Goal: Task Accomplishment & Management: Complete application form

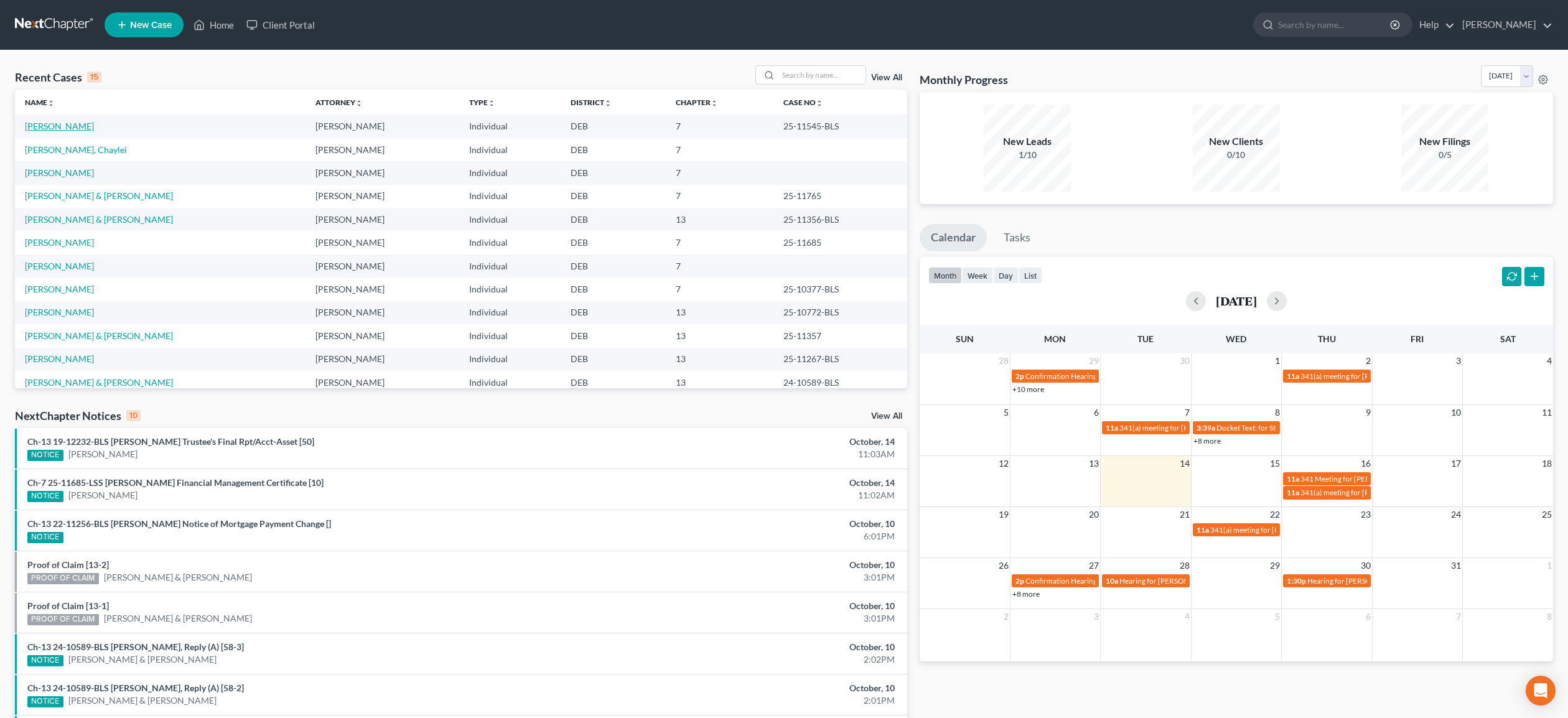
click at [94, 126] on link "[PERSON_NAME]" at bounding box center [59, 126] width 69 height 10
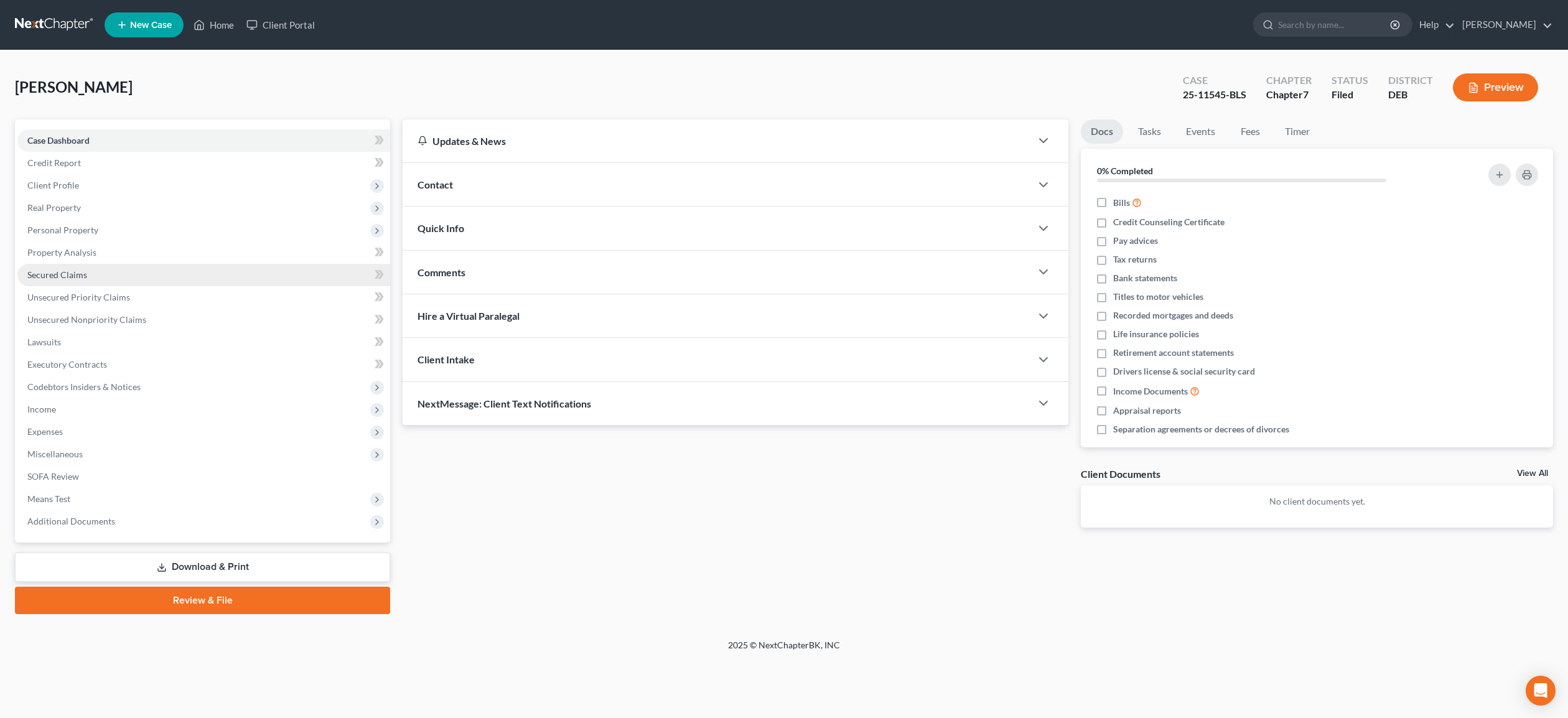
click at [76, 274] on span "Secured Claims" at bounding box center [58, 275] width 60 height 10
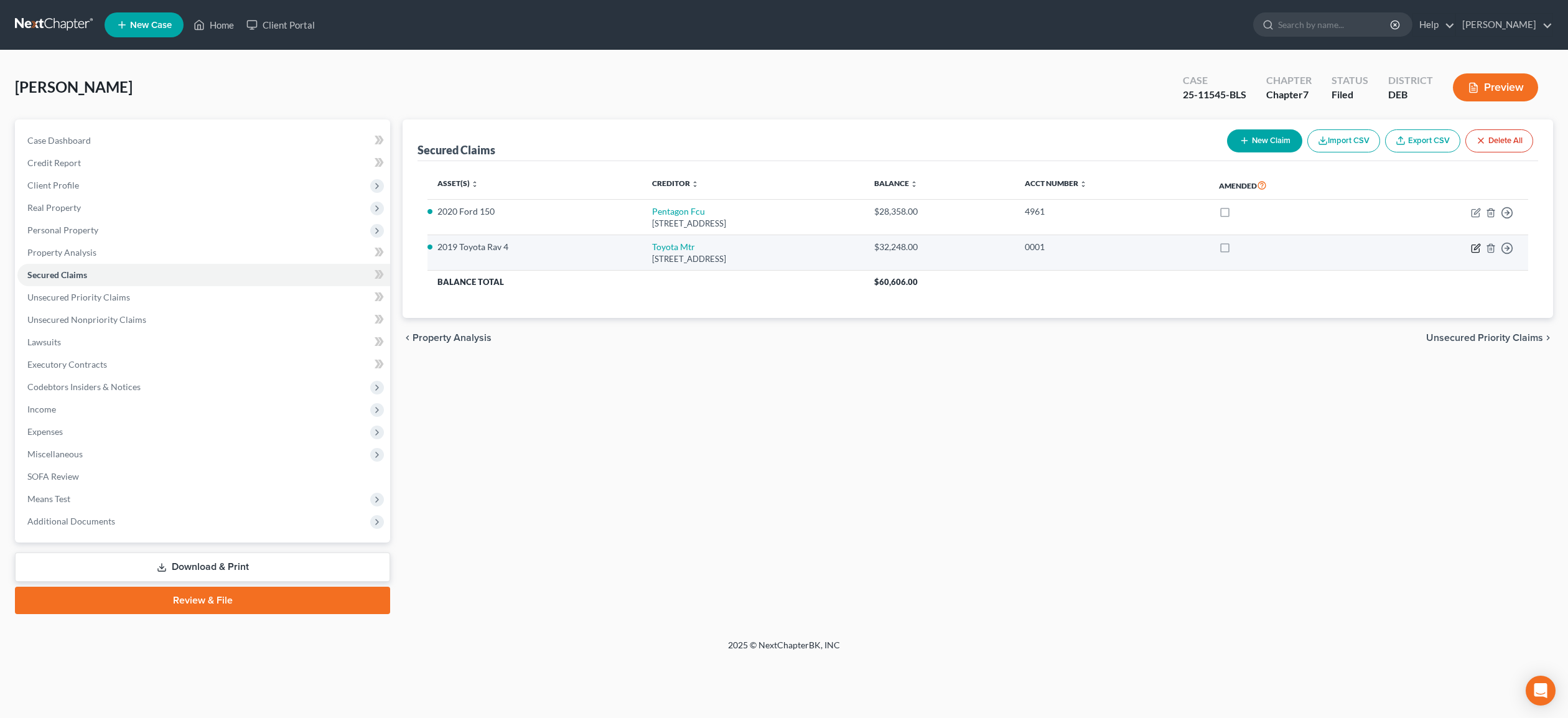
click at [1478, 247] on icon "button" at bounding box center [1477, 247] width 5 height 5
select select "14"
select select "12"
select select "0"
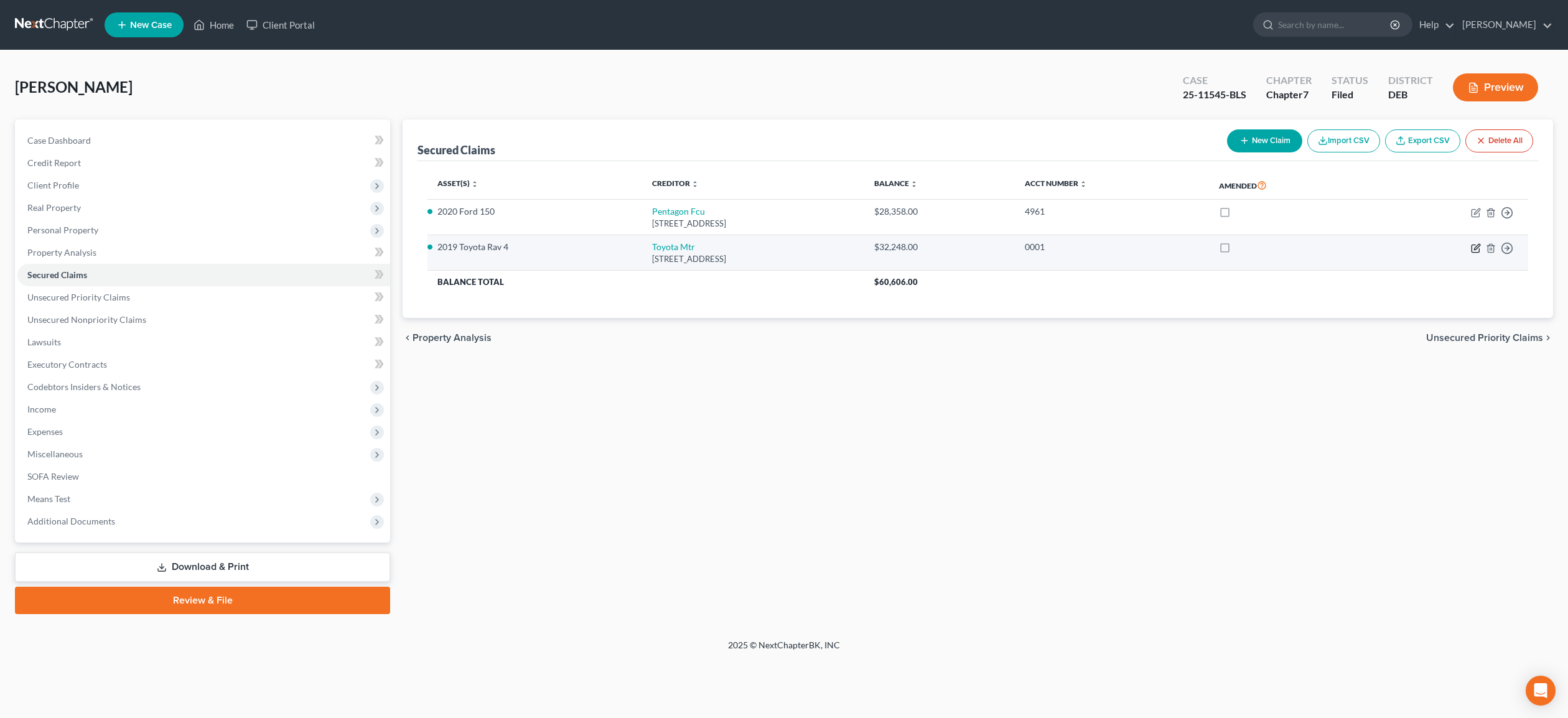
select select "0"
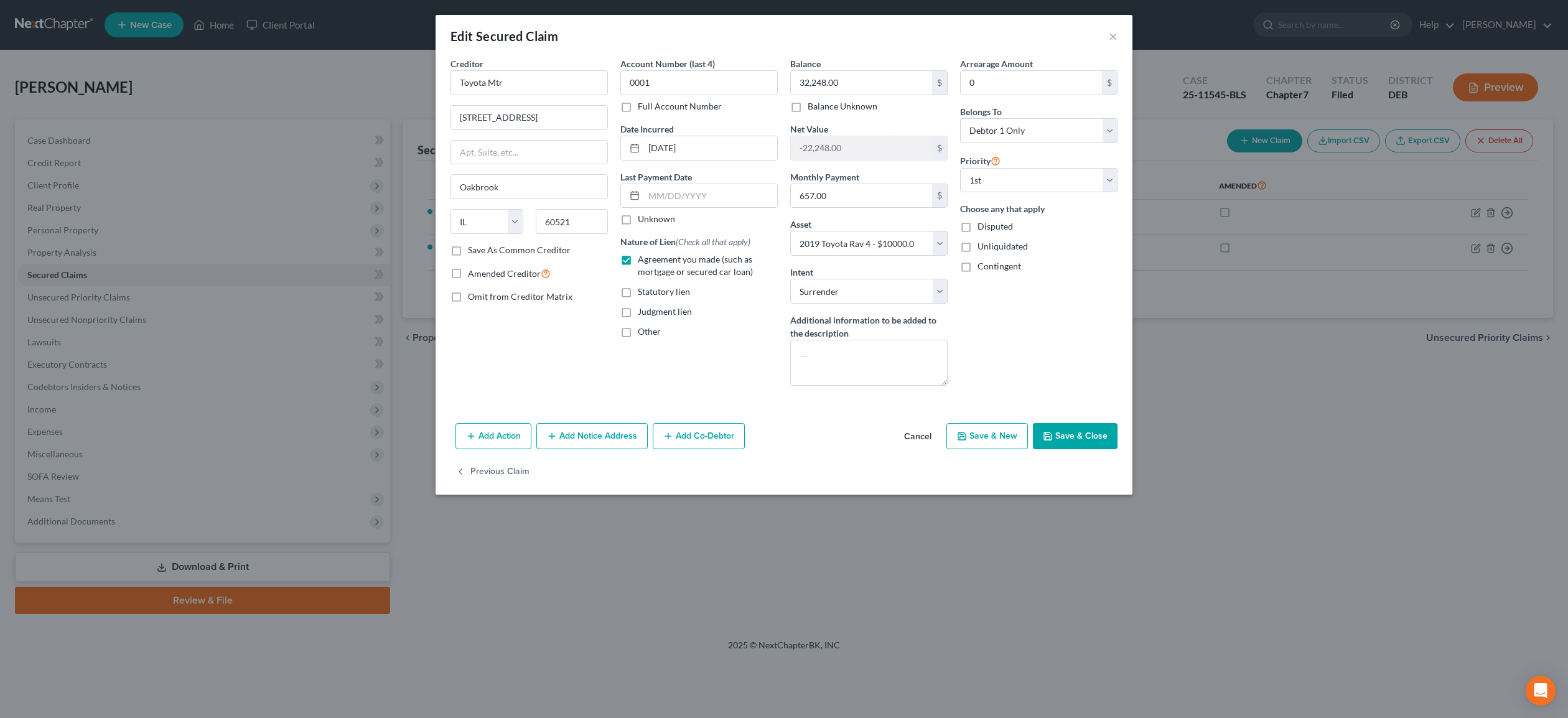
click at [983, 433] on button "Save & New" at bounding box center [987, 436] width 81 height 26
select select "12"
select select "0"
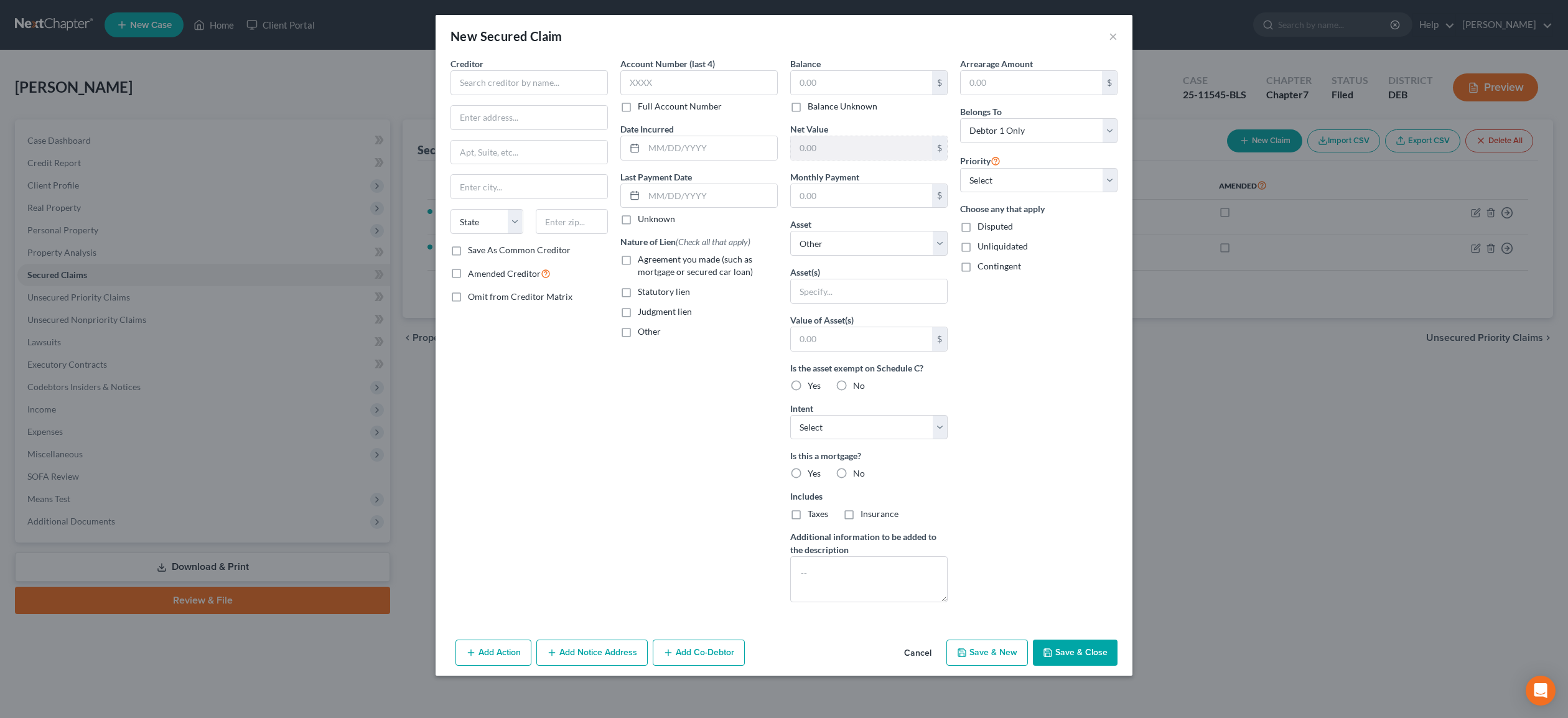
click at [915, 654] on button "Cancel" at bounding box center [917, 653] width 47 height 25
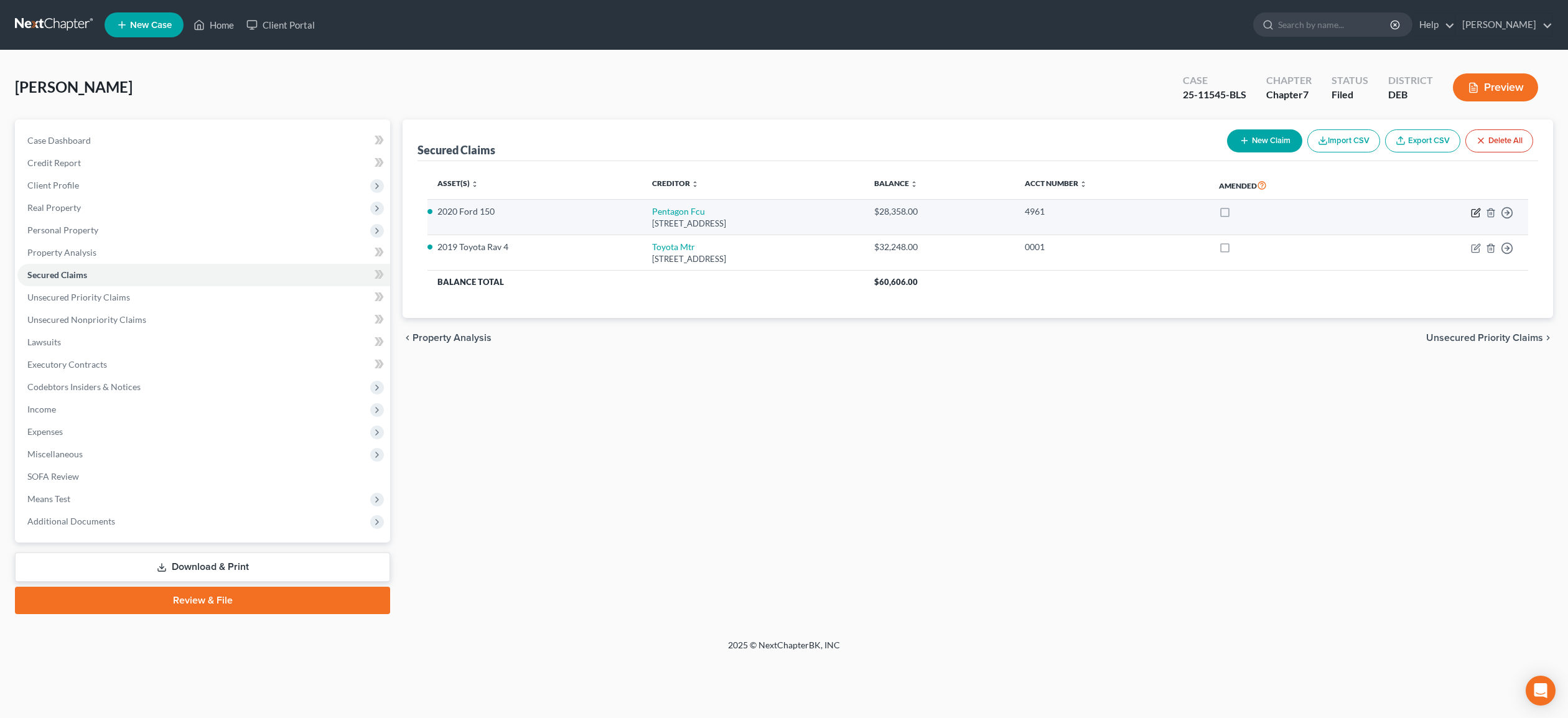
click at [1478, 213] on icon "button" at bounding box center [1476, 212] width 10 height 10
select select "48"
select select "10"
select select "0"
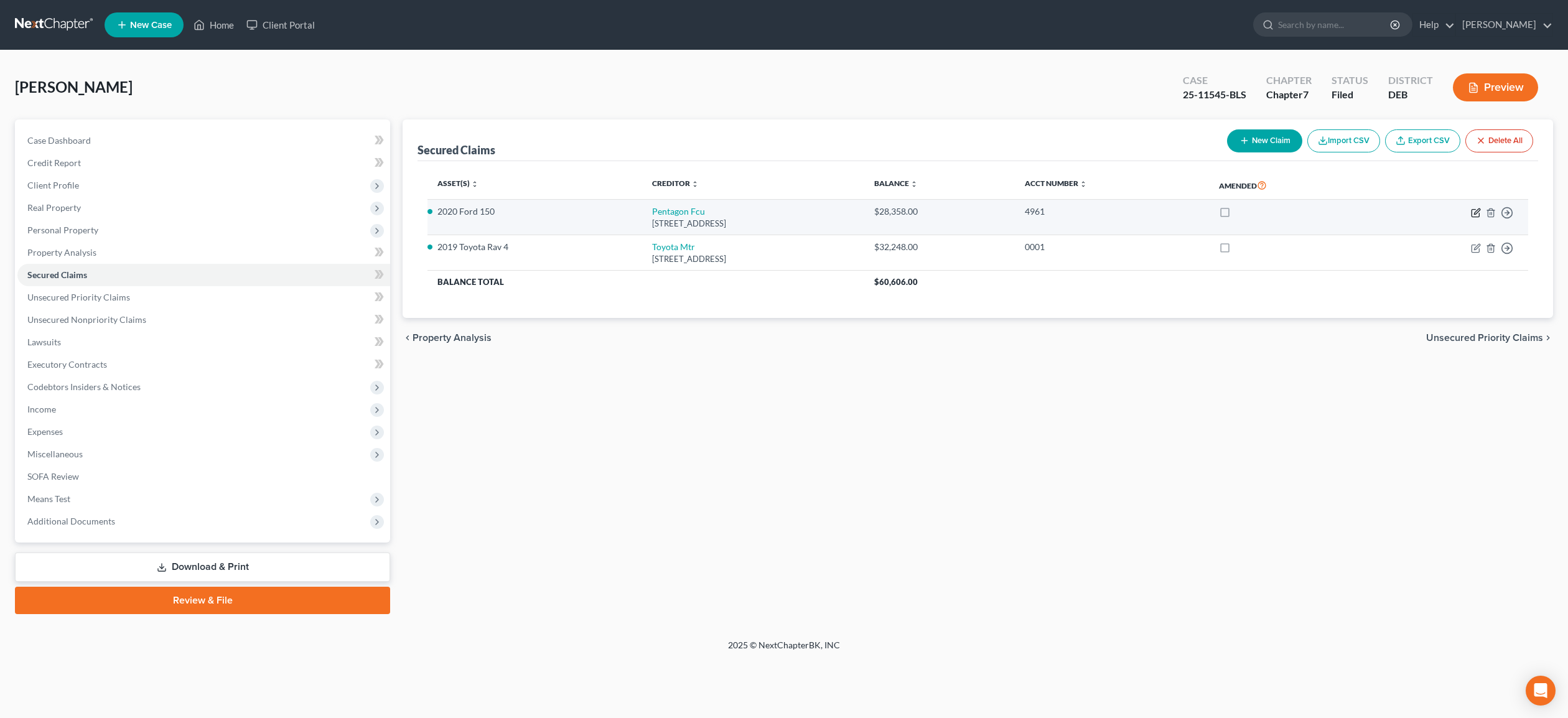
select select "0"
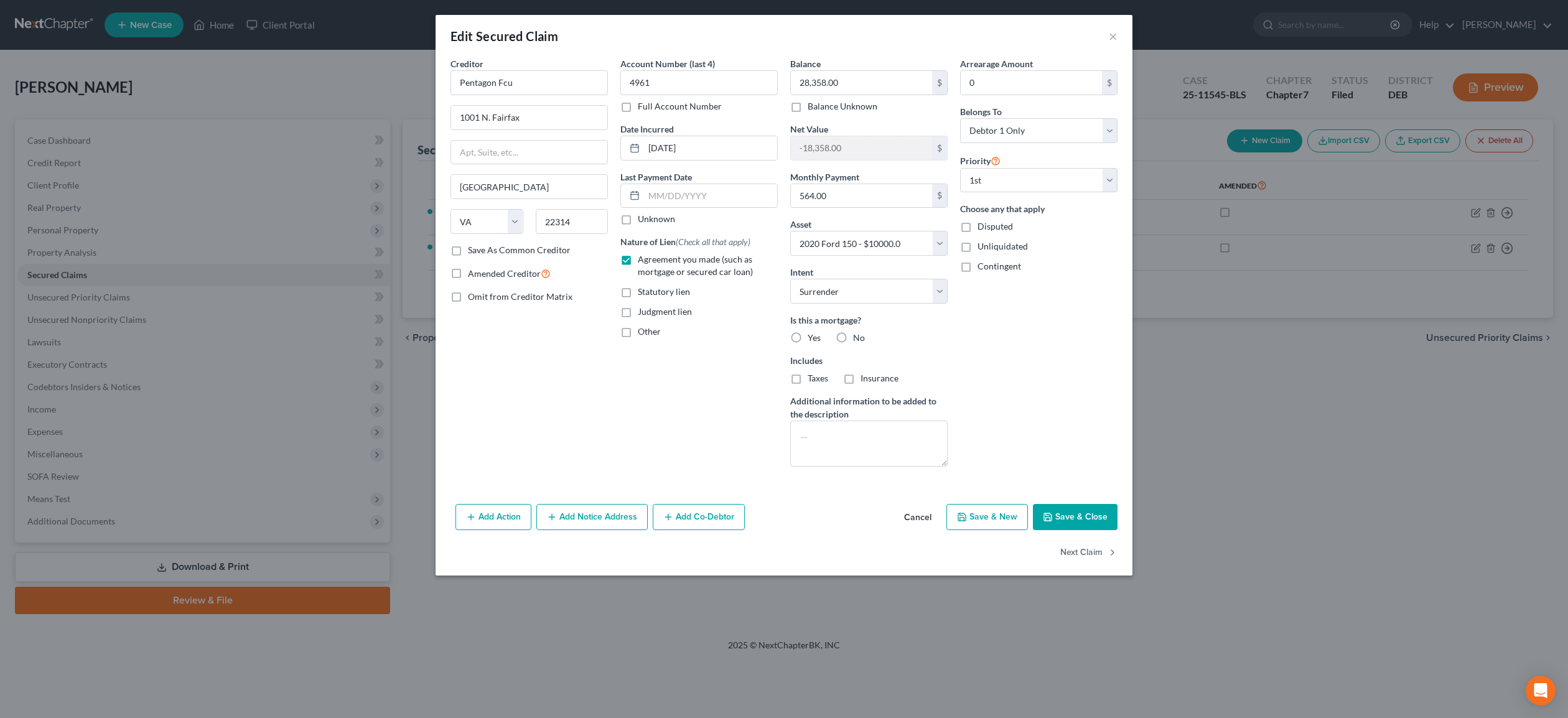
drag, startPoint x: 843, startPoint y: 338, endPoint x: 849, endPoint y: 336, distance: 6.3
click at [853, 338] on label "No" at bounding box center [859, 338] width 12 height 13
click at [858, 338] on input "No" at bounding box center [862, 335] width 8 height 8
radio input "true"
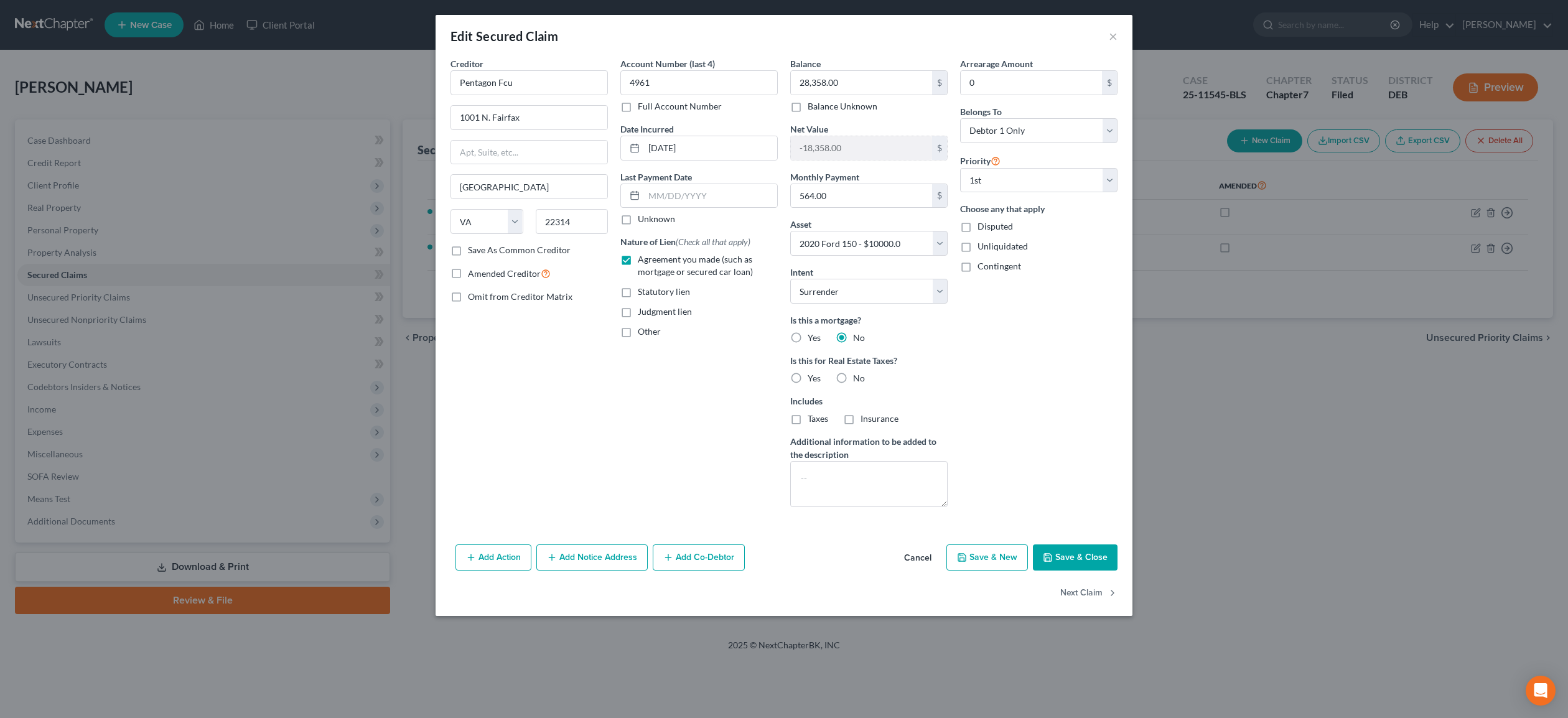
click at [1054, 558] on button "Save & Close" at bounding box center [1075, 557] width 84 height 26
select select "10"
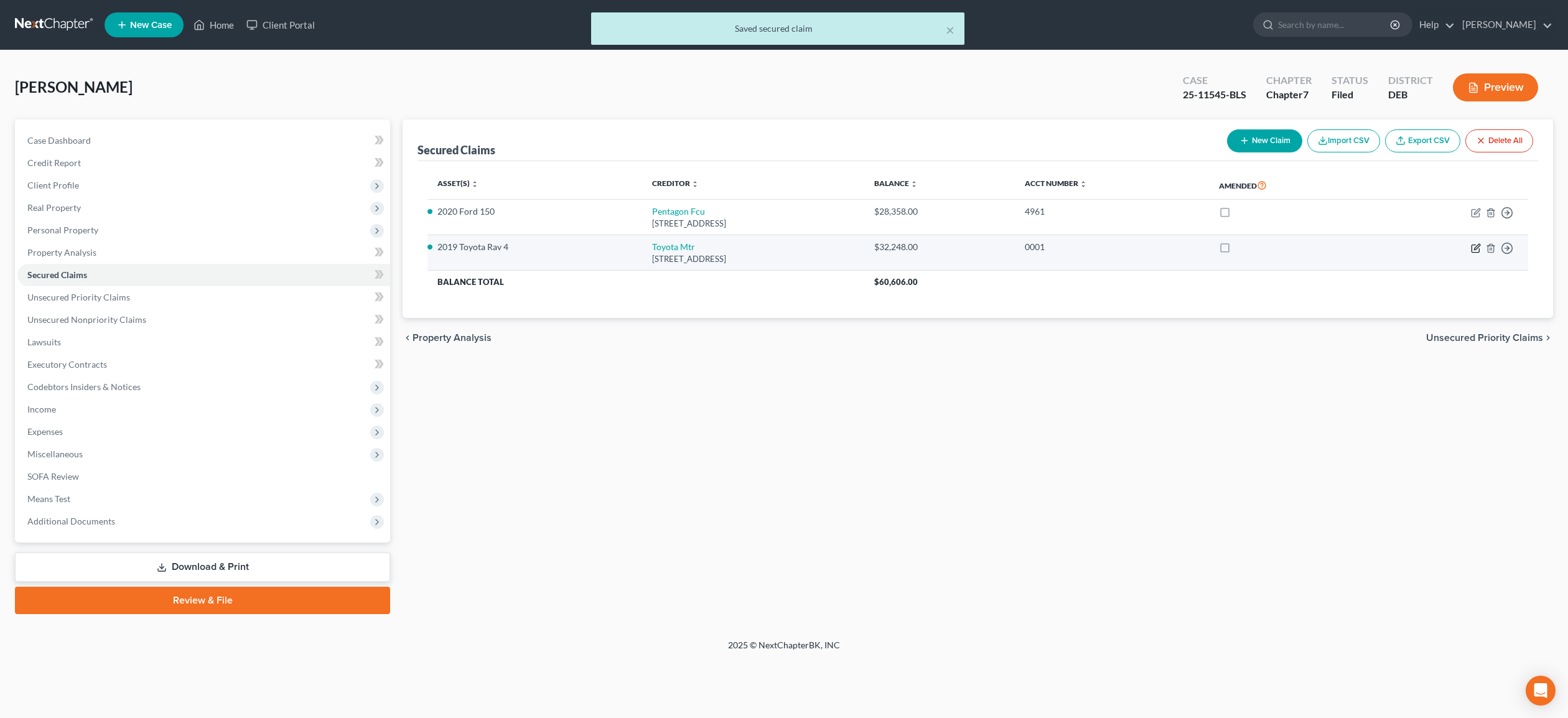
click at [1478, 244] on icon "button" at bounding box center [1476, 248] width 10 height 10
select select "14"
select select "12"
select select "0"
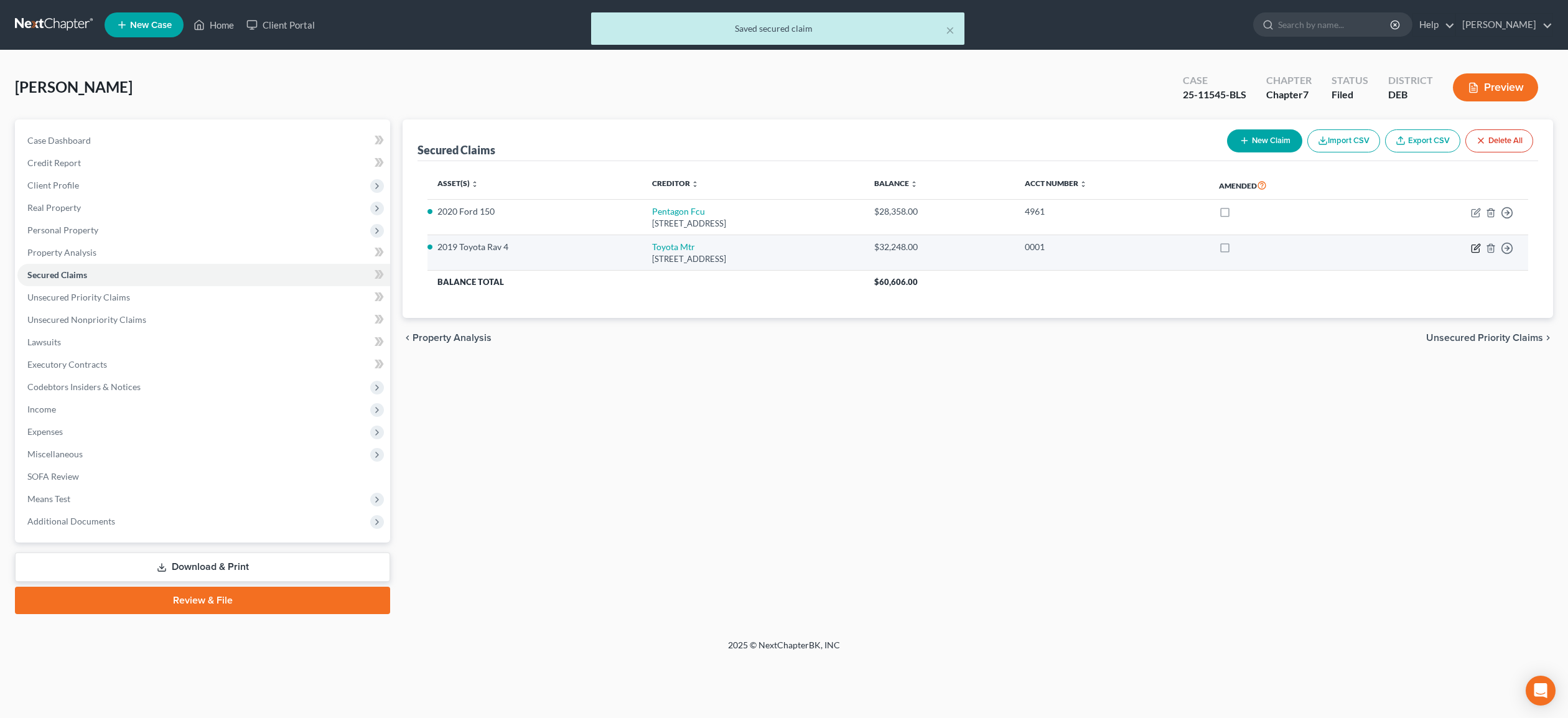
select select "0"
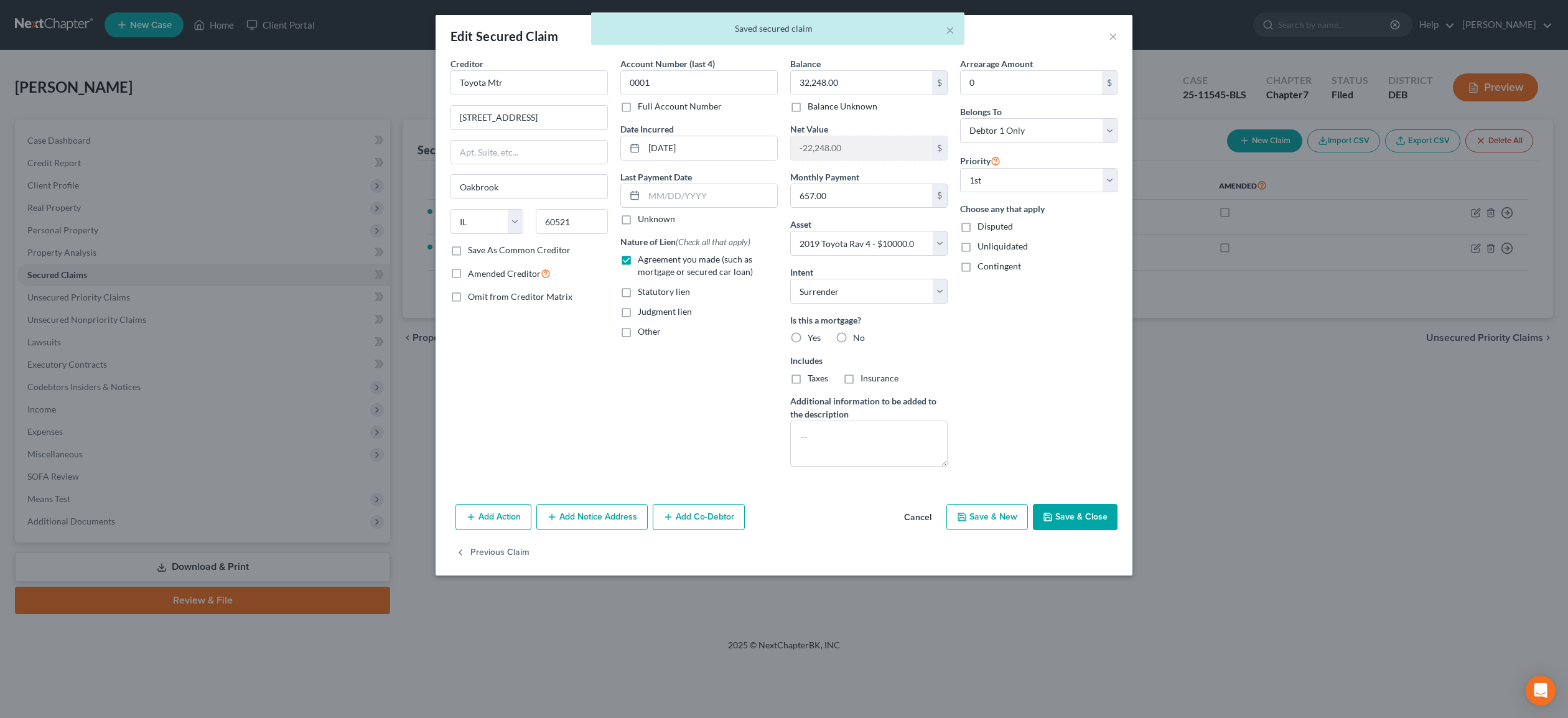
drag, startPoint x: 841, startPoint y: 336, endPoint x: 971, endPoint y: 353, distance: 131.1
click at [853, 336] on label "No" at bounding box center [859, 338] width 12 height 13
click at [858, 336] on input "No" at bounding box center [862, 335] width 8 height 8
radio input "true"
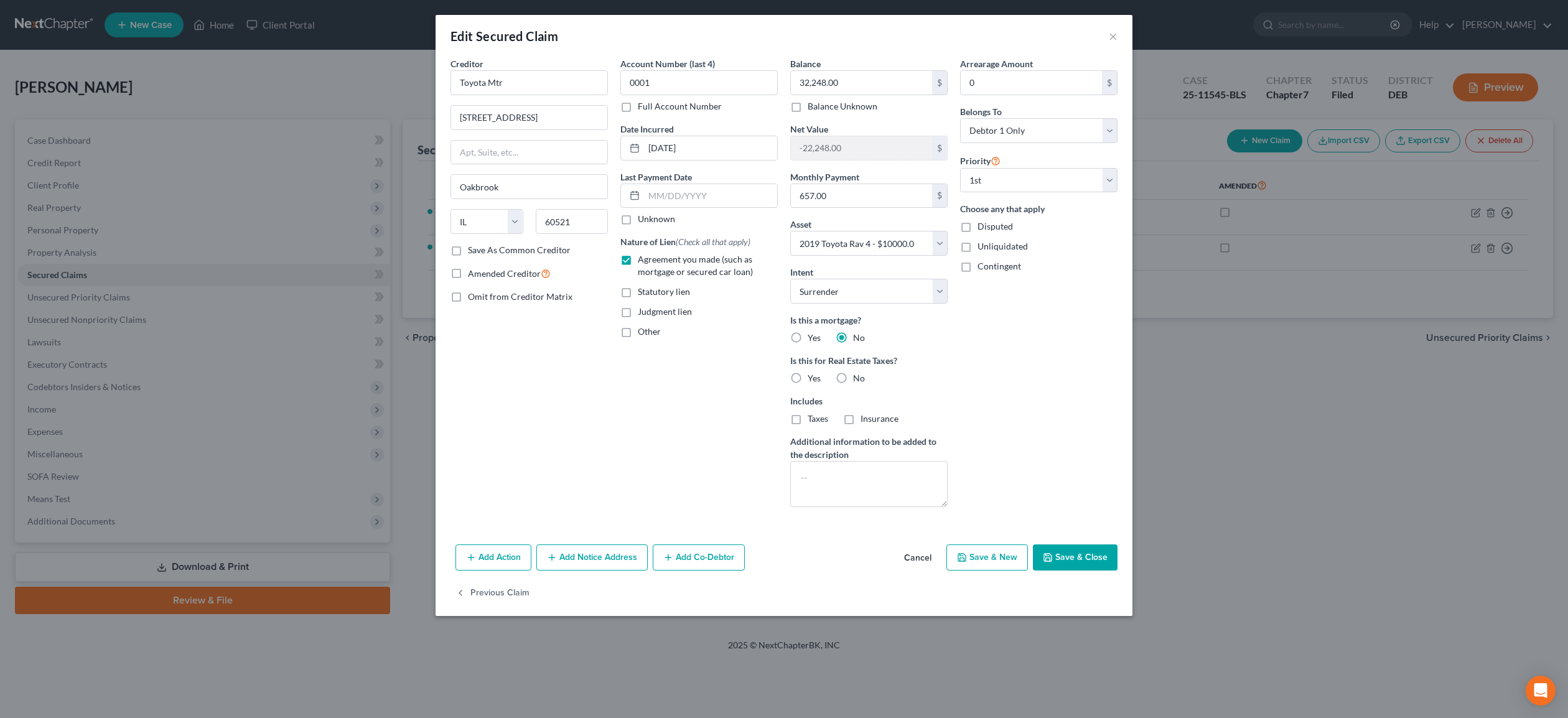
click at [1085, 557] on button "Save & Close" at bounding box center [1075, 557] width 84 height 26
select select "12"
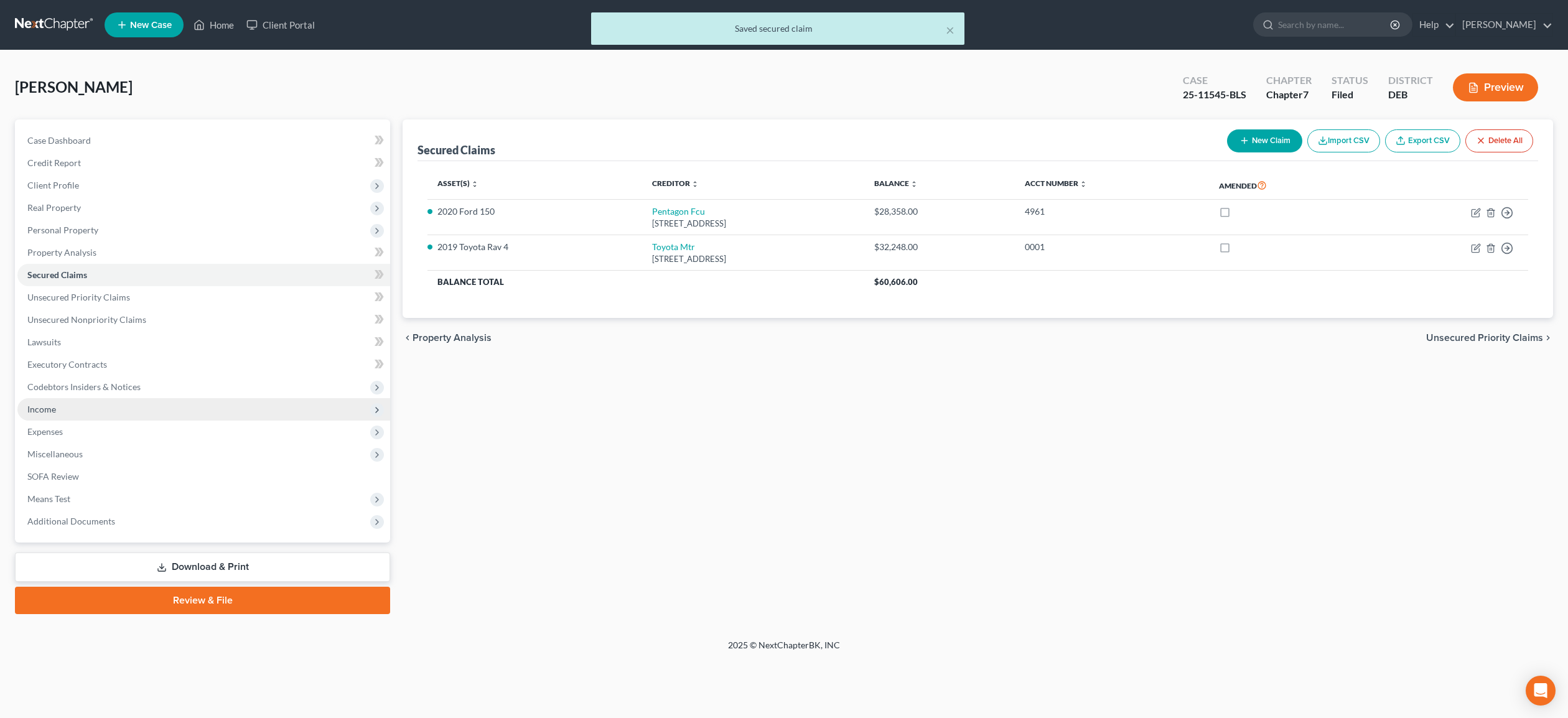
click at [61, 410] on span "Income" at bounding box center [203, 409] width 373 height 22
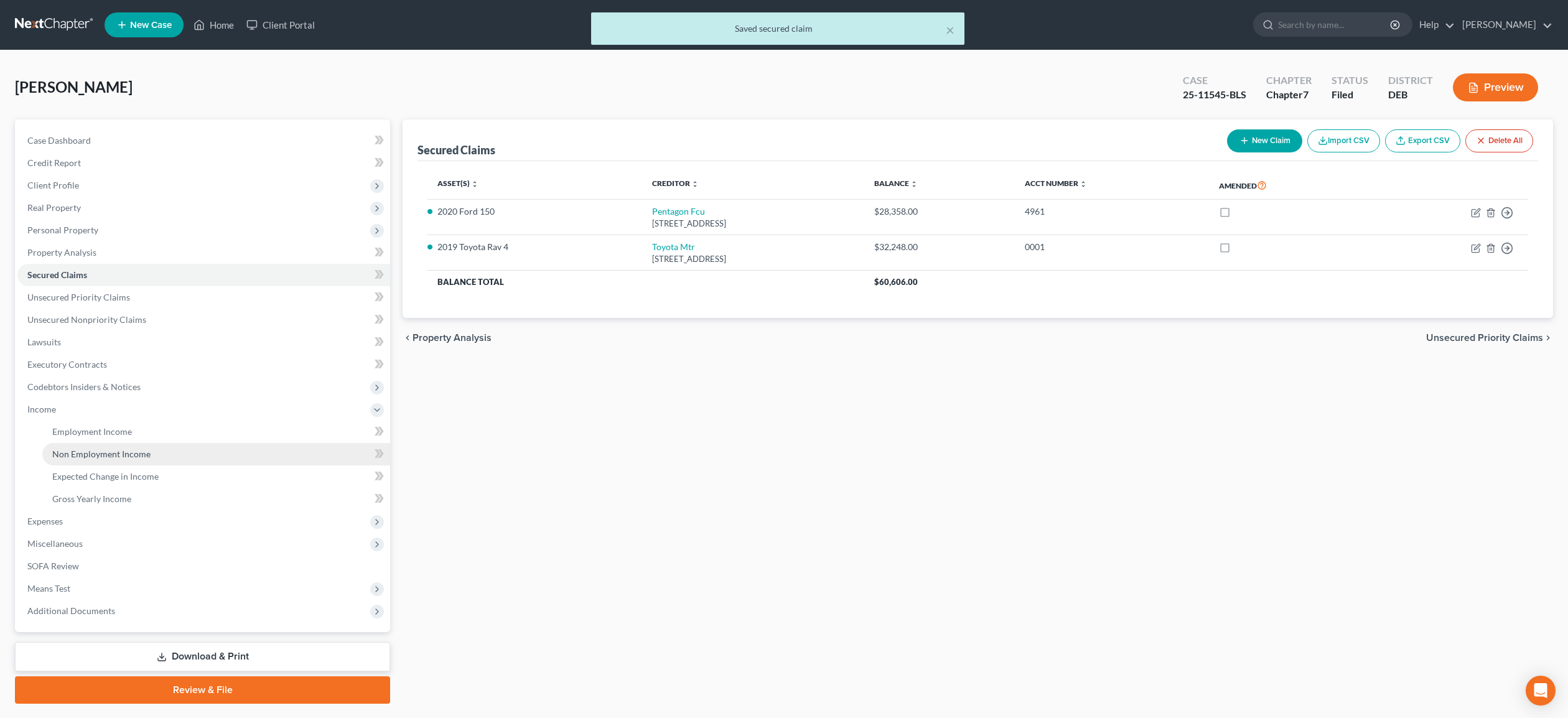
click at [95, 453] on span "Non Employment Income" at bounding box center [102, 454] width 99 height 10
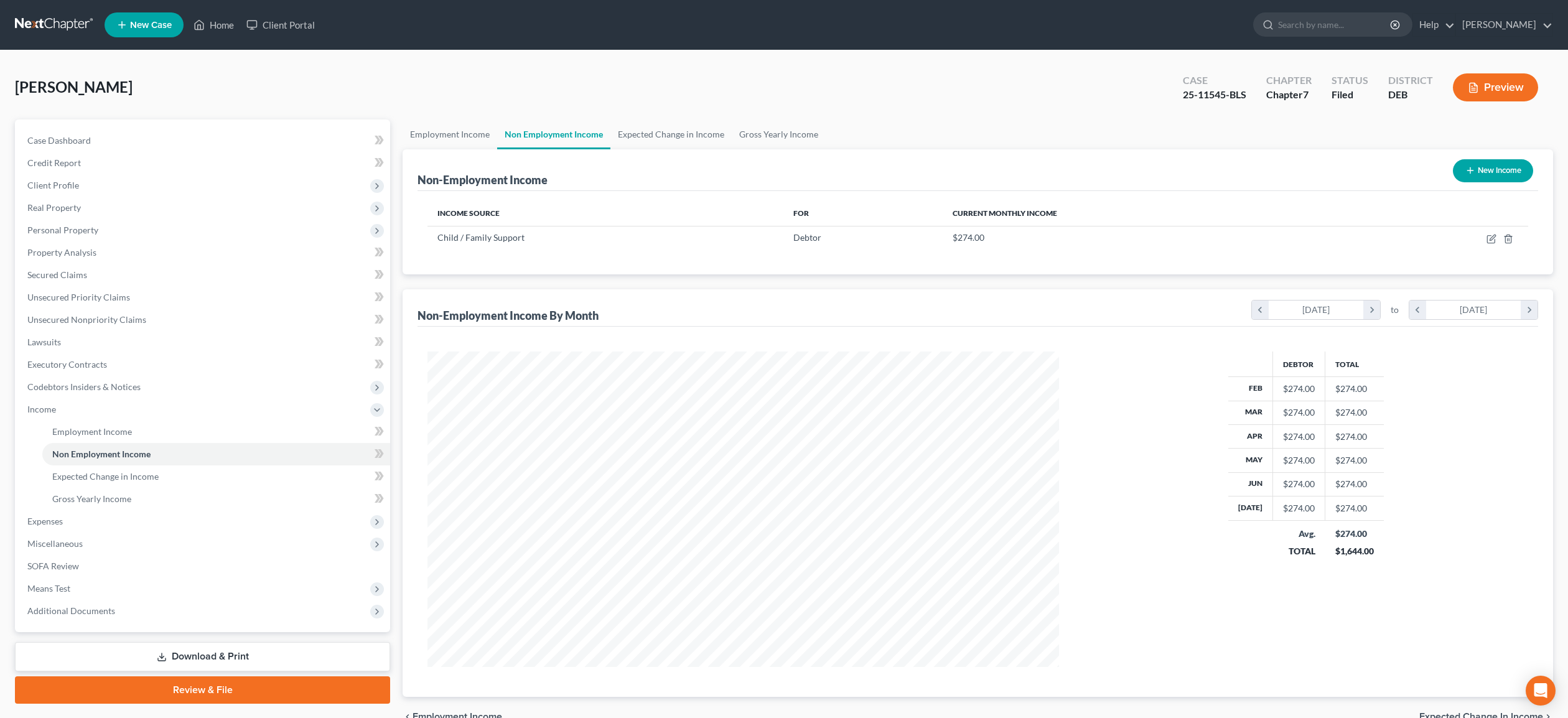
scroll to position [315, 657]
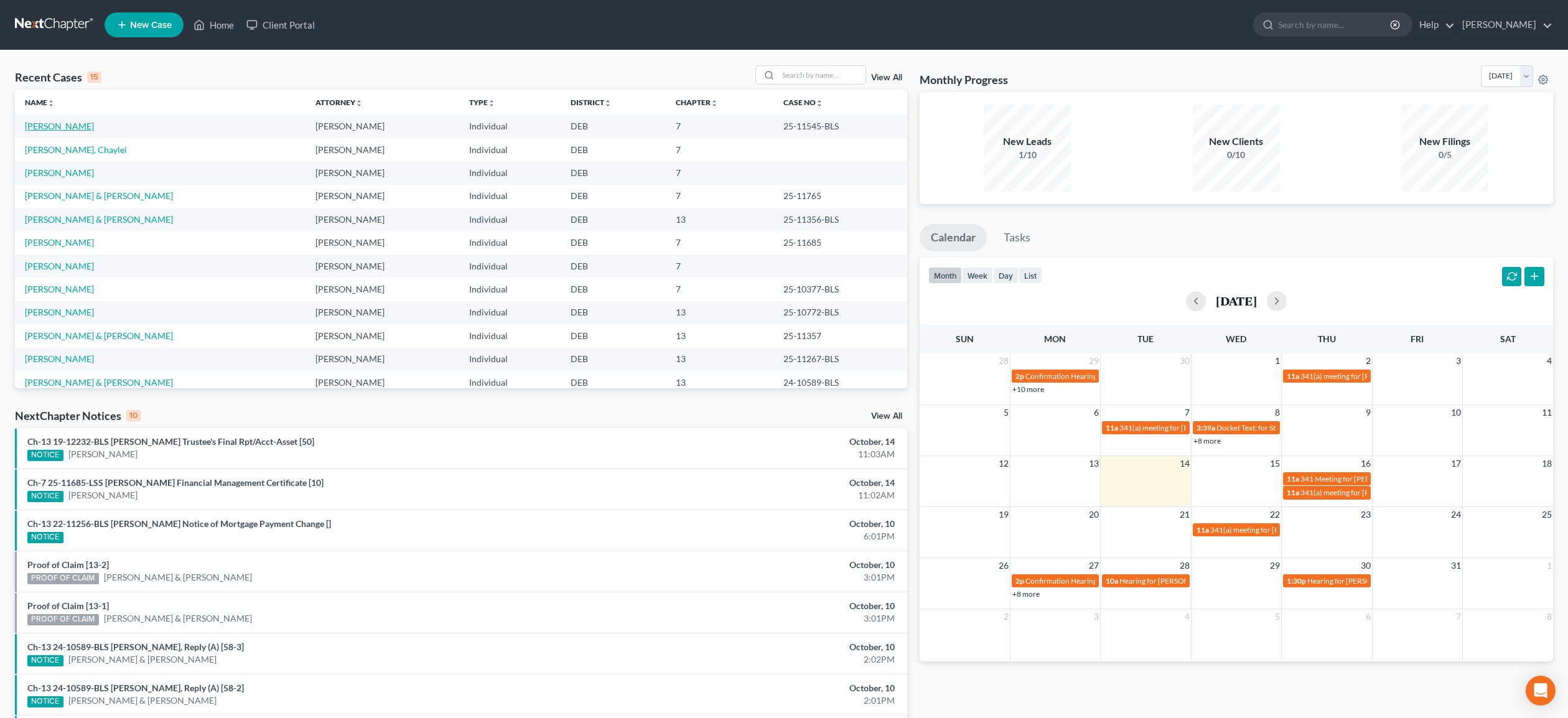
click at [75, 124] on link "[PERSON_NAME]" at bounding box center [59, 126] width 69 height 10
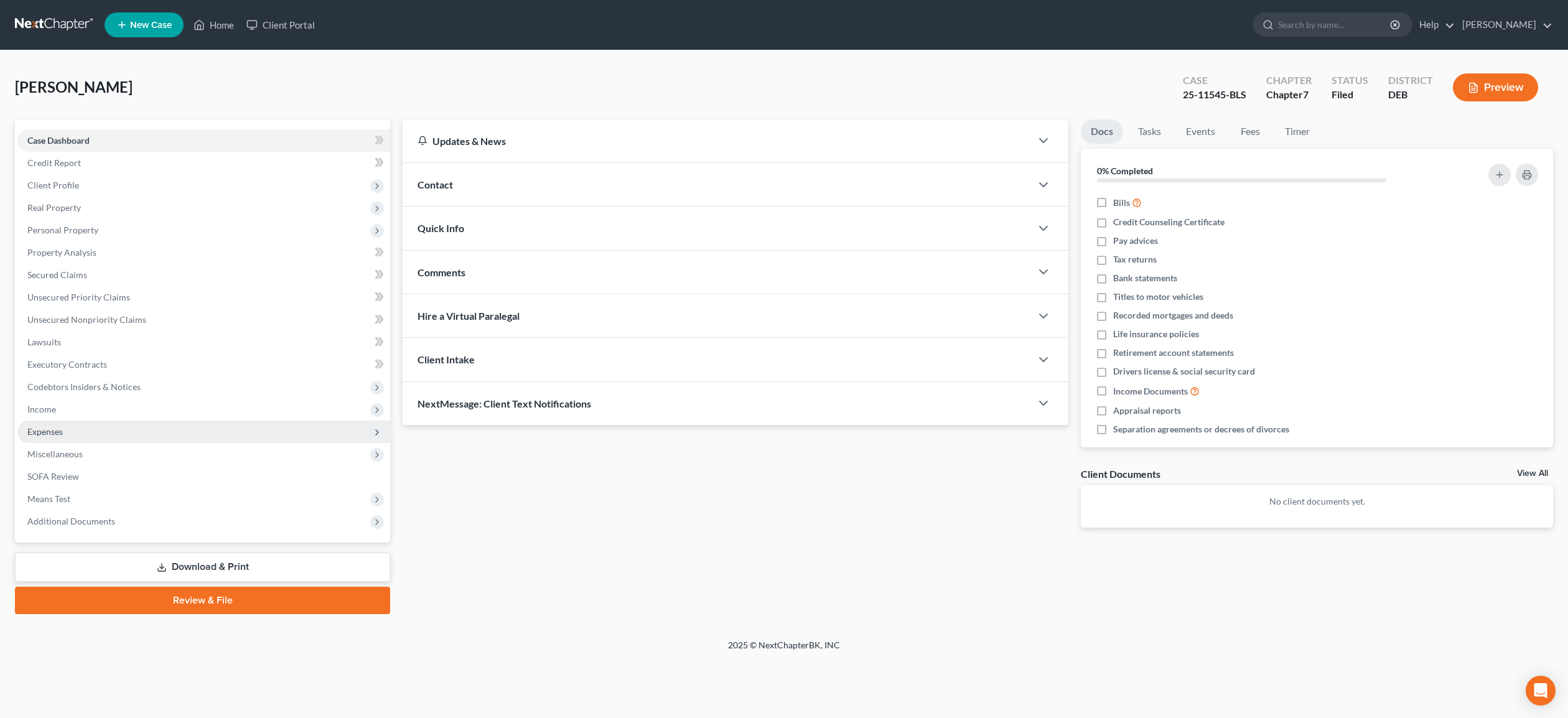
click at [46, 430] on span "Expenses" at bounding box center [45, 432] width 35 height 10
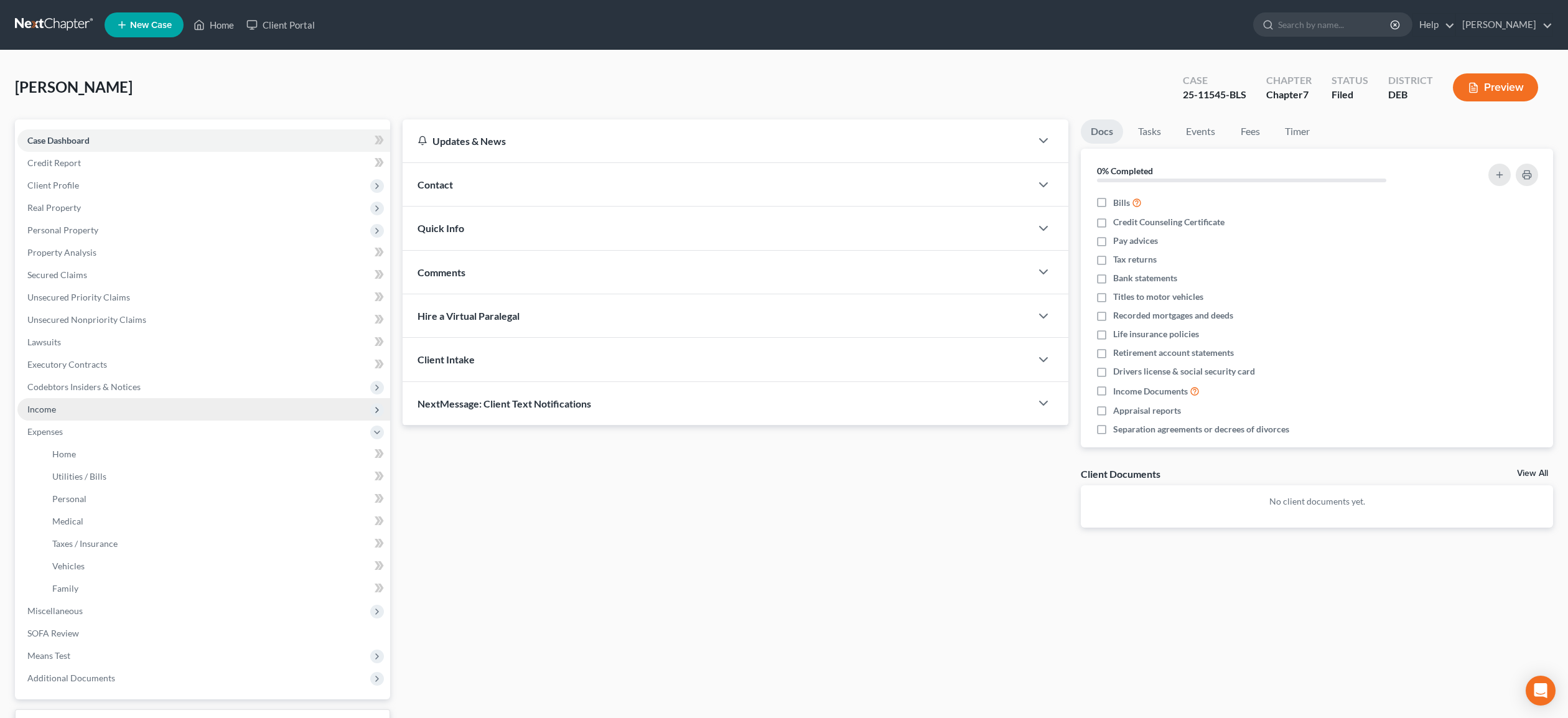
click at [48, 409] on span "Income" at bounding box center [42, 409] width 28 height 10
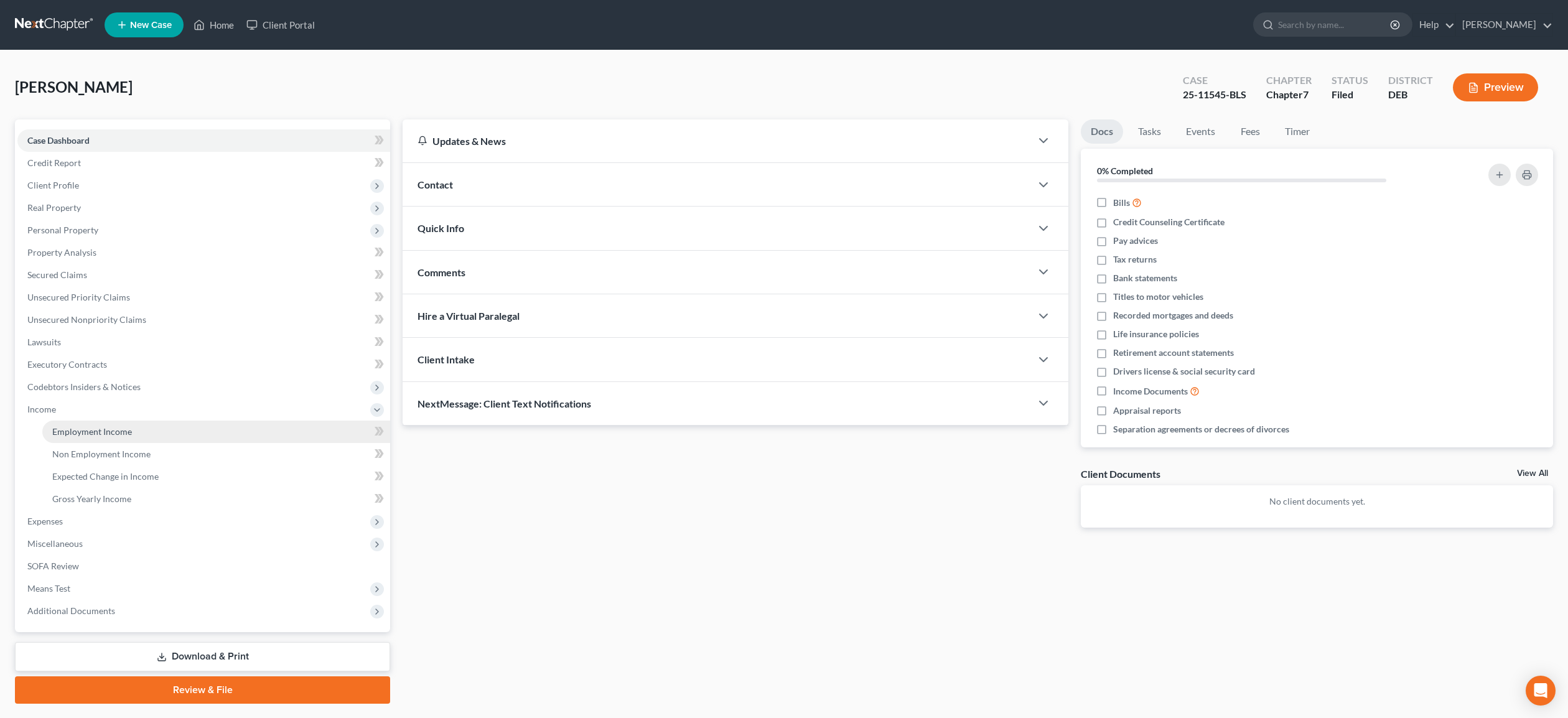
click at [66, 432] on span "Employment Income" at bounding box center [92, 432] width 80 height 10
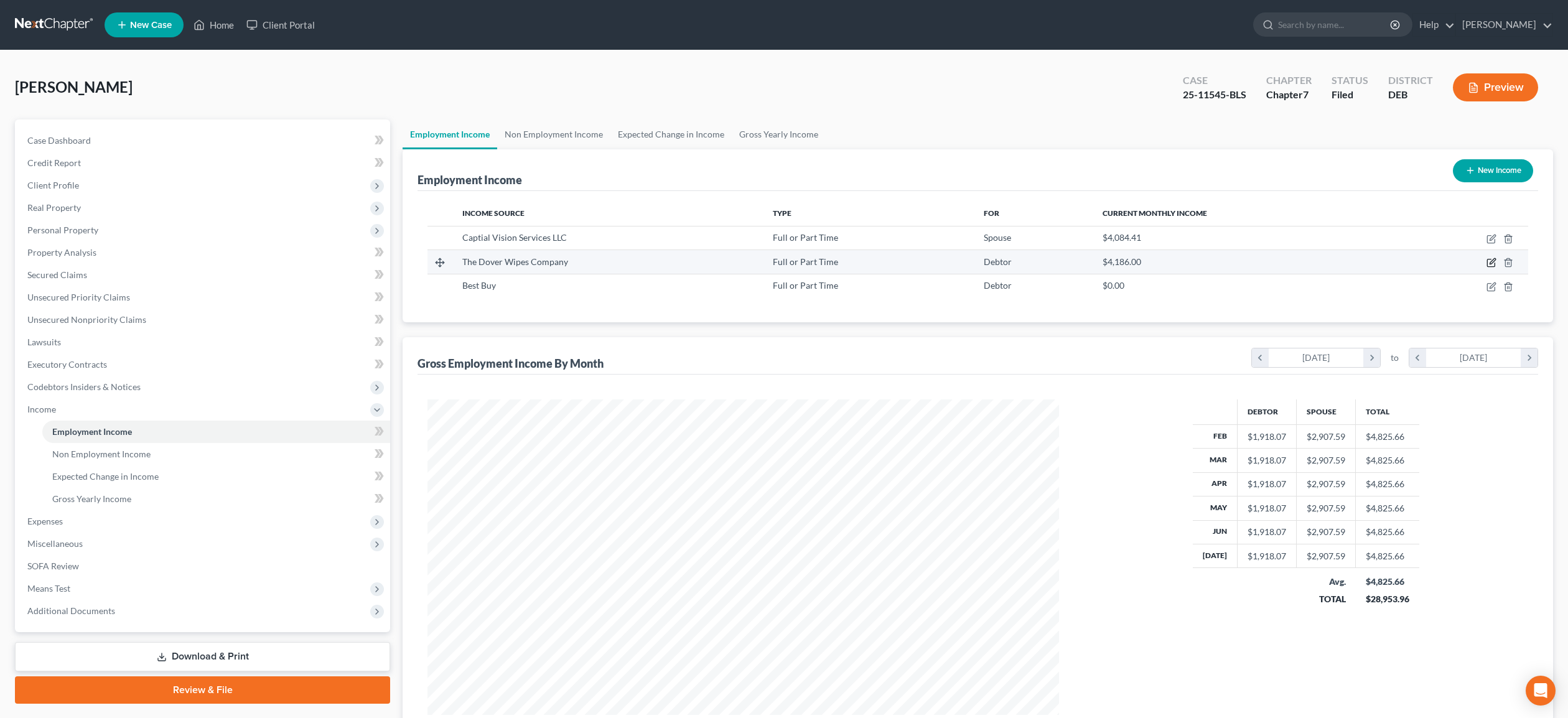
scroll to position [1, 0]
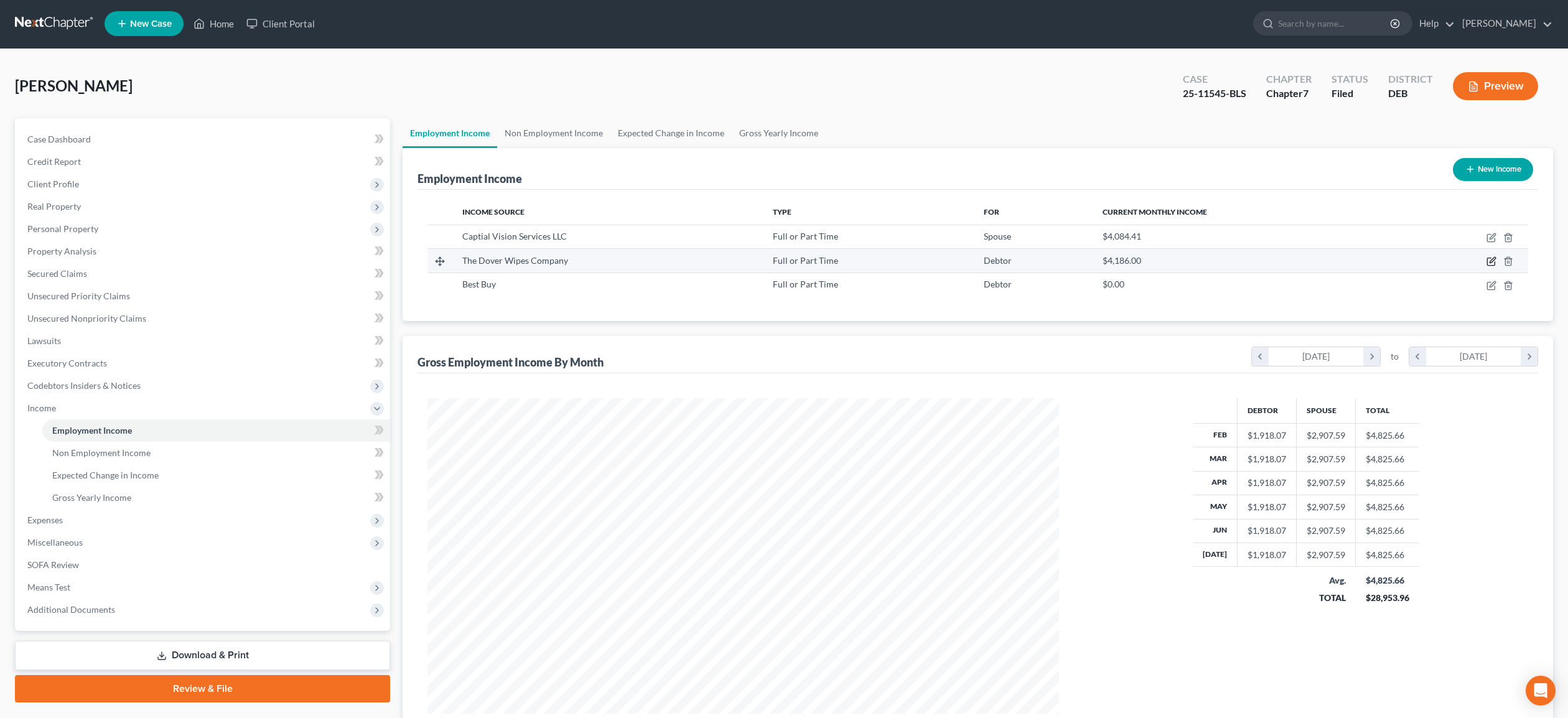
click at [1492, 263] on icon "button" at bounding box center [1491, 261] width 10 height 10
select select "0"
select select "36"
select select "2"
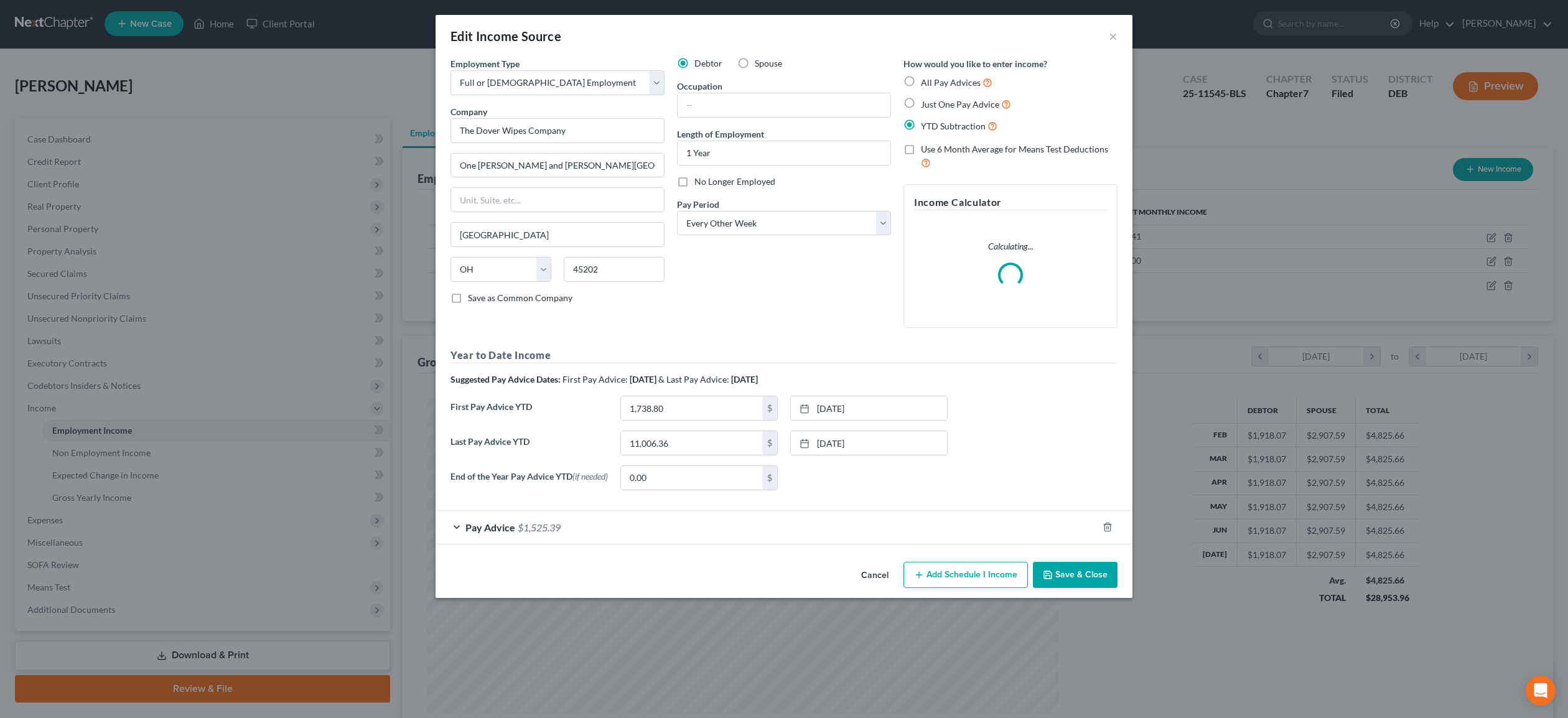
scroll to position [0, 0]
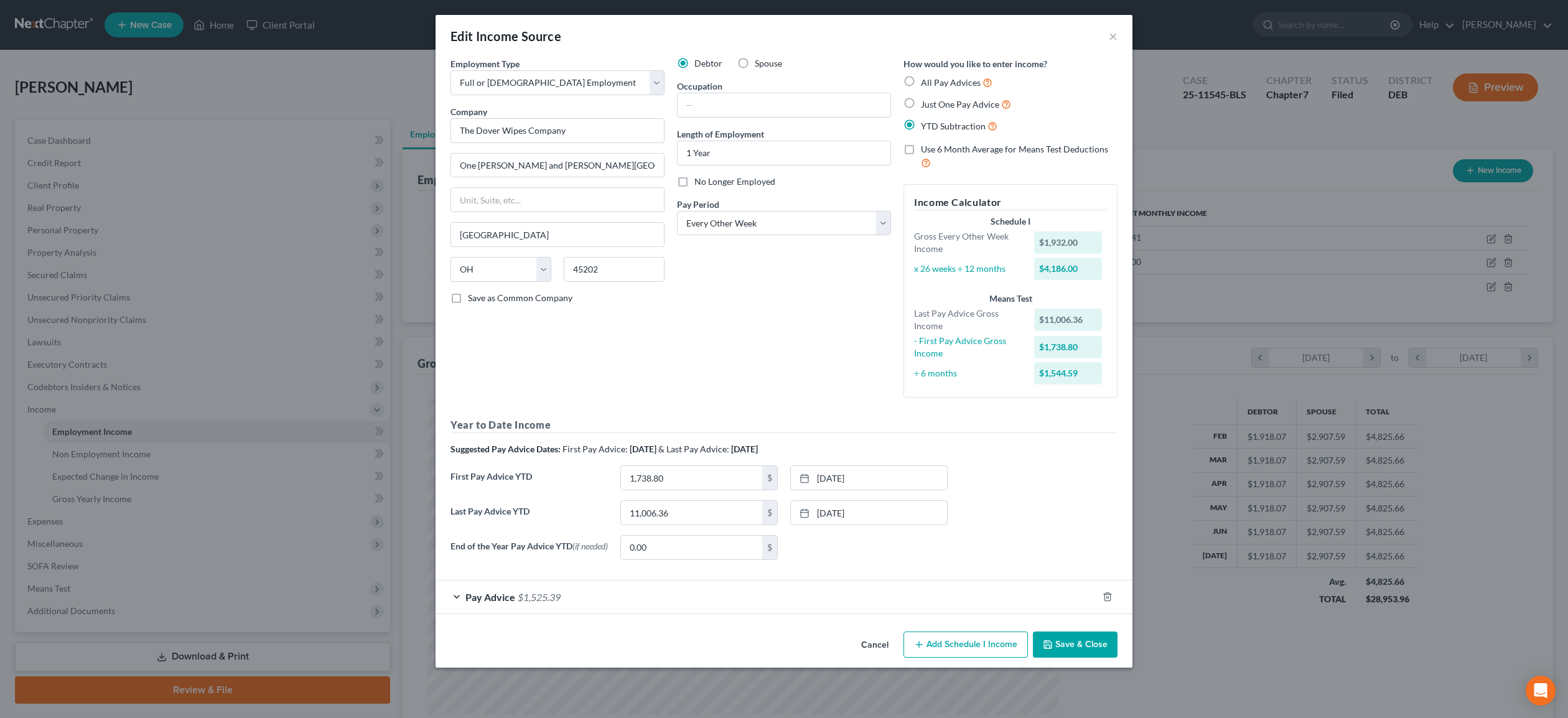
click at [457, 598] on div "Pay Advice $1,525.39" at bounding box center [766, 597] width 662 height 33
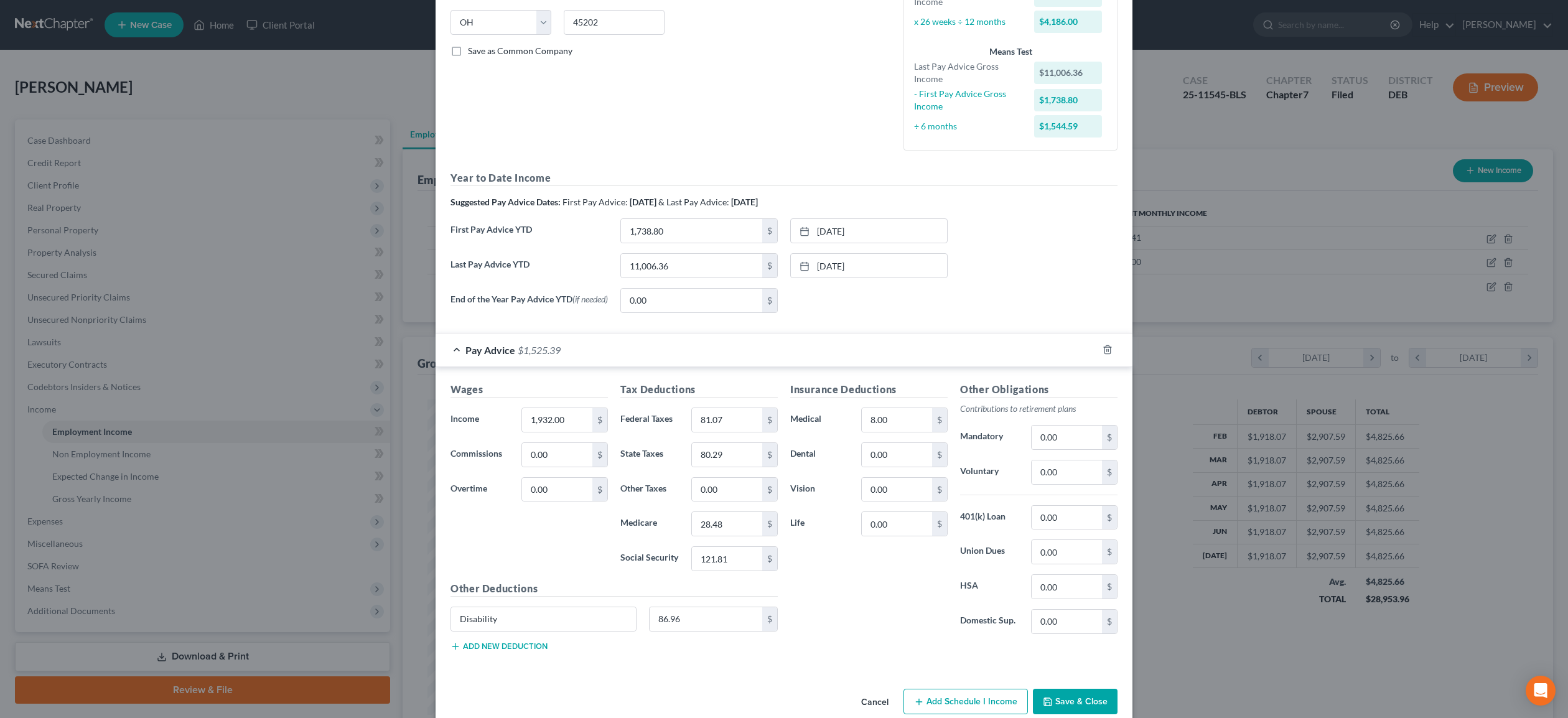
scroll to position [271, 0]
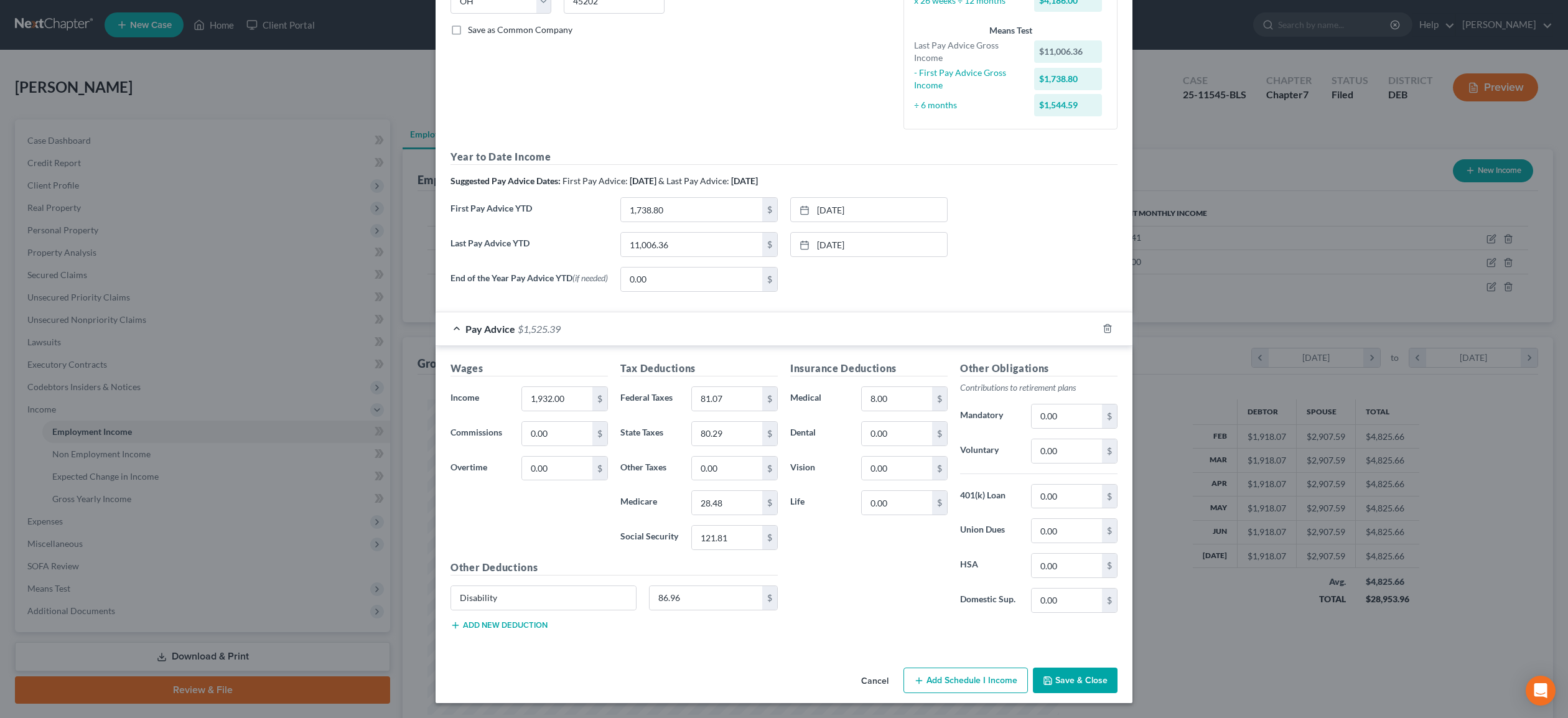
click at [1098, 685] on button "Save & Close" at bounding box center [1075, 681] width 84 height 26
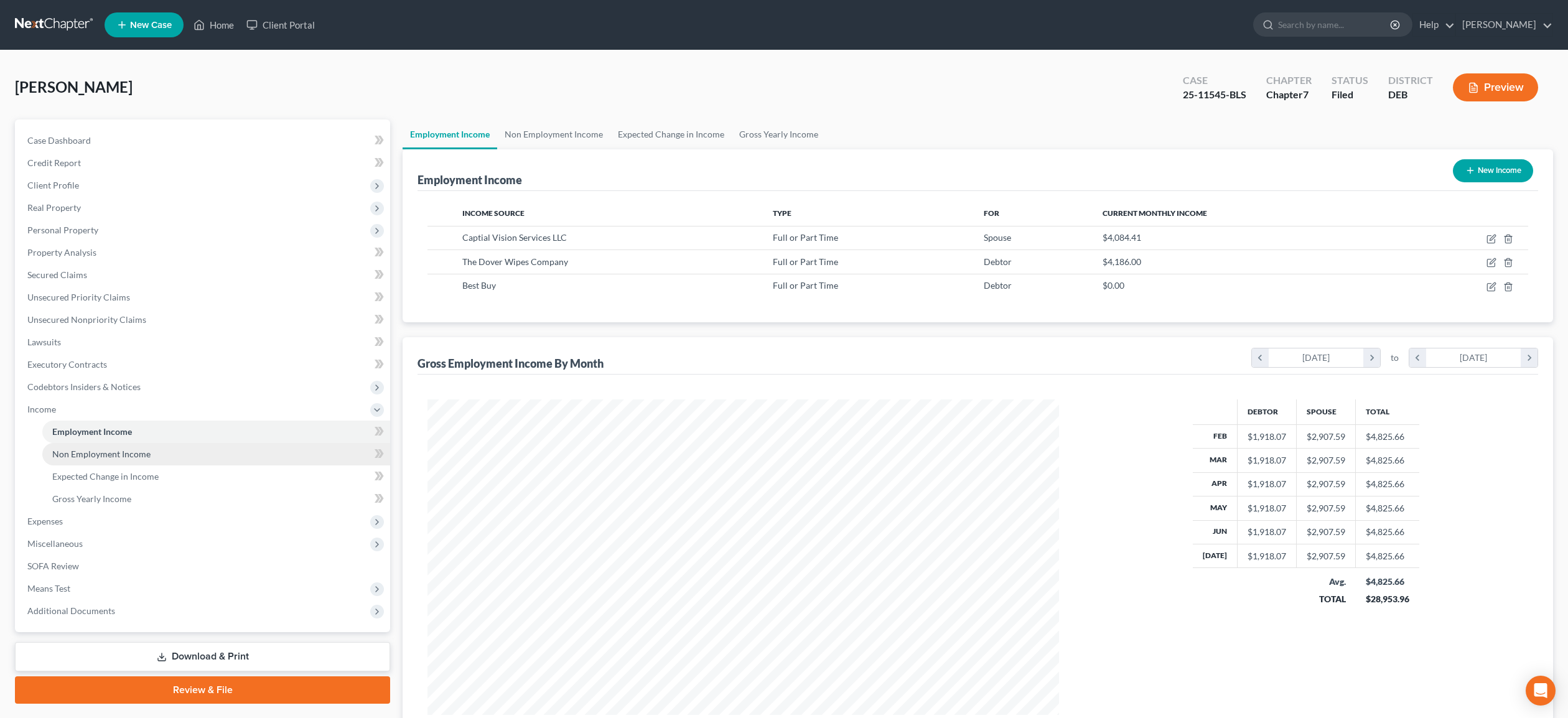
click at [88, 455] on span "Non Employment Income" at bounding box center [102, 454] width 99 height 10
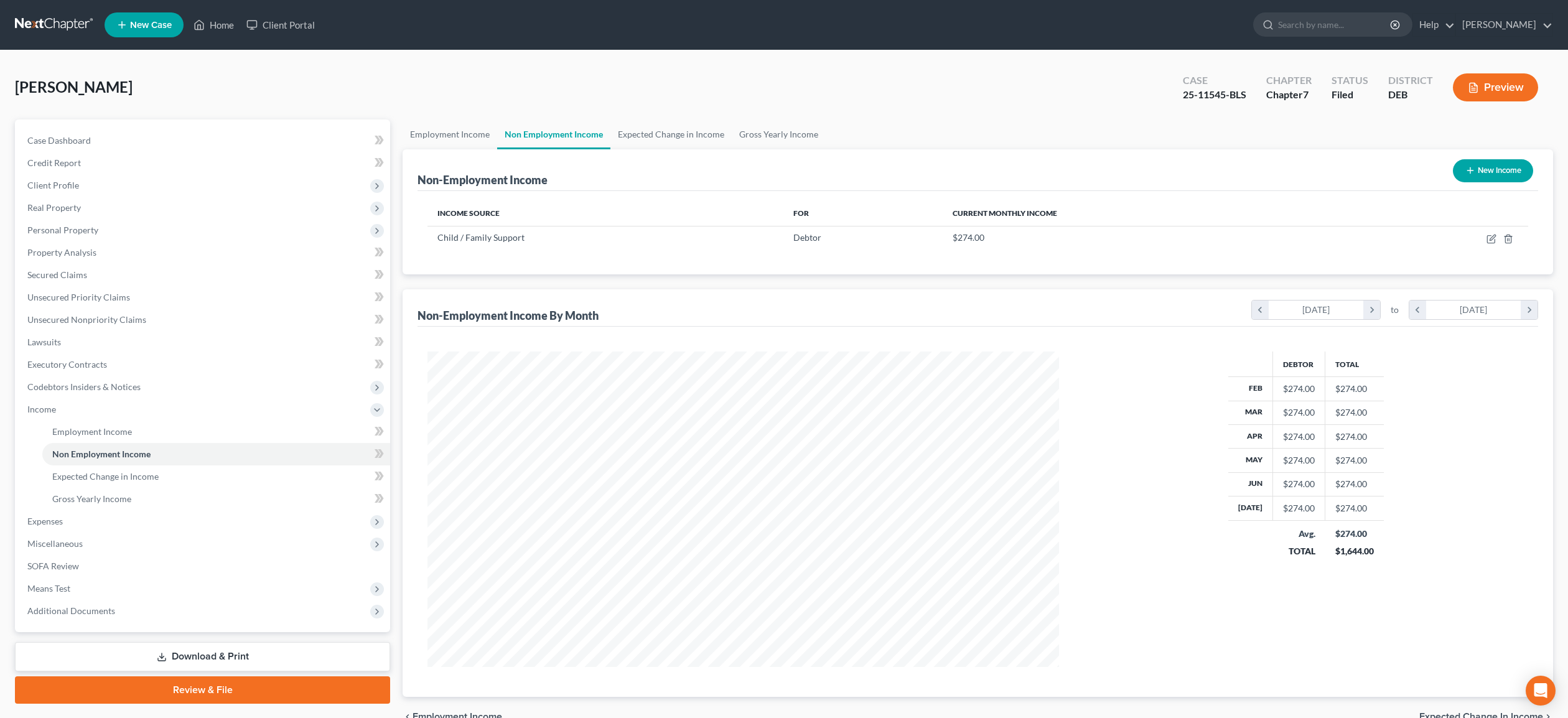
scroll to position [315, 657]
click at [1491, 238] on icon "button" at bounding box center [1491, 238] width 10 height 10
select select "7"
select select "0"
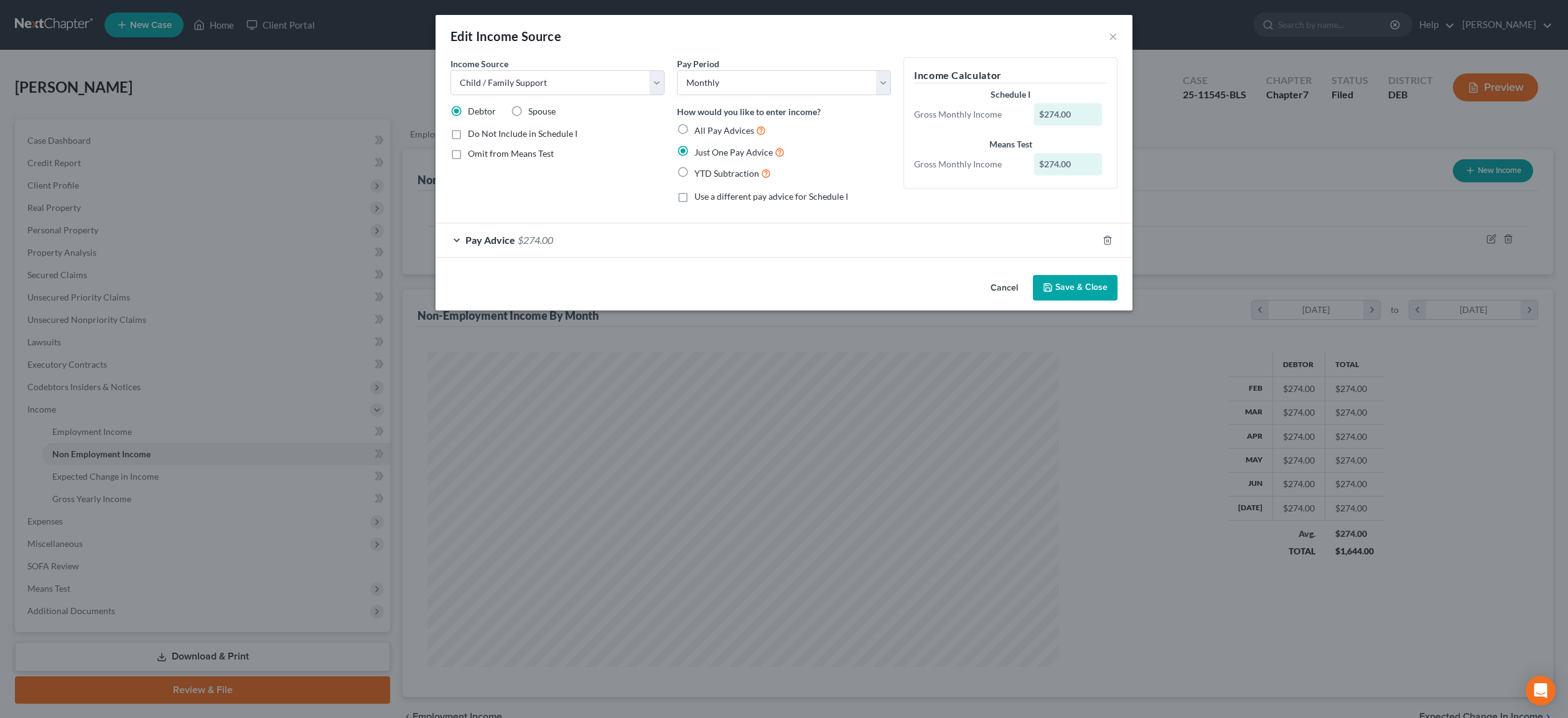
click at [528, 114] on label "Spouse" at bounding box center [542, 111] width 28 height 13
click at [533, 114] on input "Spouse" at bounding box center [537, 109] width 8 height 8
radio input "true"
click at [1081, 294] on button "Save & Close" at bounding box center [1075, 288] width 84 height 26
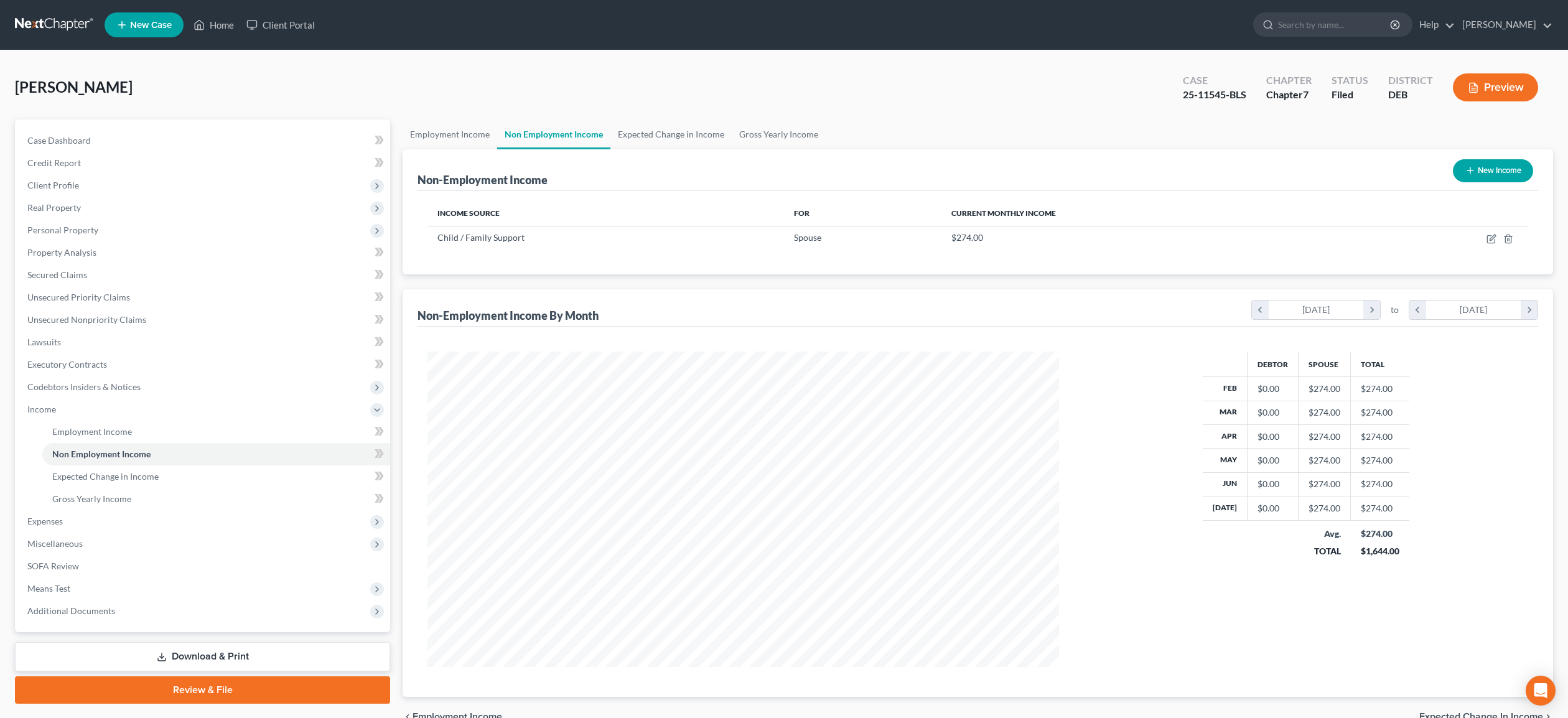
click at [190, 659] on link "Download & Print" at bounding box center [202, 657] width 375 height 29
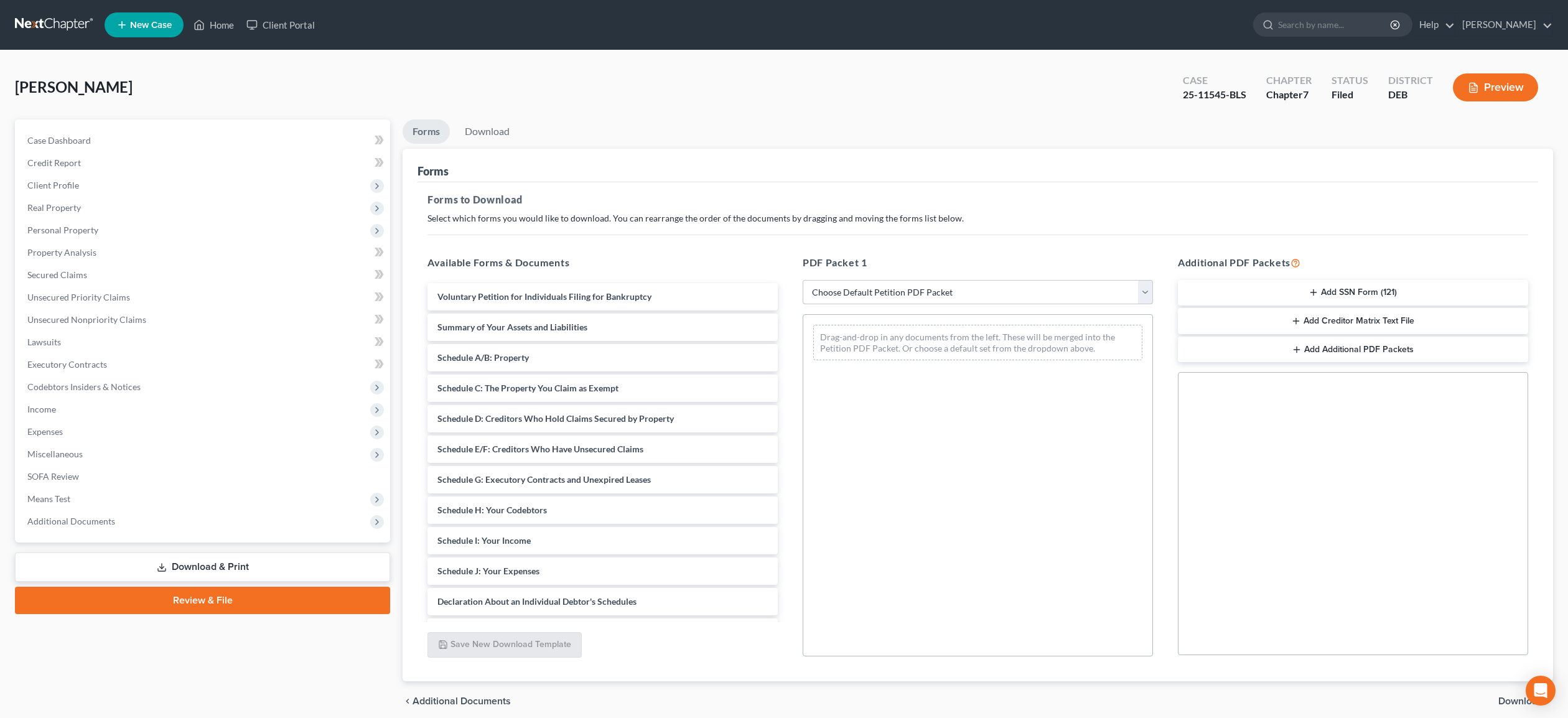
select select "2"
click option "Amended Forms" at bounding box center [0, 0] width 0 height 0
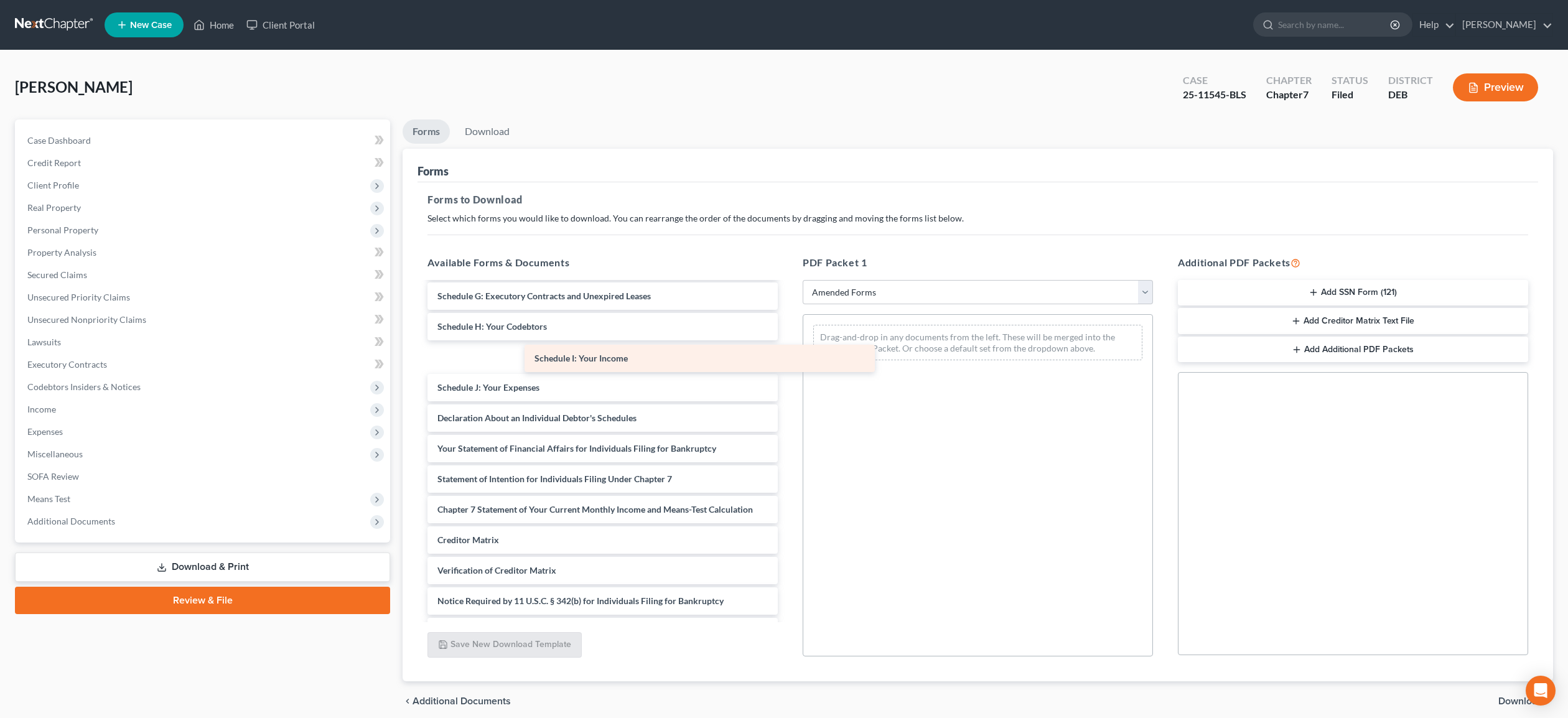
scroll to position [179, 0]
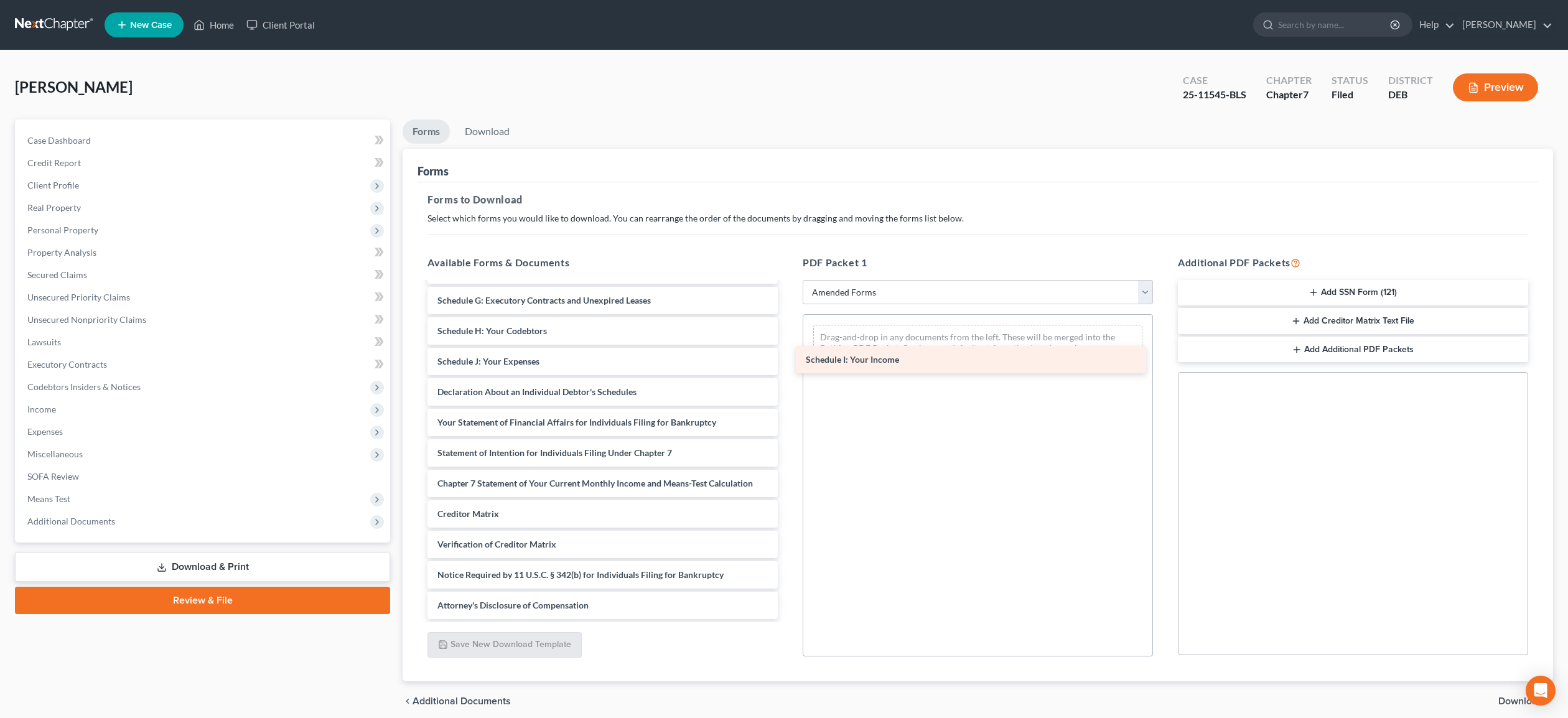
drag, startPoint x: 570, startPoint y: 360, endPoint x: 938, endPoint y: 364, distance: 368.0
click at [788, 364] on div "Schedule I: Your Income Voluntary Petition for Individuals Filing for Bankruptc…" at bounding box center [603, 362] width 371 height 516
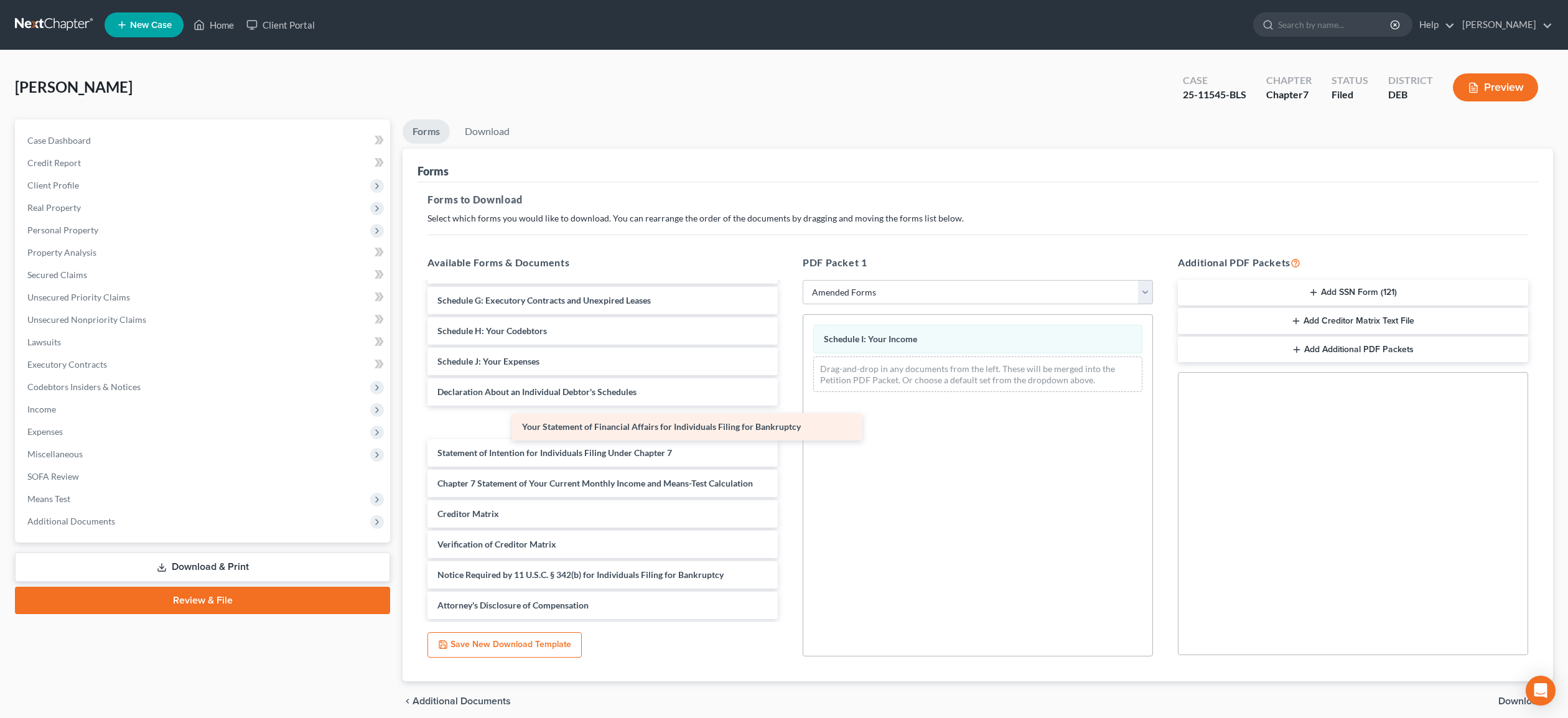
scroll to position [149, 0]
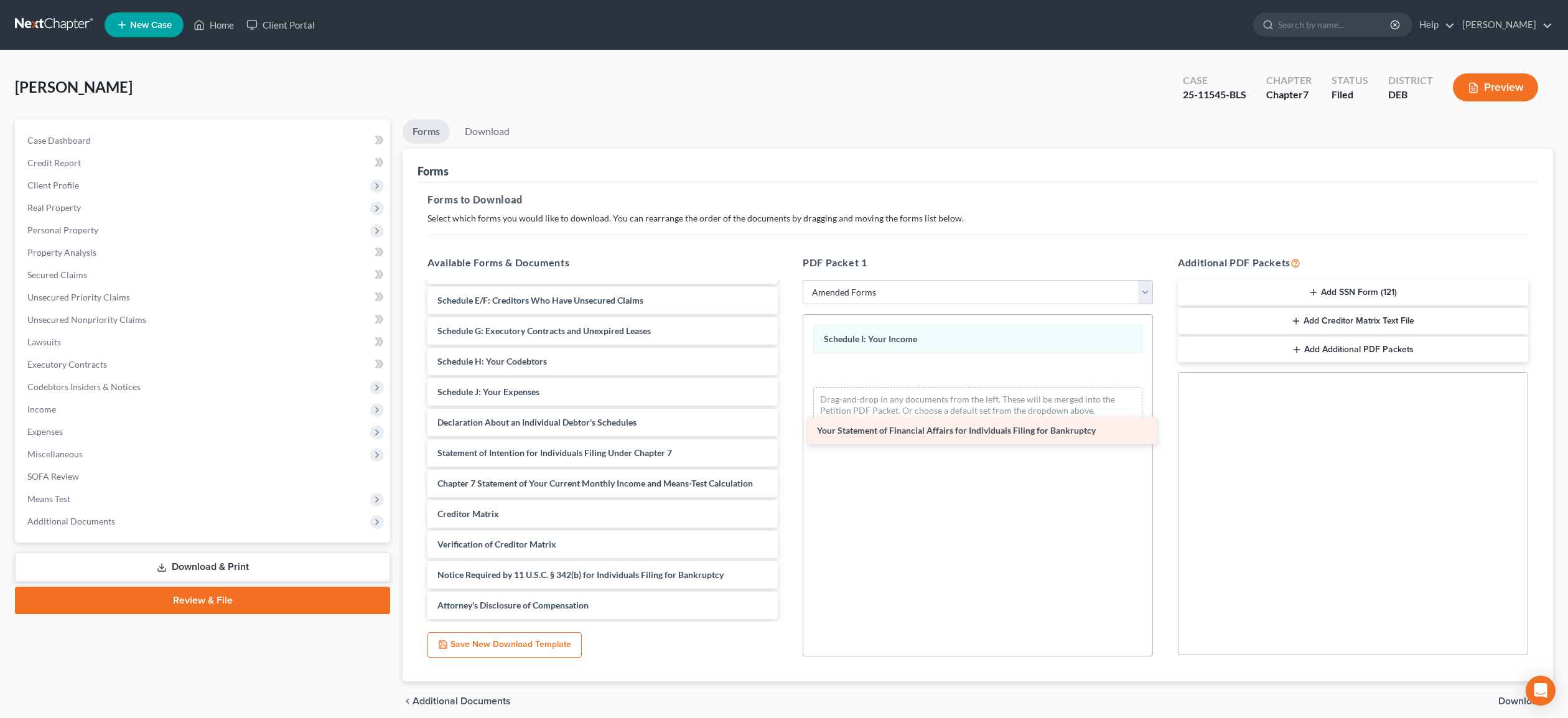
drag, startPoint x: 560, startPoint y: 418, endPoint x: 940, endPoint y: 427, distance: 380.1
click at [788, 427] on div "Your Statement of Financial Affairs for Individuals Filing for Bankruptcy Volun…" at bounding box center [603, 377] width 371 height 485
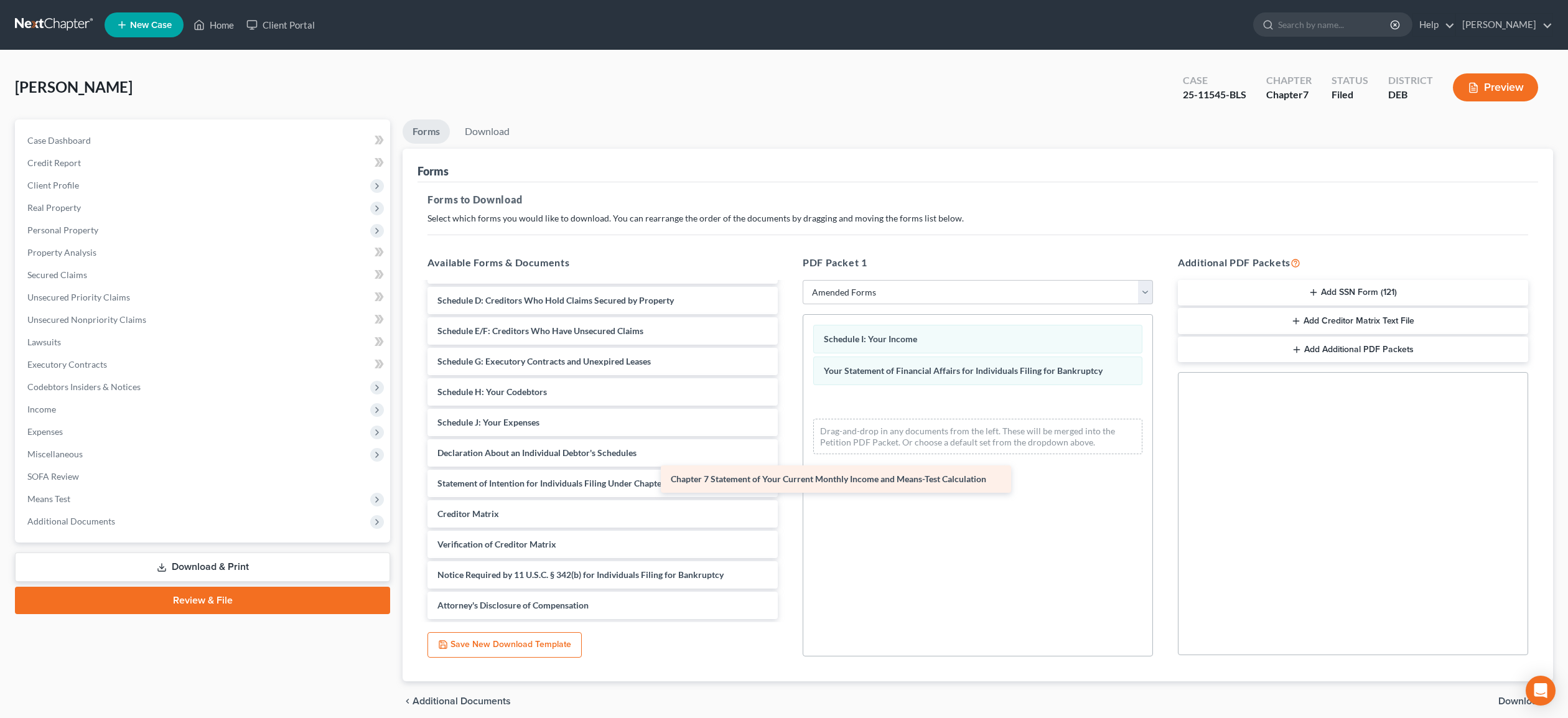
scroll to position [118, 0]
drag, startPoint x: 701, startPoint y: 483, endPoint x: 1065, endPoint y: 476, distance: 364.1
click at [788, 476] on div "Chapter 7 Statement of Your Current Monthly Income and Means-Test Calculation V…" at bounding box center [603, 392] width 371 height 454
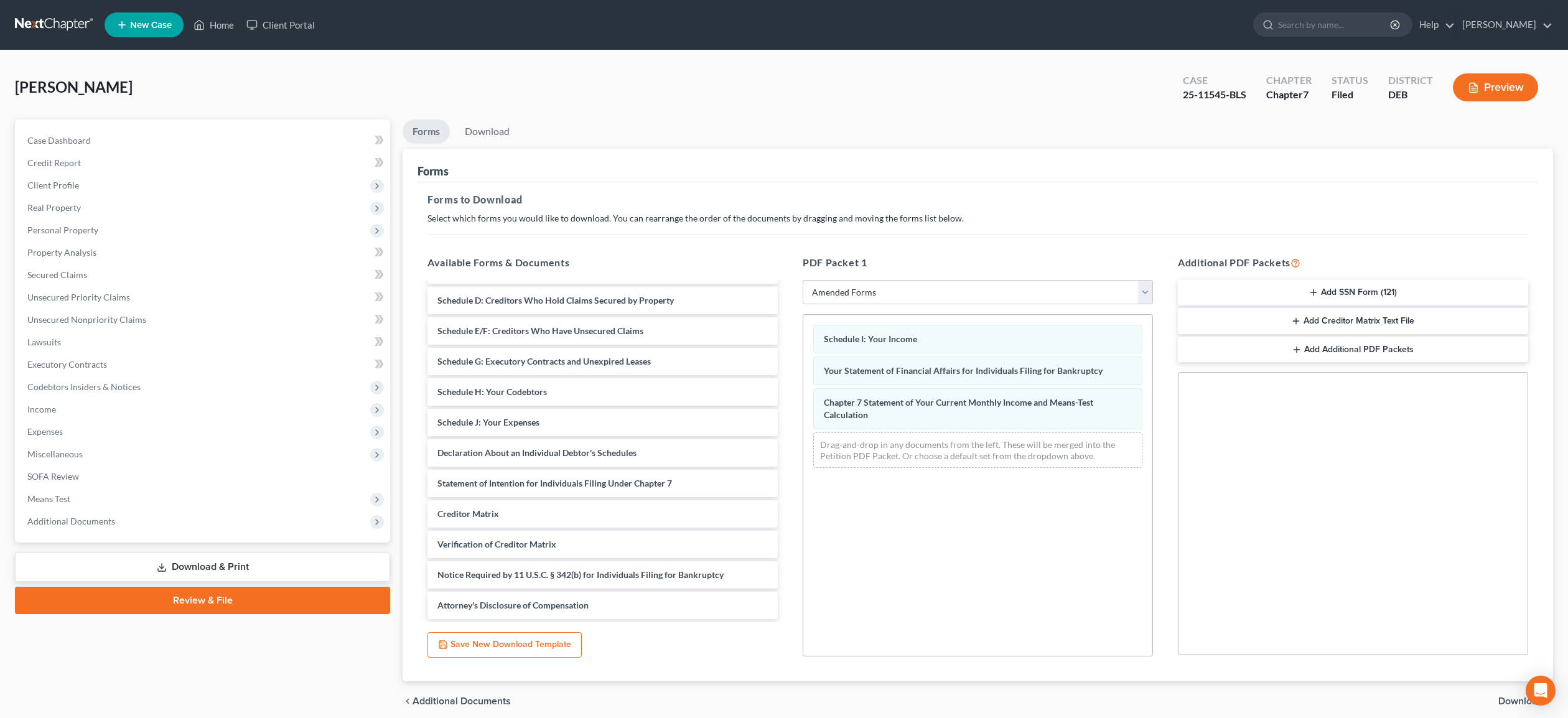
click at [1514, 702] on span "Download" at bounding box center [1521, 701] width 45 height 10
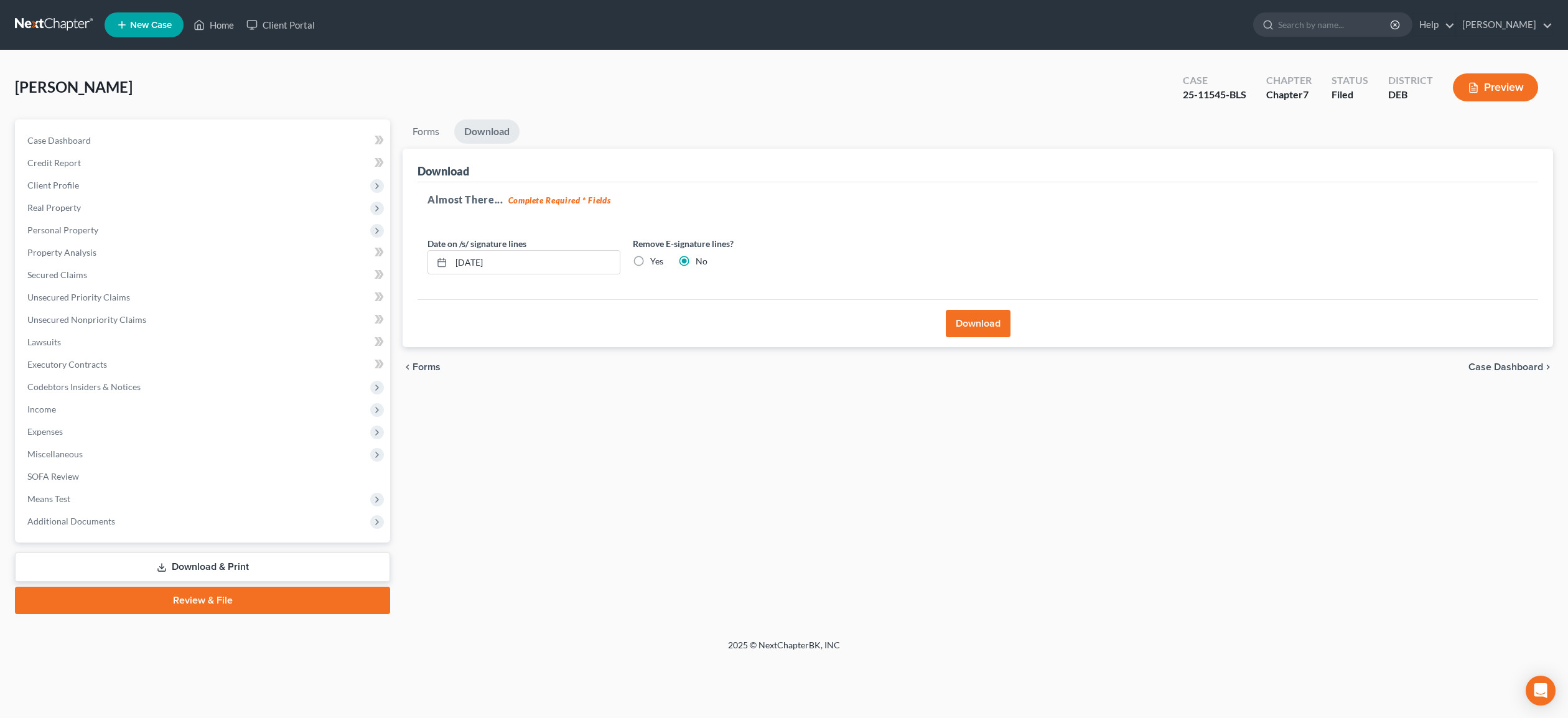
click at [976, 315] on button "Download" at bounding box center [978, 324] width 65 height 28
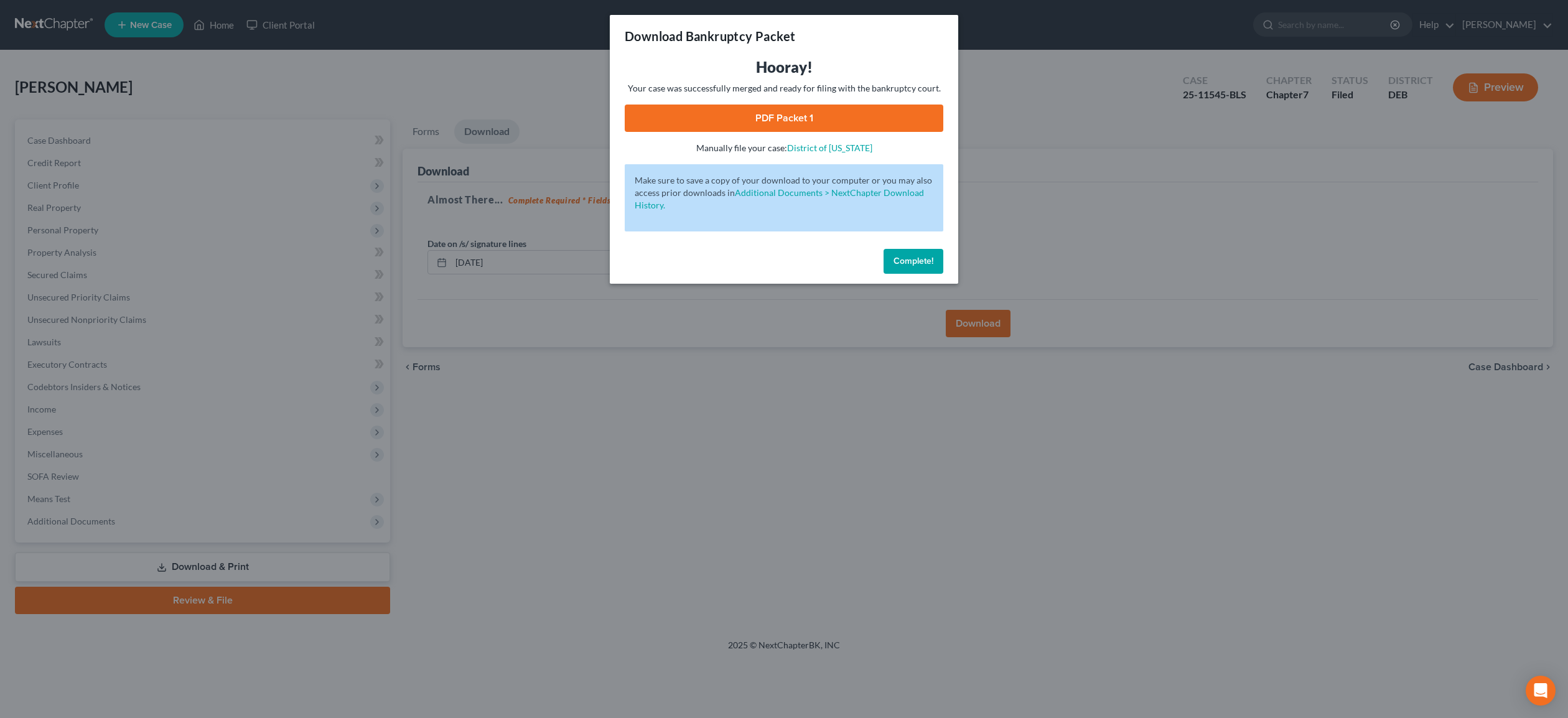
click at [911, 259] on span "Complete!" at bounding box center [913, 261] width 40 height 10
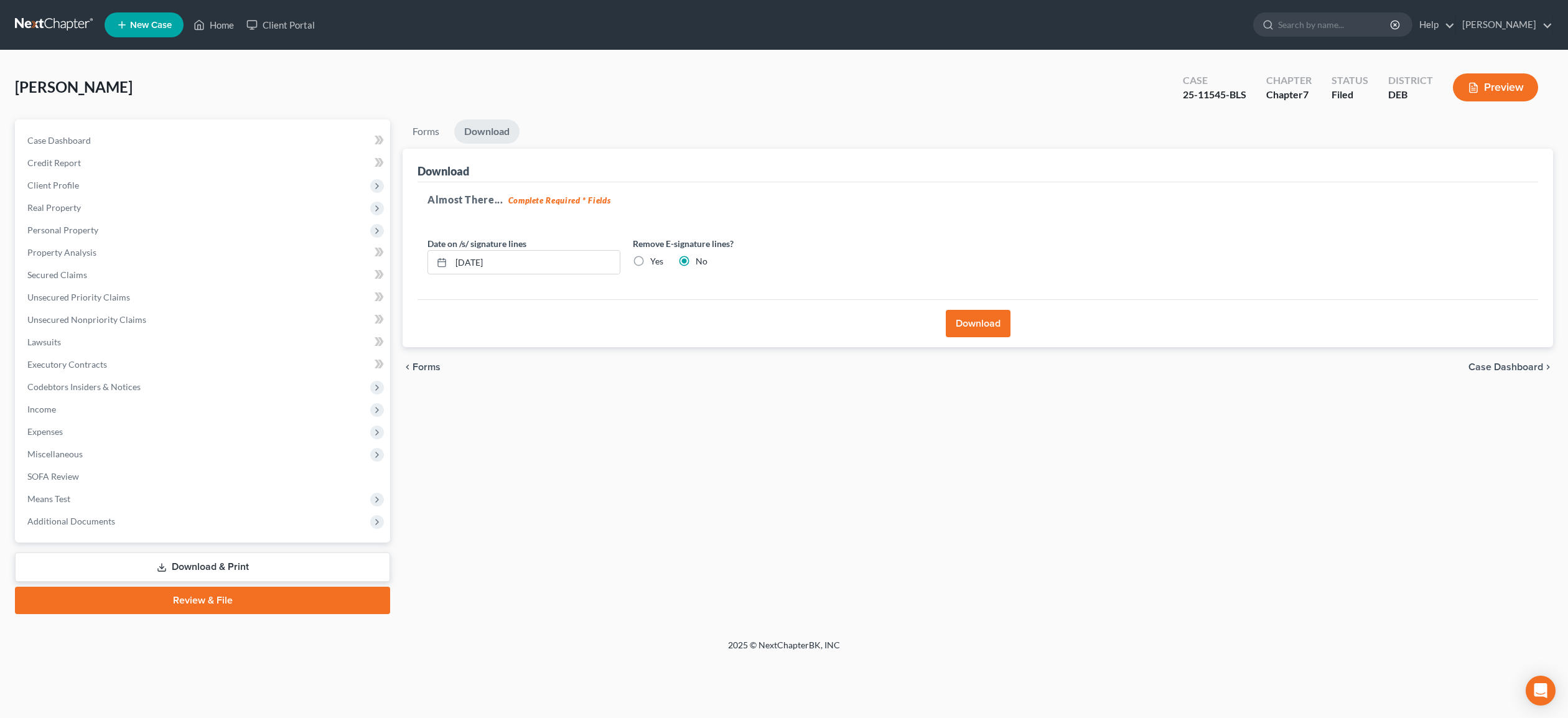
click at [987, 324] on button "Download" at bounding box center [978, 324] width 65 height 28
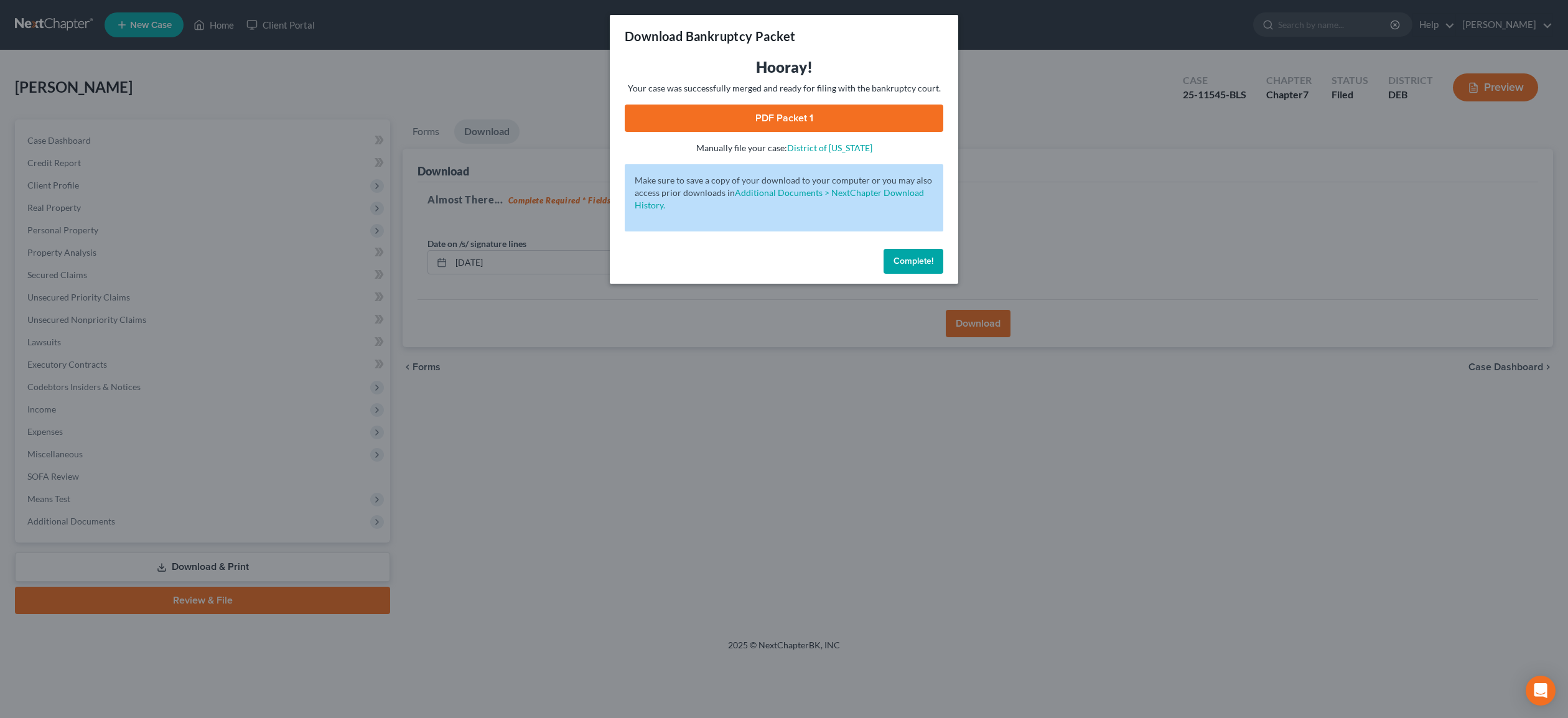
click at [786, 121] on link "PDF Packet 1" at bounding box center [784, 118] width 319 height 28
click at [926, 261] on span "Complete!" at bounding box center [913, 261] width 40 height 10
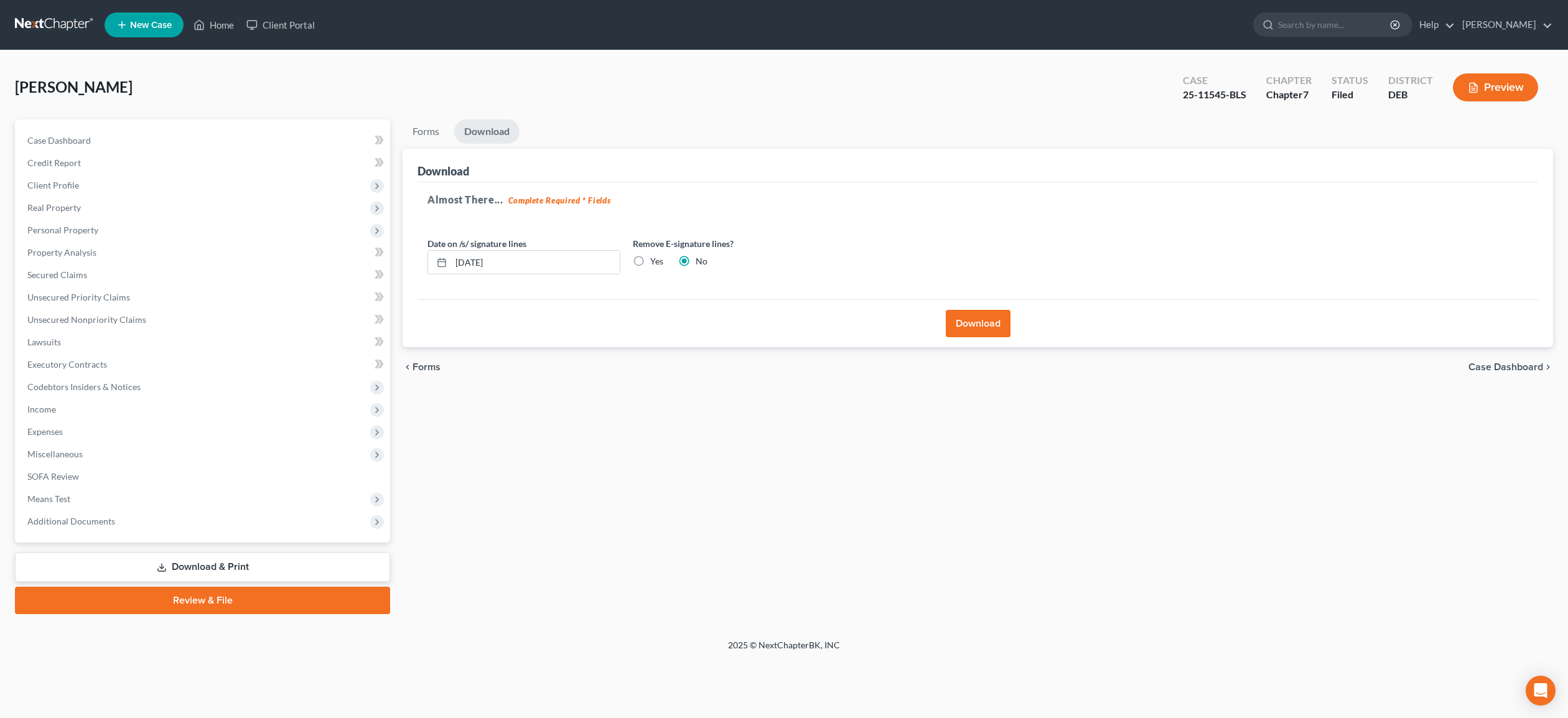
click at [207, 566] on link "Download & Print" at bounding box center [202, 567] width 375 height 29
click at [207, 566] on link "Download & Print" at bounding box center [202, 567] width 375 height 29
click at [433, 129] on link "Forms" at bounding box center [426, 131] width 46 height 24
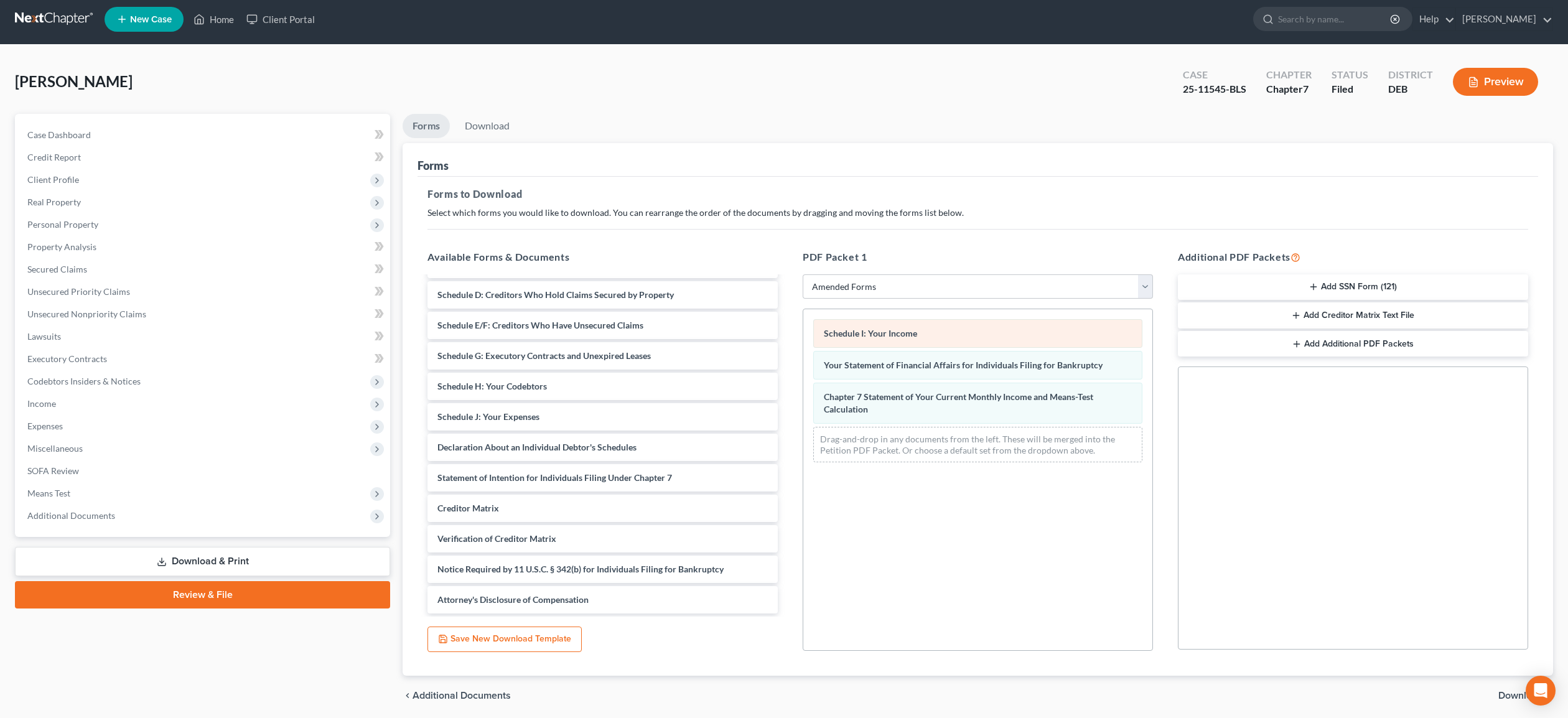
scroll to position [3, 0]
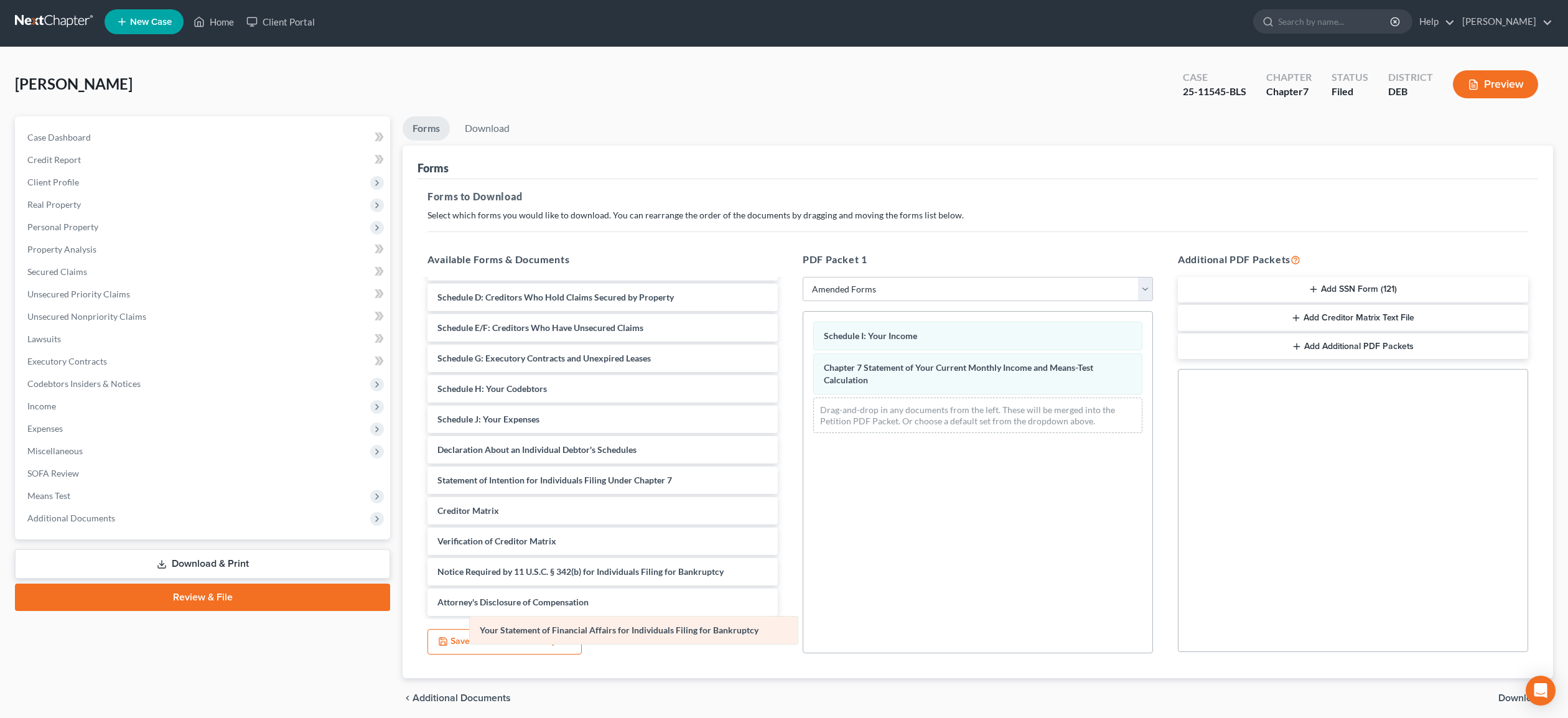
drag, startPoint x: 946, startPoint y: 368, endPoint x: 601, endPoint y: 631, distance: 433.8
click at [804, 443] on div "Your Statement of Financial Affairs for Individuals Filing for Bankruptcy Sched…" at bounding box center [978, 377] width 349 height 131
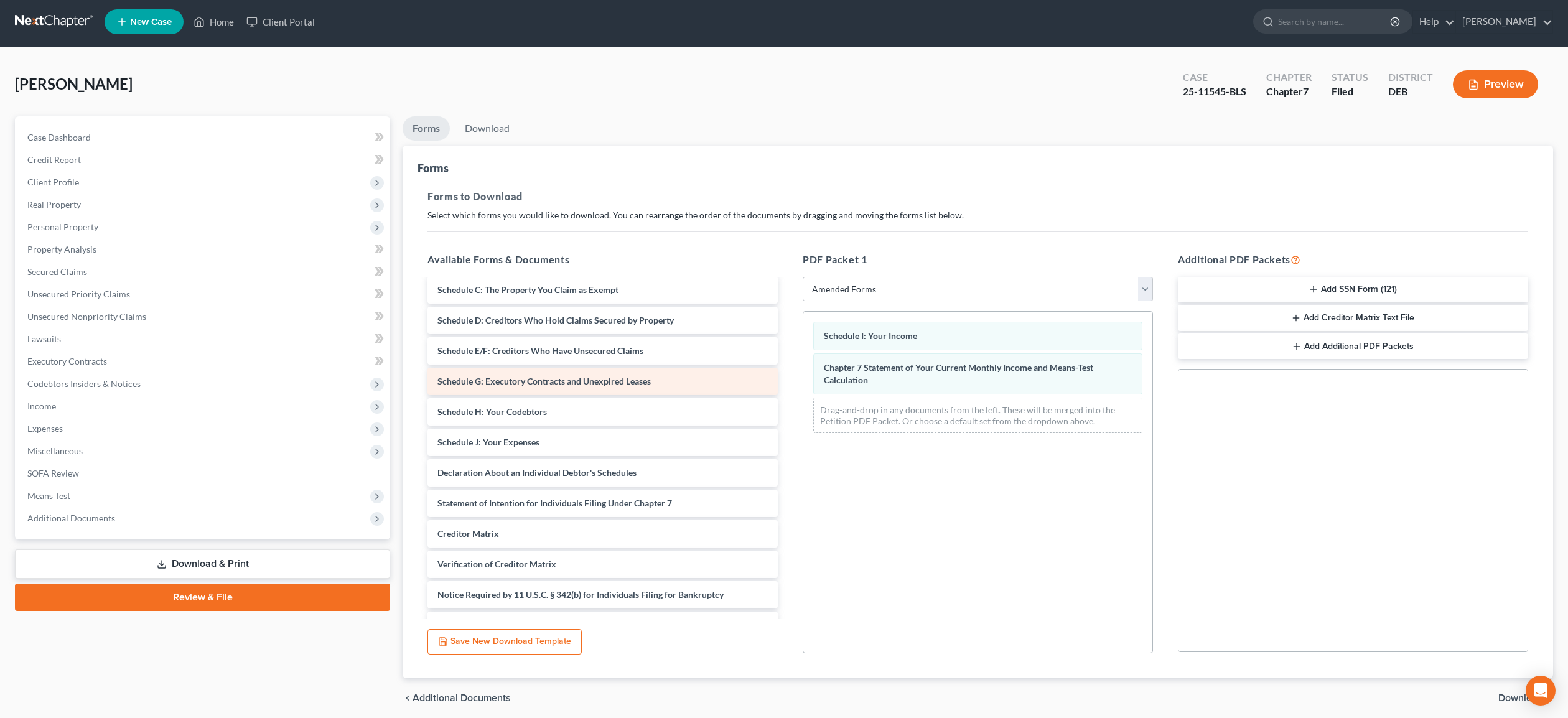
scroll to position [76, 0]
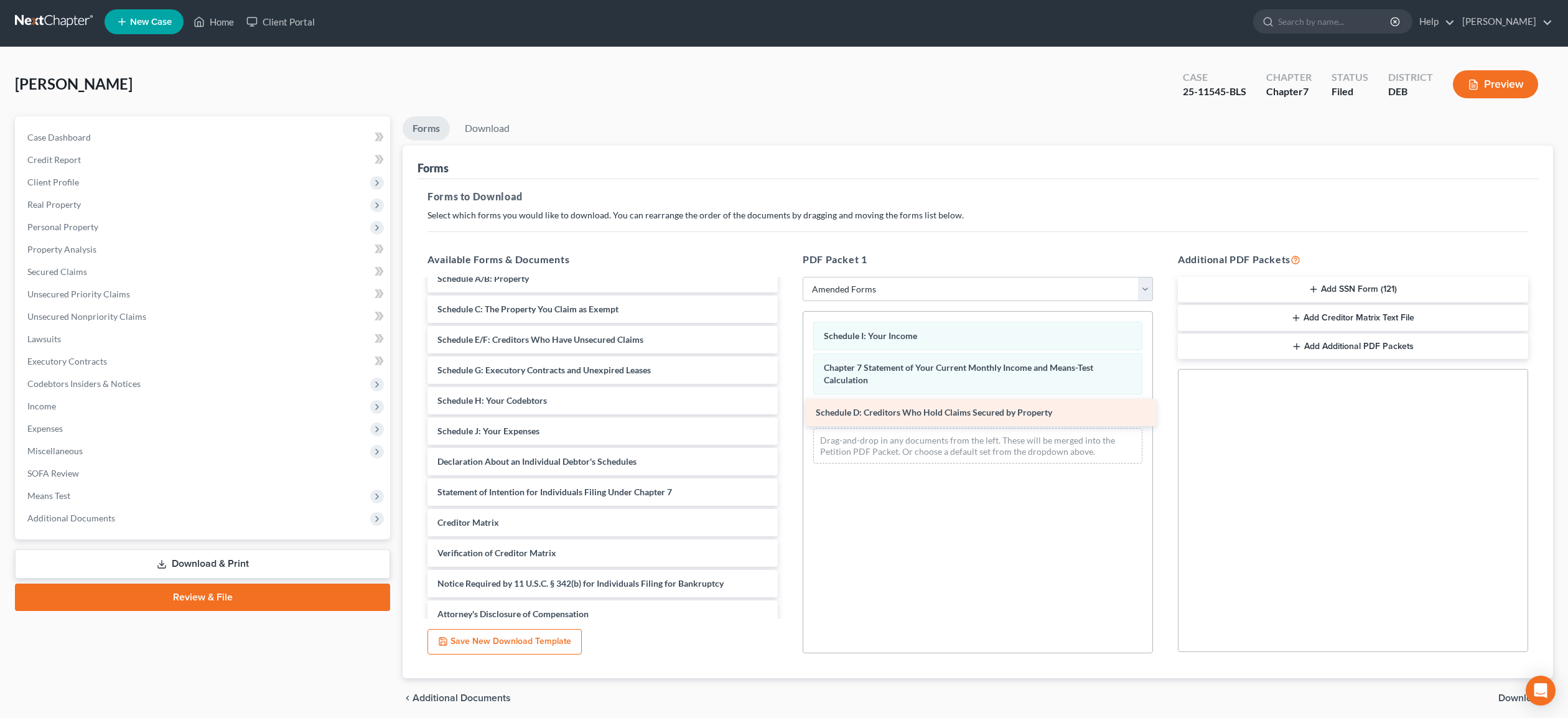
drag, startPoint x: 559, startPoint y: 335, endPoint x: 938, endPoint y: 409, distance: 386.2
click at [788, 409] on div "Schedule D: Creditors Who Hold Claims Secured by Property Voluntary Petition fo…" at bounding box center [603, 431] width 371 height 454
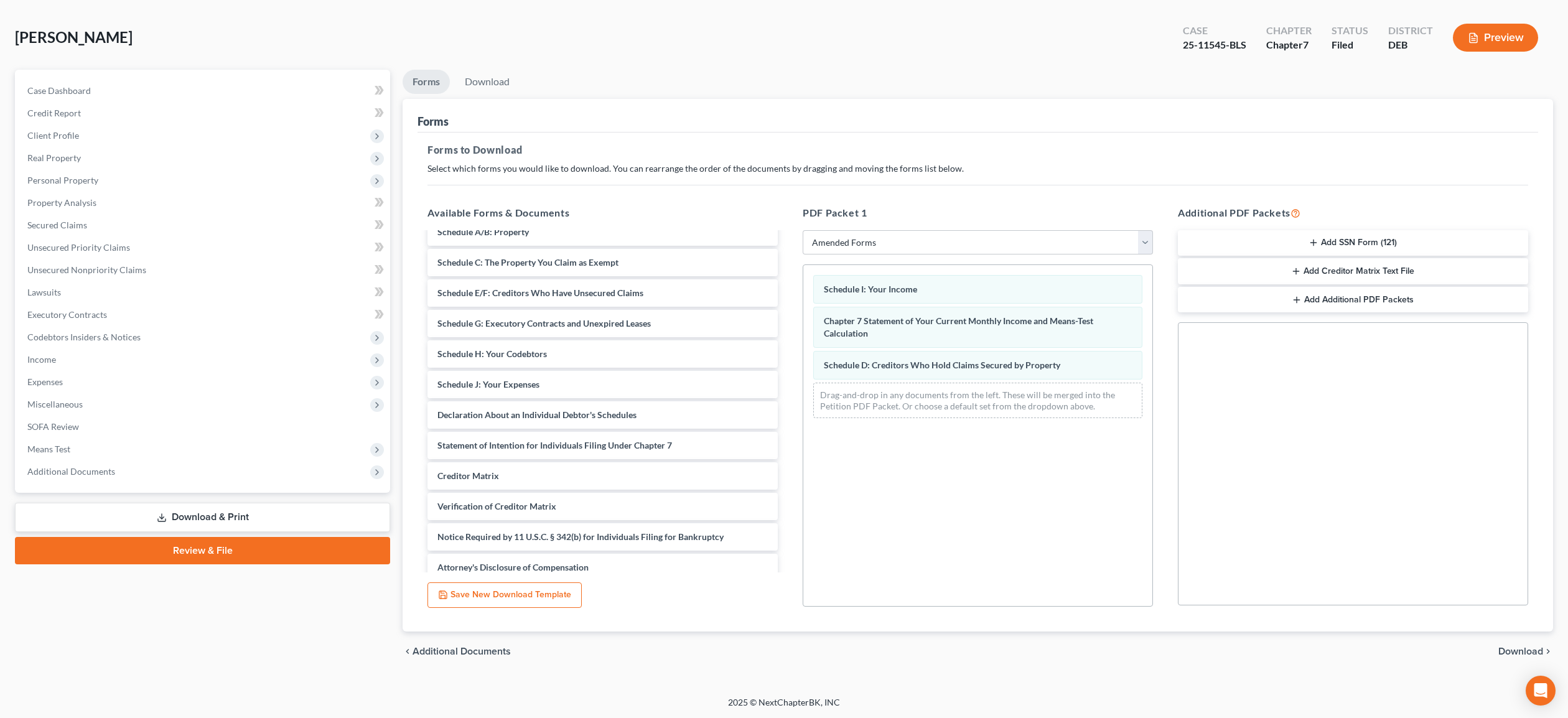
click at [1519, 651] on span "Download" at bounding box center [1521, 652] width 45 height 10
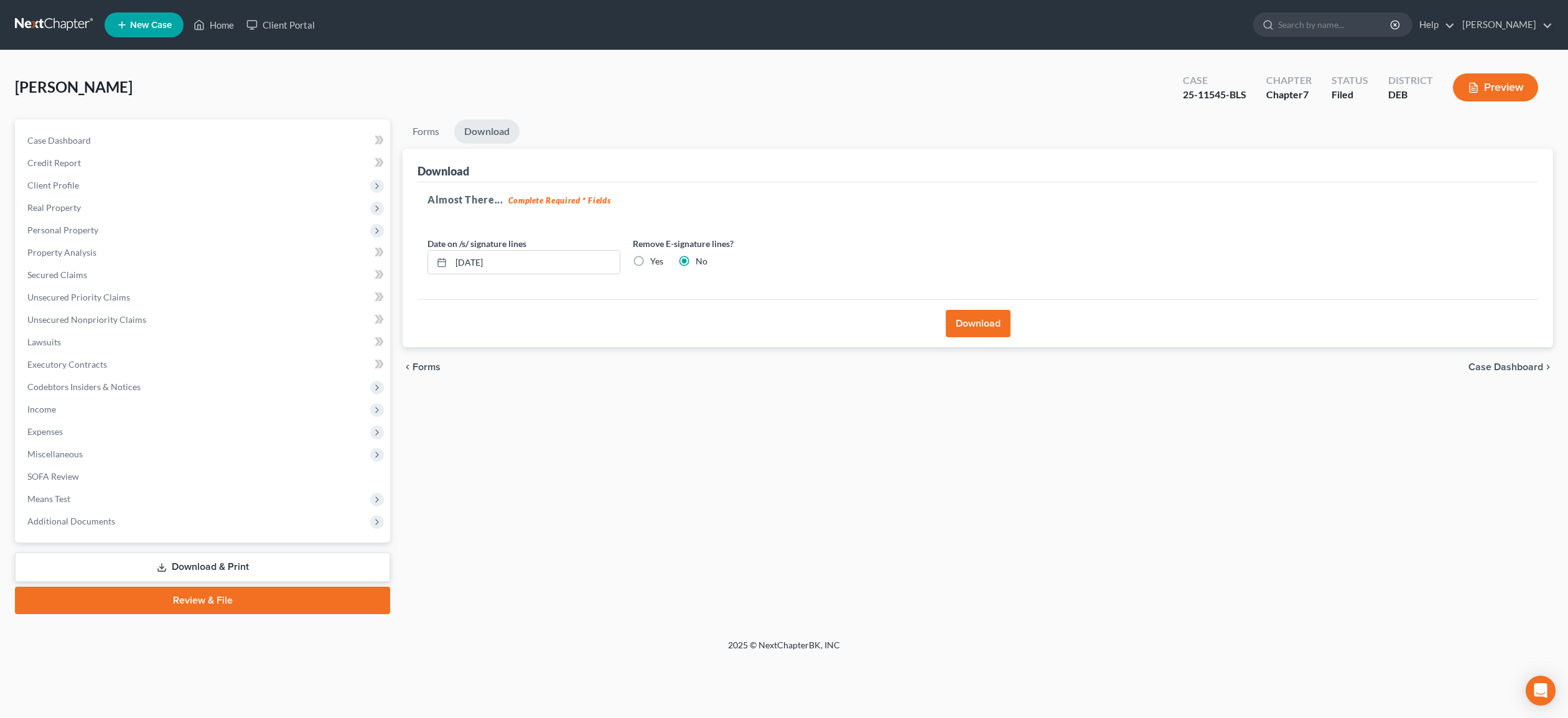
scroll to position [0, 0]
click at [988, 321] on button "Download" at bounding box center [978, 324] width 65 height 28
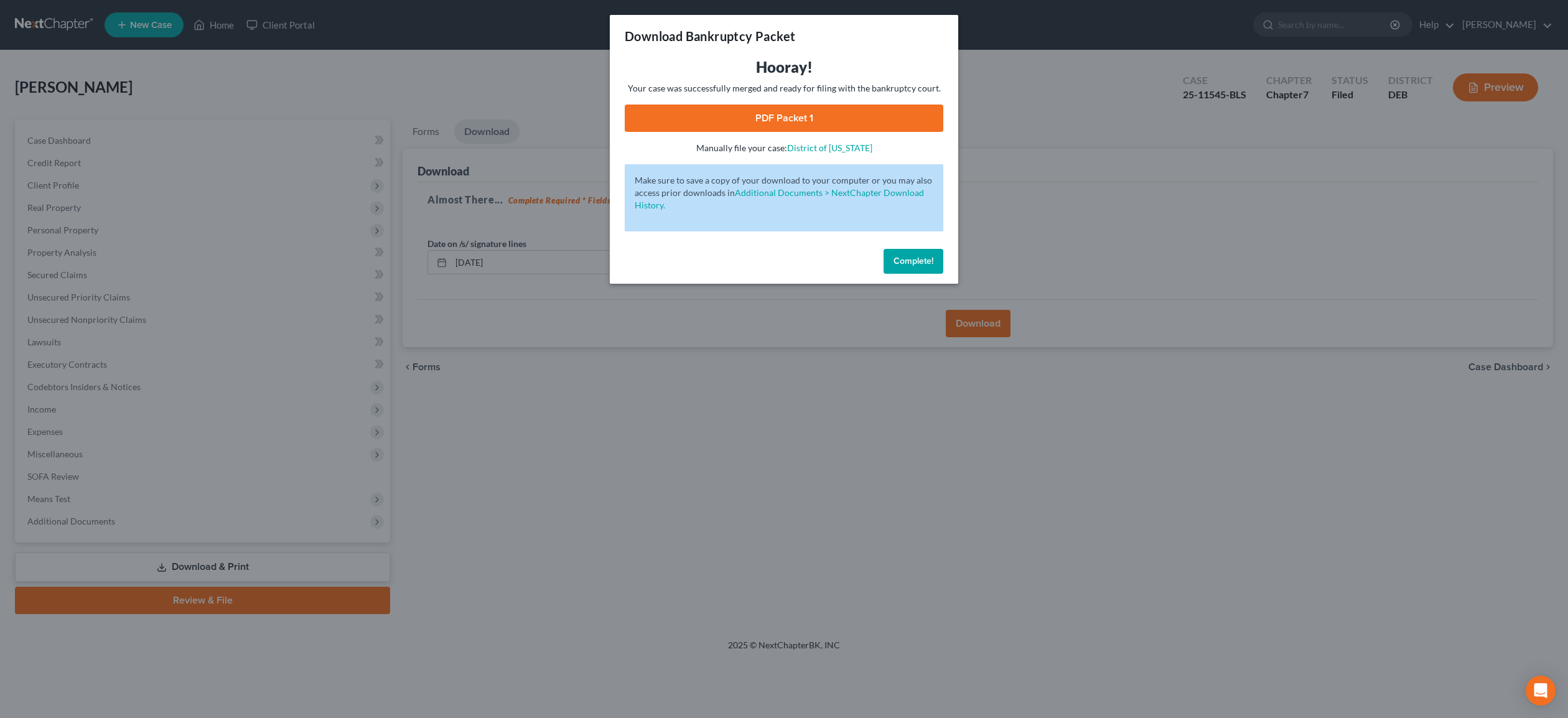
click at [817, 110] on link "PDF Packet 1" at bounding box center [784, 118] width 319 height 28
click at [926, 259] on span "Complete!" at bounding box center [913, 261] width 40 height 10
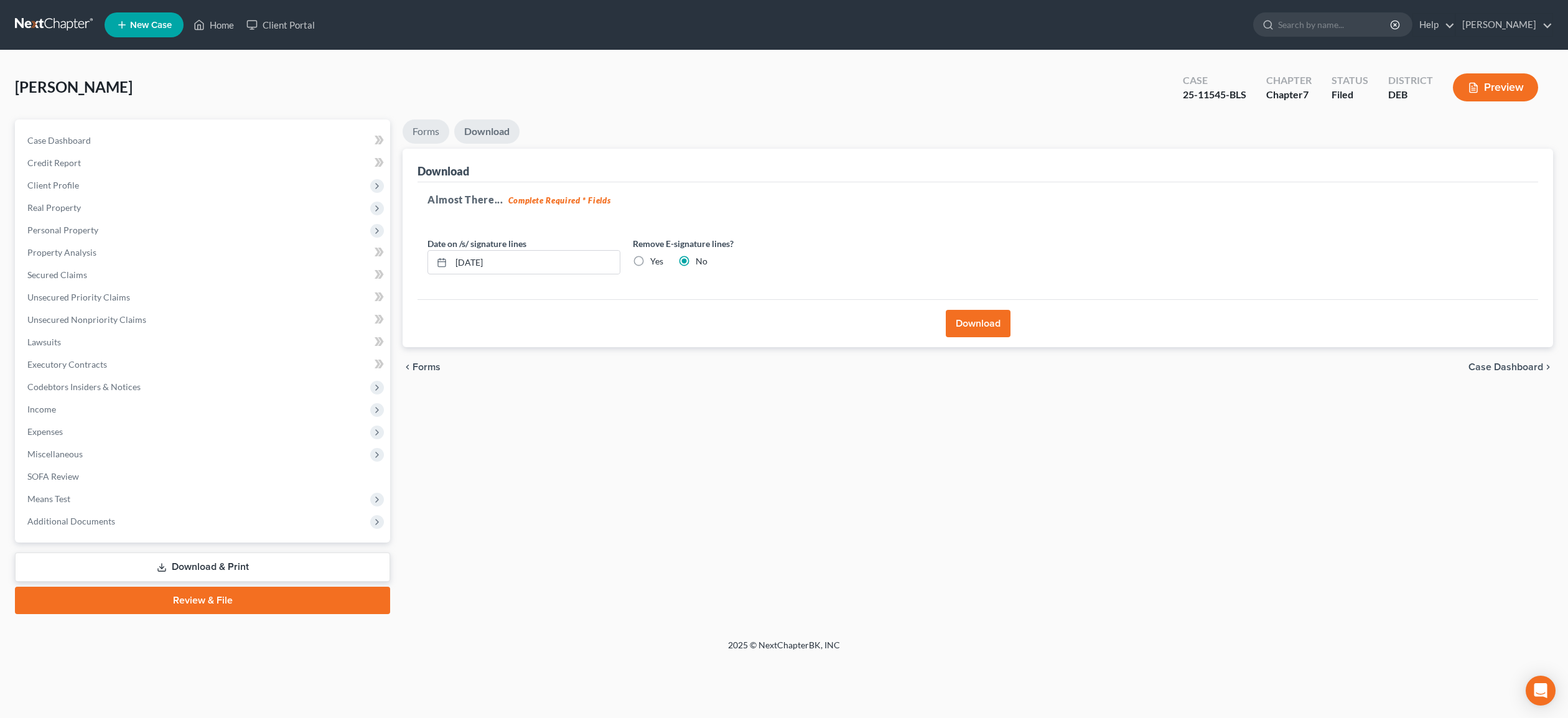
click at [424, 129] on link "Forms" at bounding box center [426, 131] width 46 height 24
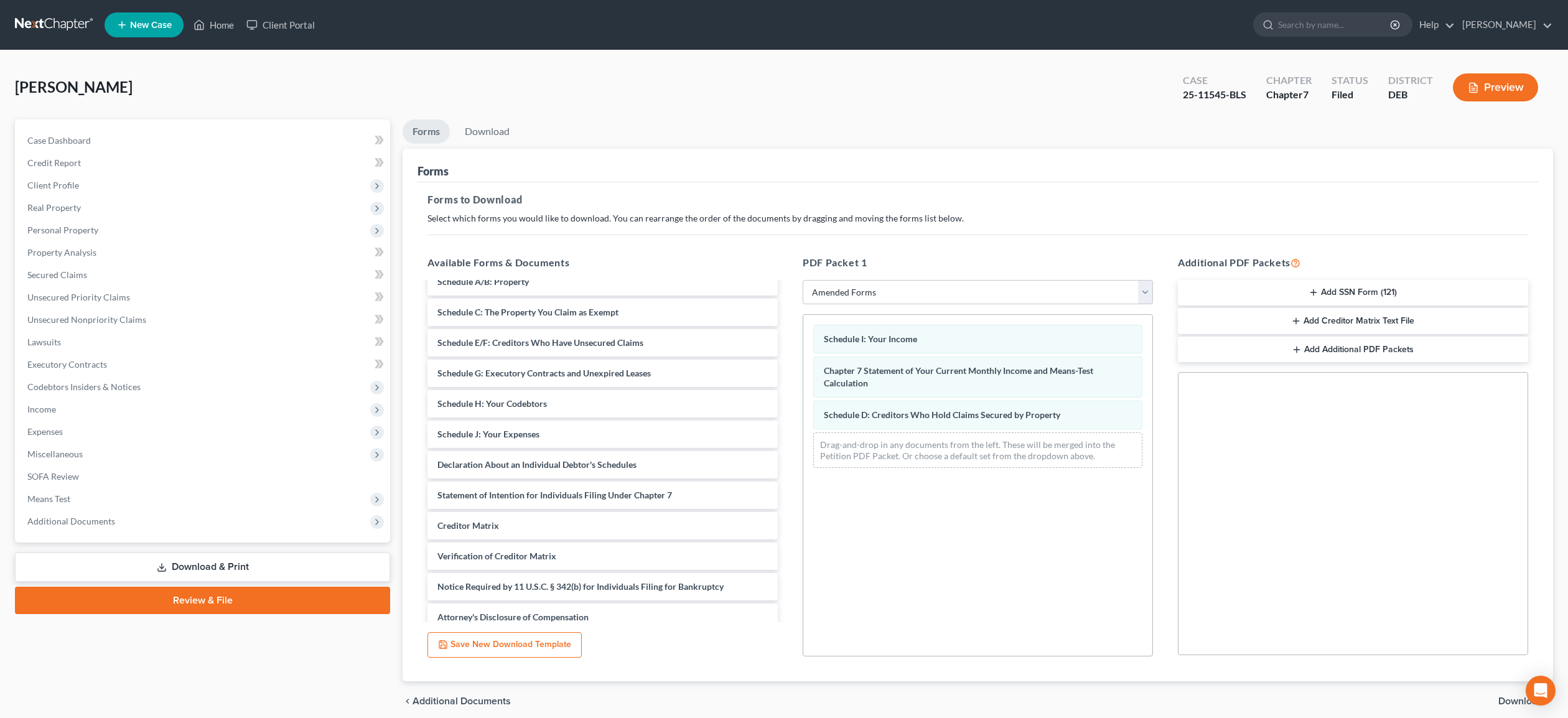
scroll to position [76, 0]
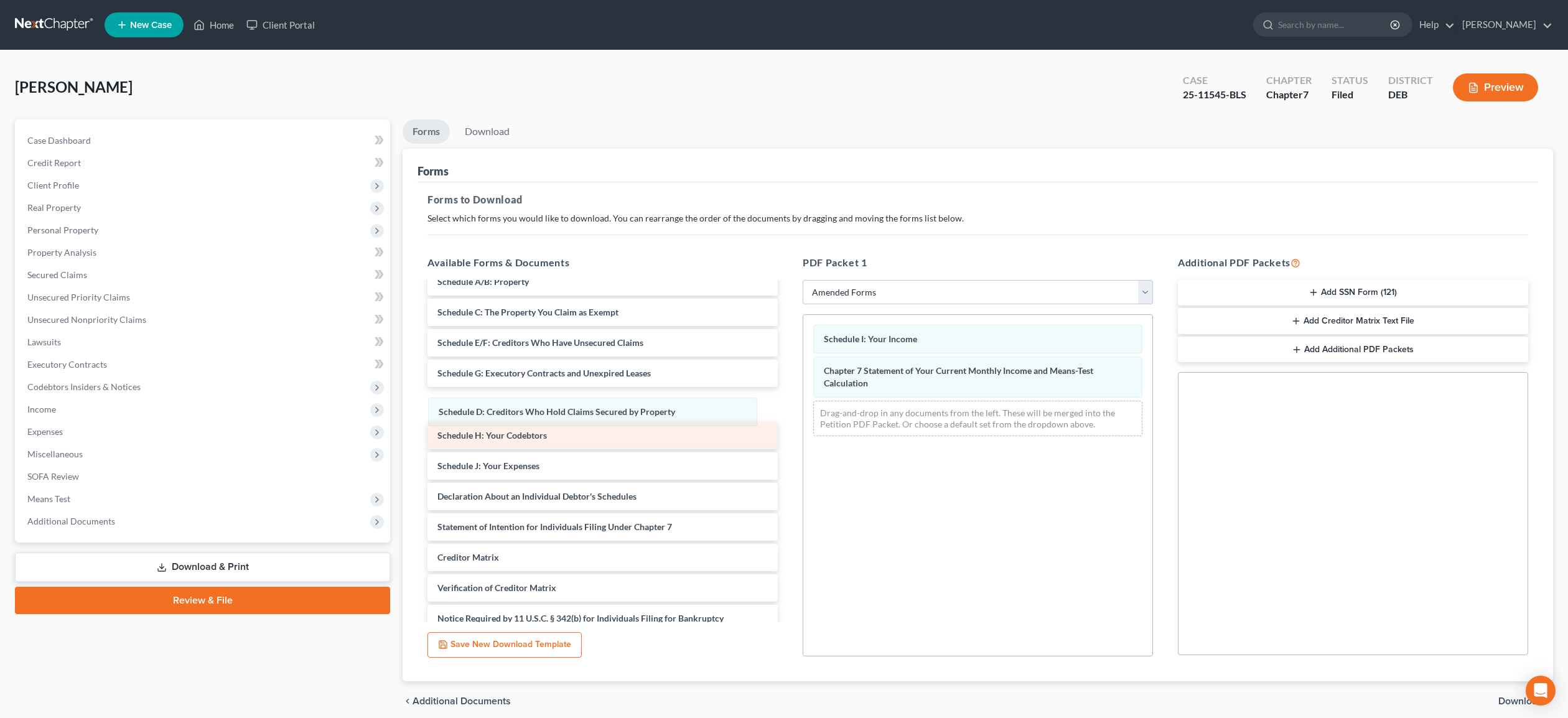
drag, startPoint x: 949, startPoint y: 424, endPoint x: 565, endPoint y: 421, distance: 384.0
click at [804, 421] on div "Schedule D: Creditors Who Hold Claims Secured by Property Schedule I: Your Inco…" at bounding box center [978, 381] width 349 height 131
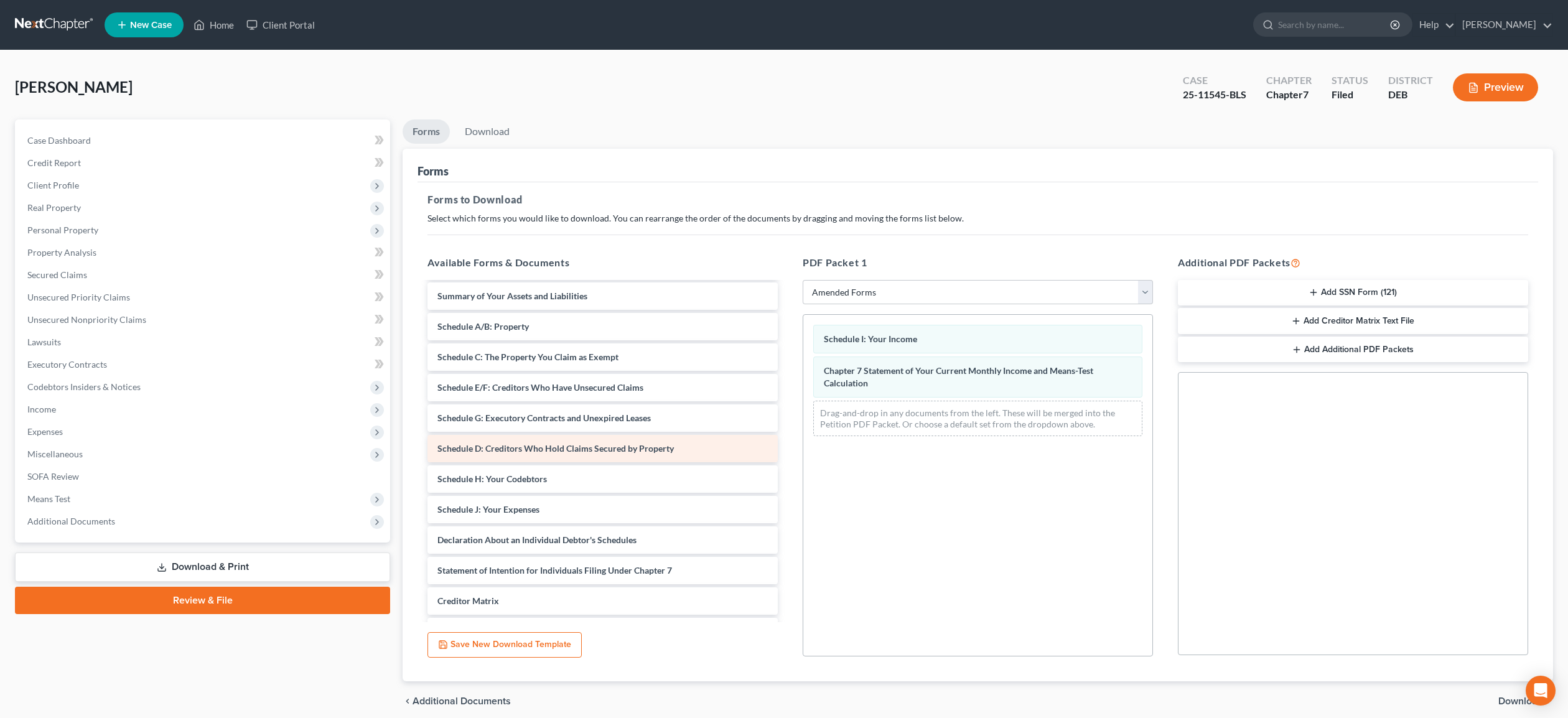
scroll to position [30, 0]
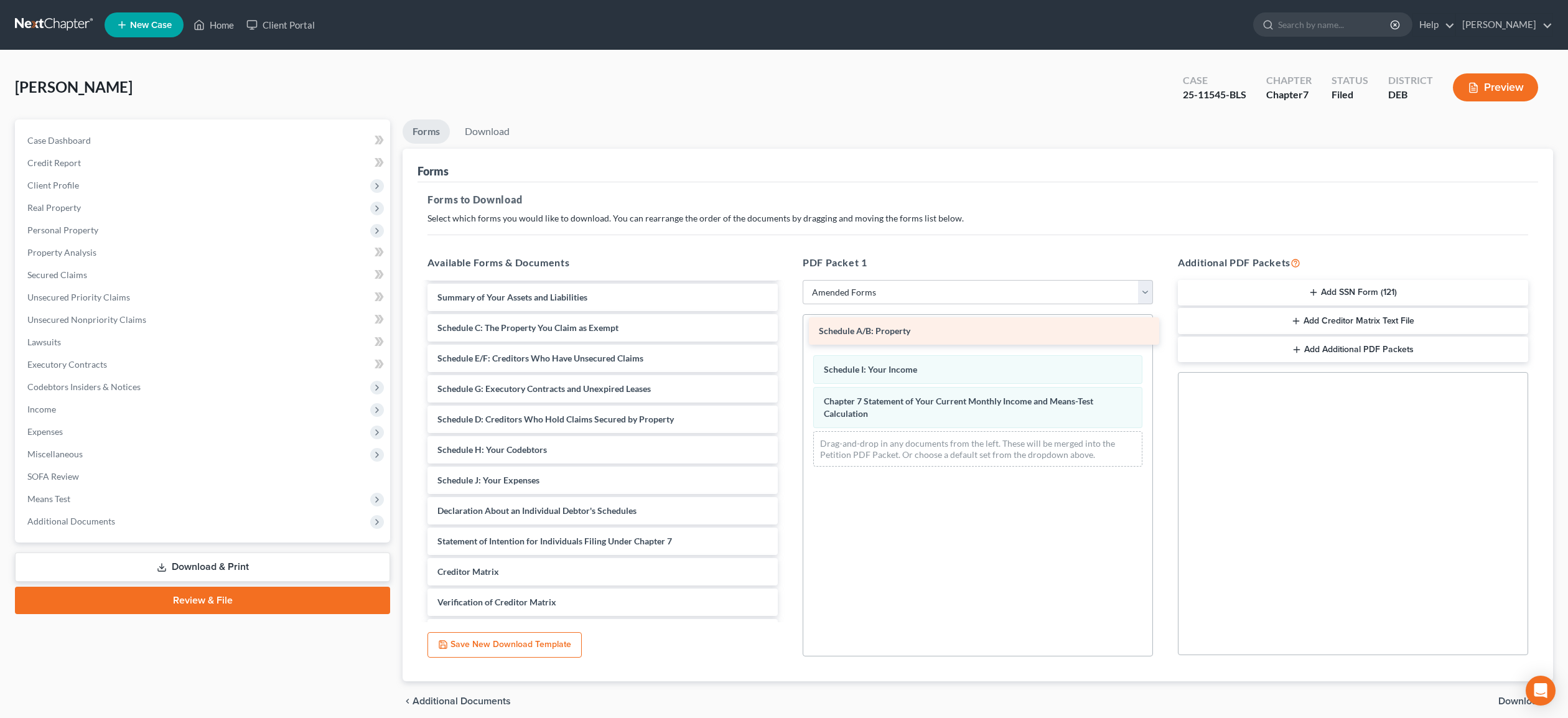
drag, startPoint x: 512, startPoint y: 326, endPoint x: 893, endPoint y: 330, distance: 381.0
click at [788, 330] on div "Schedule A/B: Property Voluntary Petition for Individuals Filing for Bankruptcy…" at bounding box center [603, 480] width 371 height 454
click at [1505, 698] on span "Download" at bounding box center [1521, 701] width 45 height 10
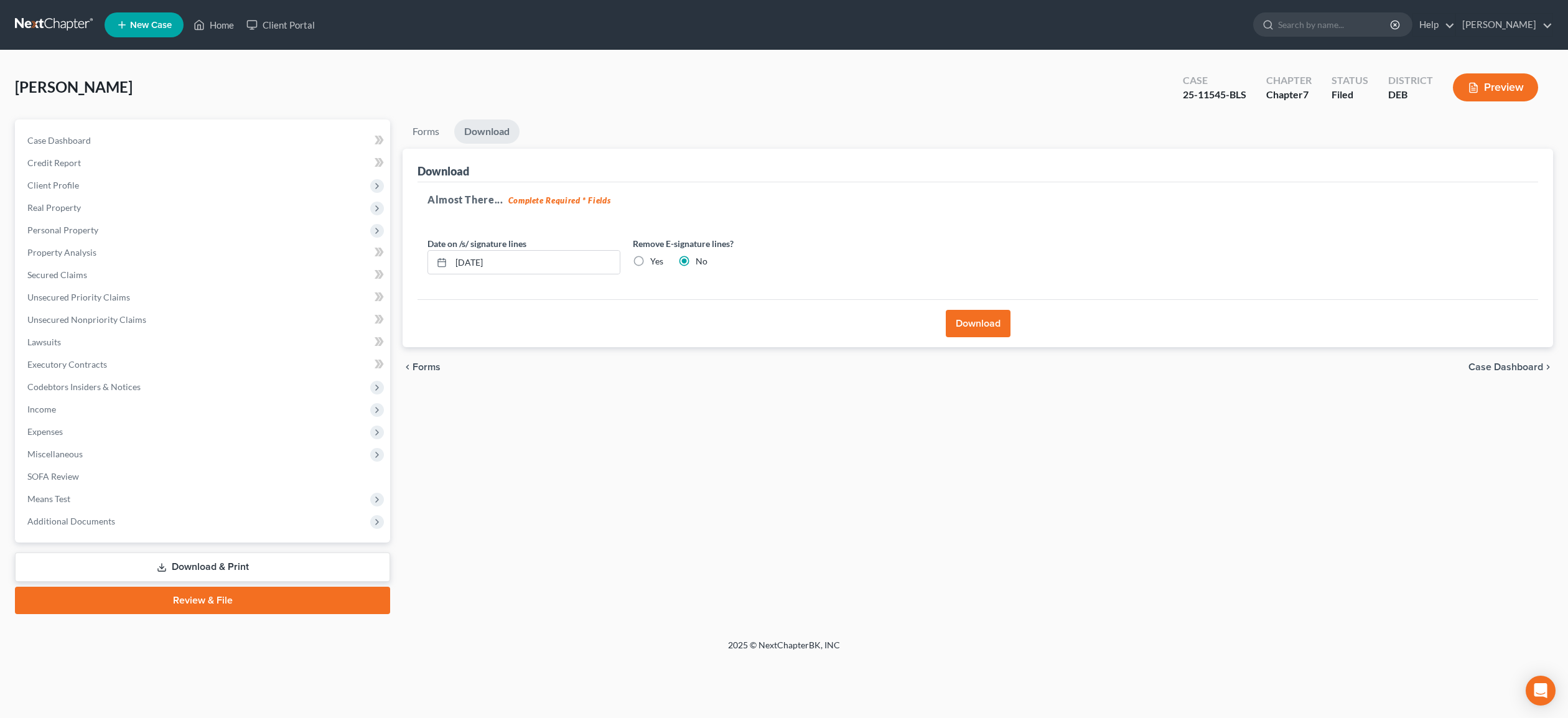
click at [979, 312] on button "Download" at bounding box center [978, 324] width 65 height 28
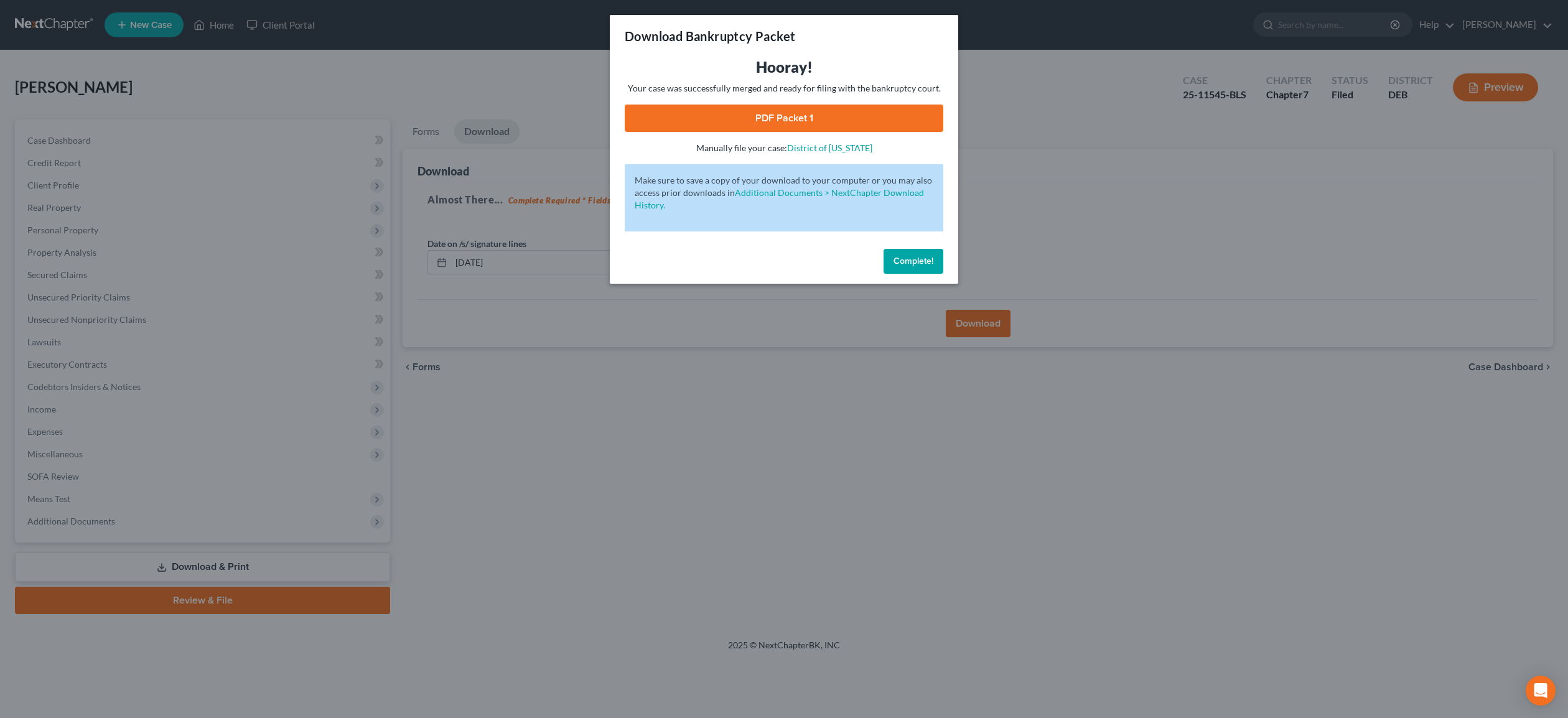
click at [819, 125] on link "PDF Packet 1" at bounding box center [784, 118] width 319 height 28
click at [911, 258] on span "Complete!" at bounding box center [913, 261] width 40 height 10
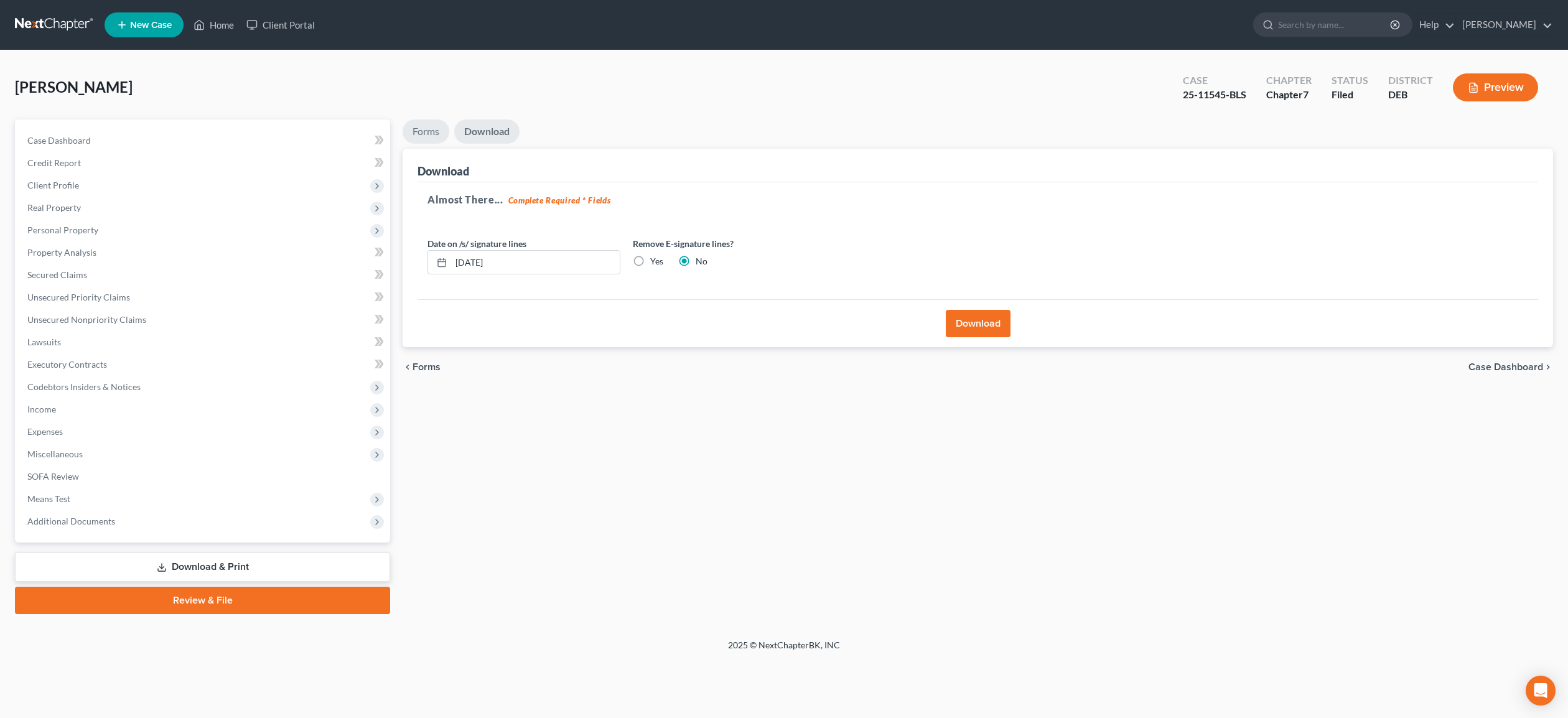
click at [427, 130] on link "Forms" at bounding box center [426, 131] width 46 height 24
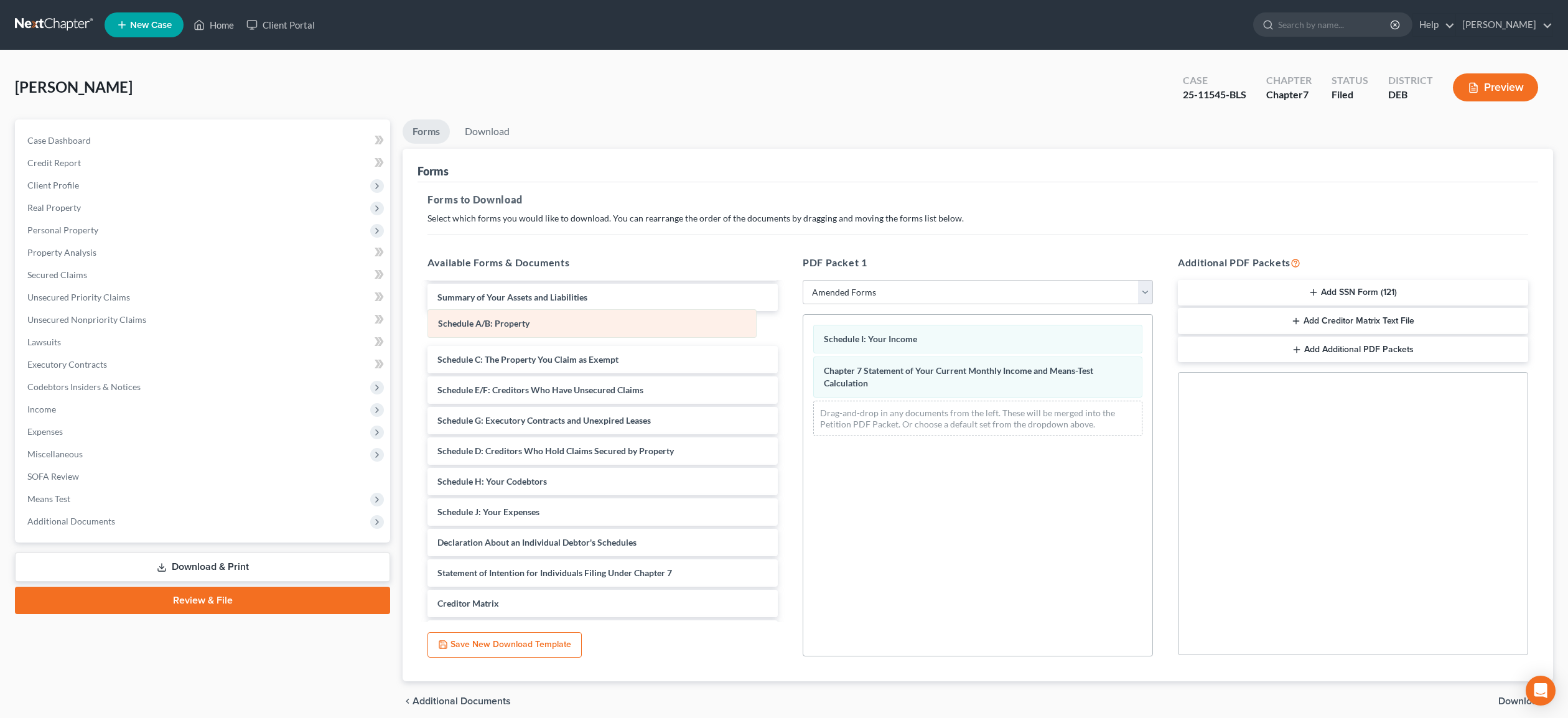
drag, startPoint x: 864, startPoint y: 341, endPoint x: 480, endPoint y: 326, distance: 384.3
click at [804, 326] on div "Schedule A/B: Property Schedule A/B: Property Schedule I: Your Income Chapter 7…" at bounding box center [978, 381] width 349 height 131
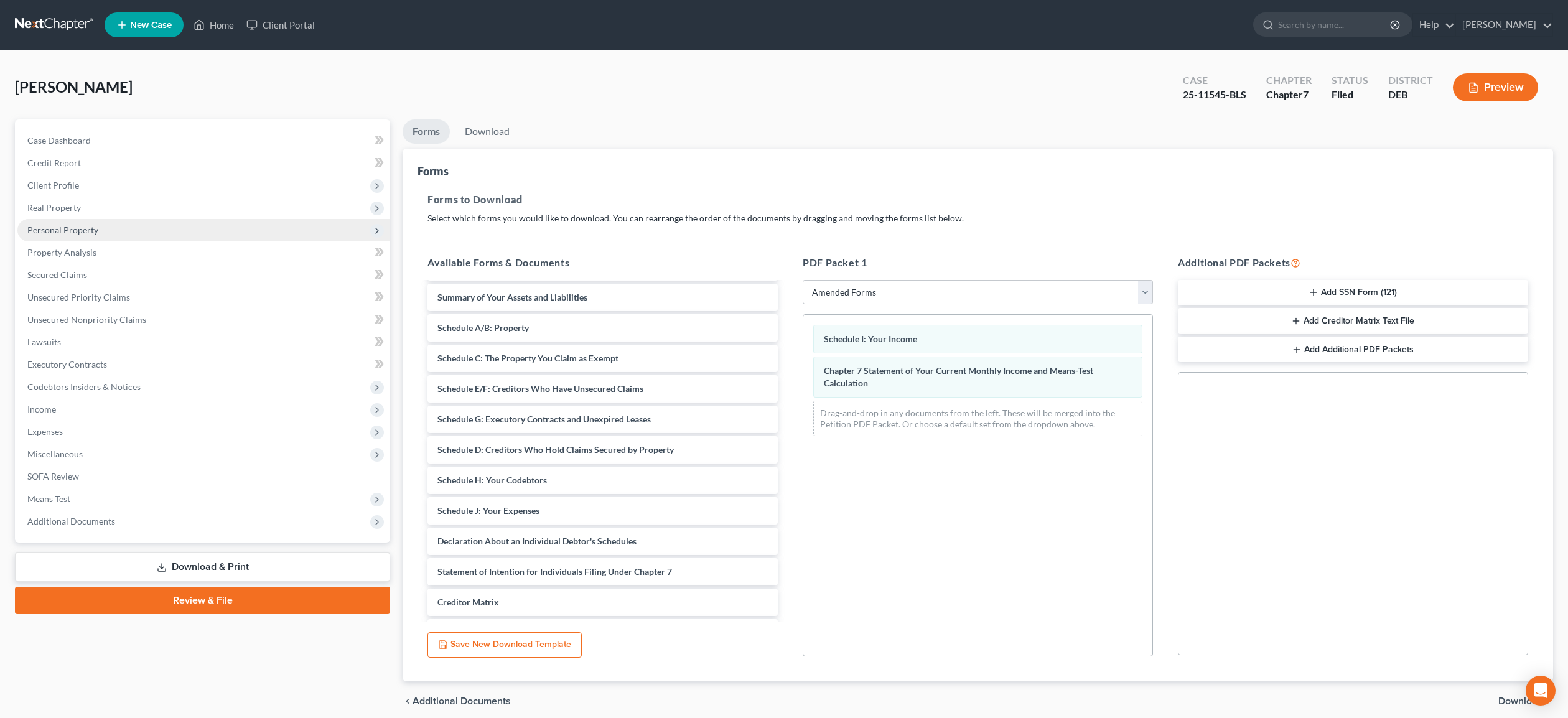
click at [73, 232] on span "Personal Property" at bounding box center [63, 230] width 71 height 10
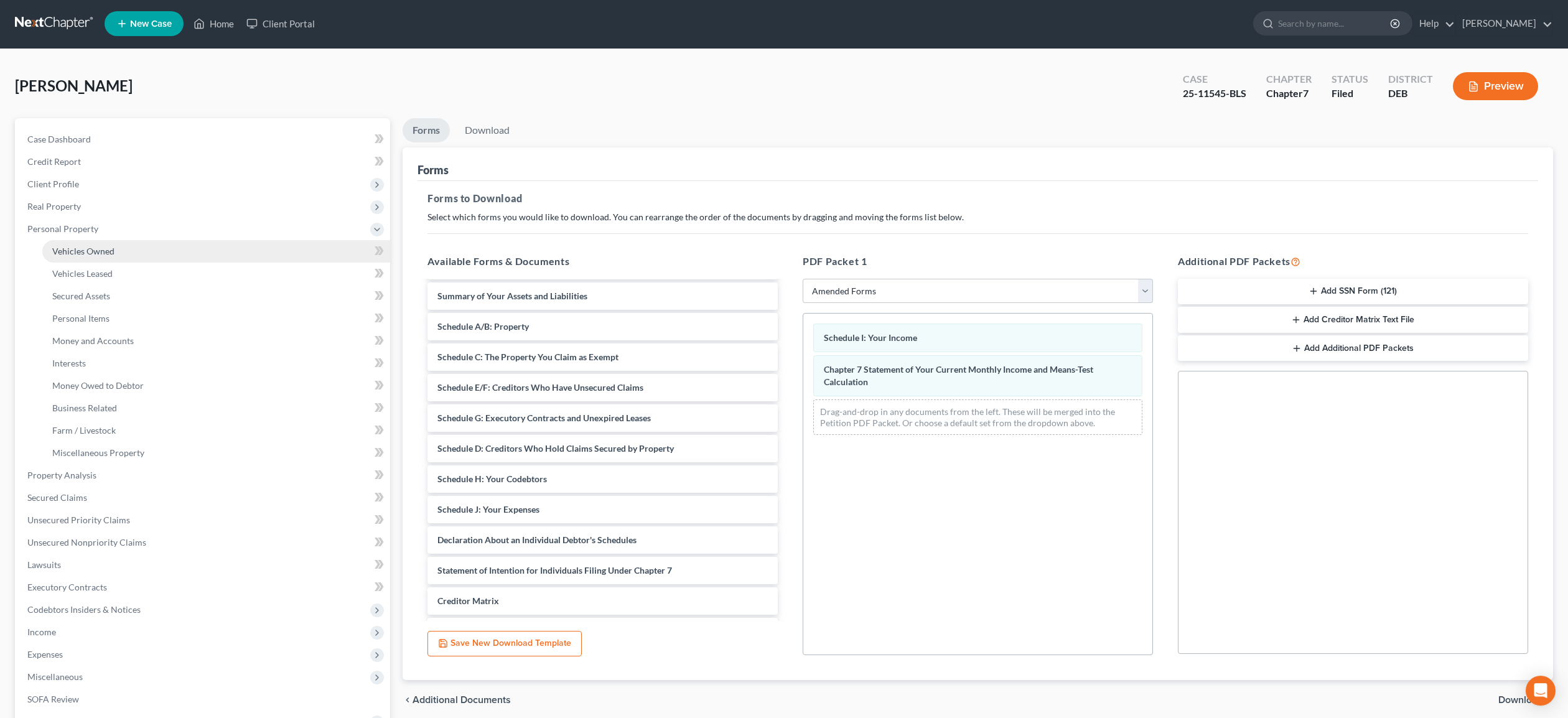
scroll to position [1, 0]
click at [99, 252] on span "Vehicles Owned" at bounding box center [83, 250] width 62 height 10
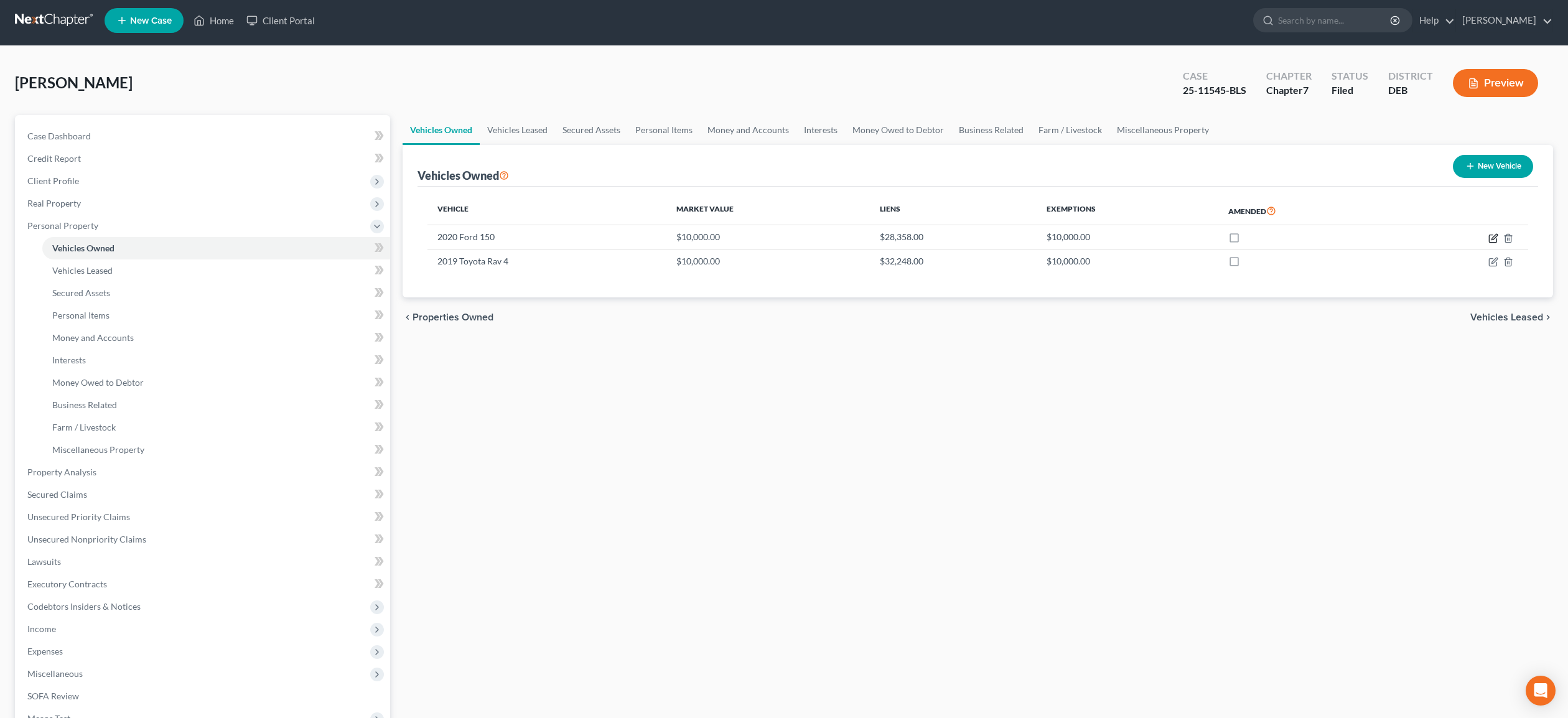
drag, startPoint x: 1494, startPoint y: 242, endPoint x: 586, endPoint y: 354, distance: 914.9
click at [1493, 242] on icon "button" at bounding box center [1493, 238] width 10 height 10
select select "1"
select select "6"
select select "2"
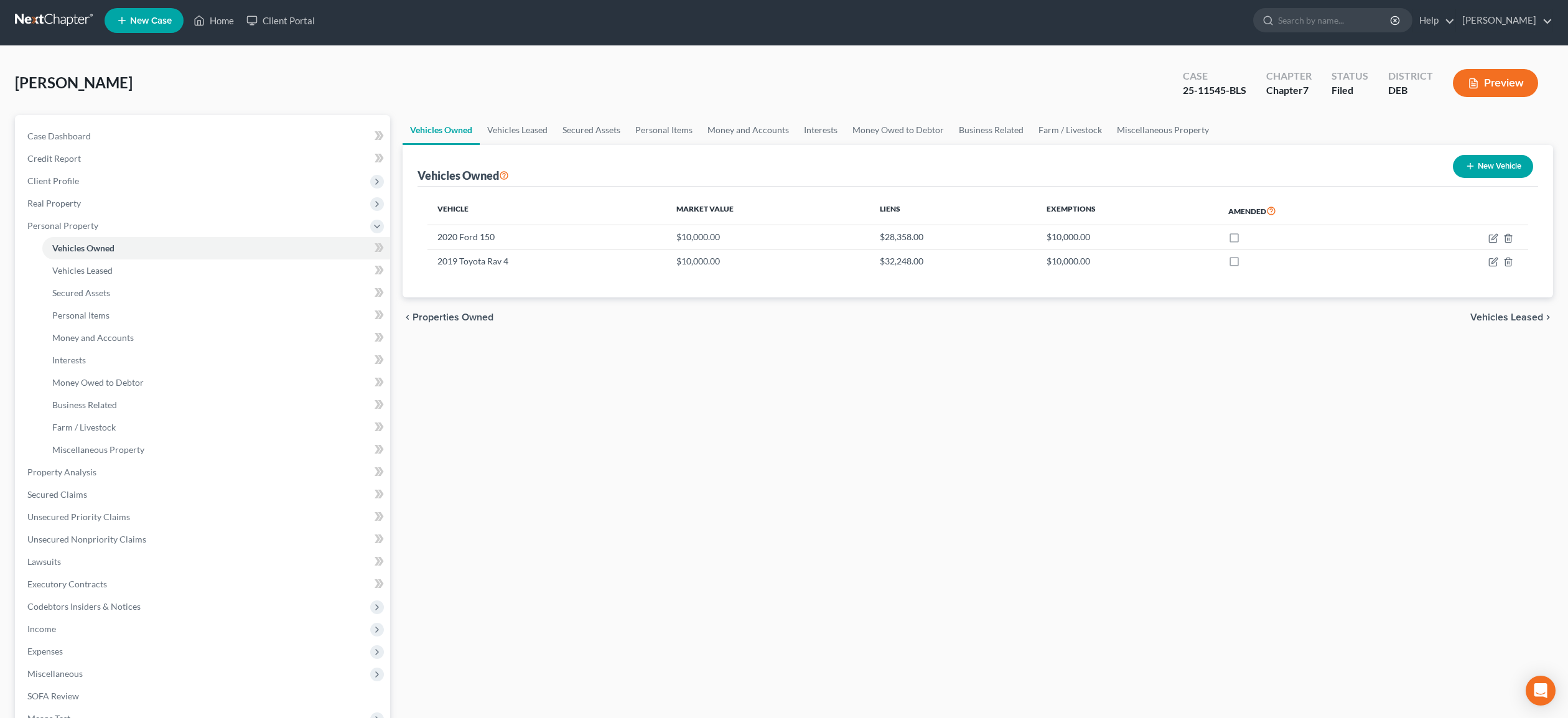
select select "0"
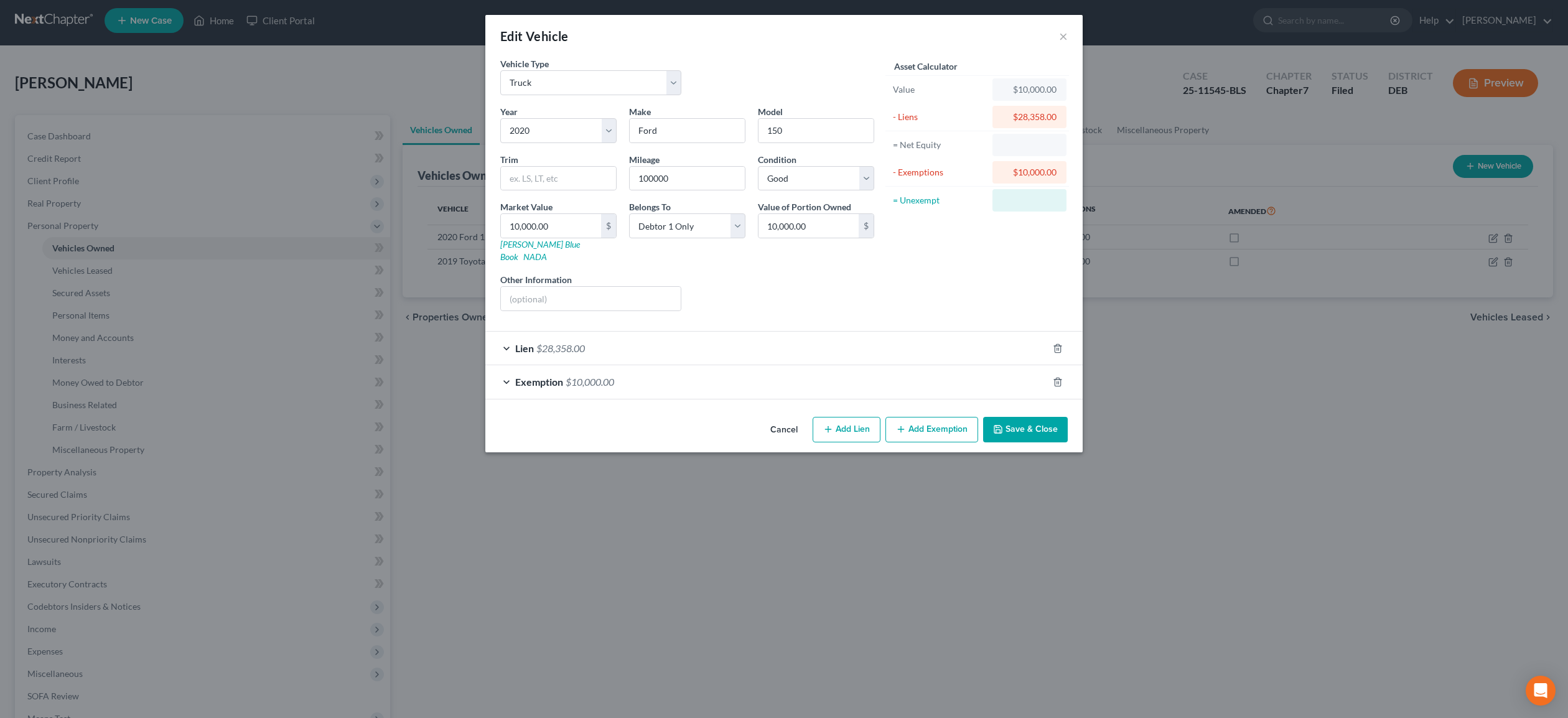
scroll to position [4, 0]
click at [515, 287] on input "text" at bounding box center [591, 299] width 180 height 24
type input "To Surrender"
click at [1010, 418] on button "Save & Close" at bounding box center [1025, 430] width 84 height 26
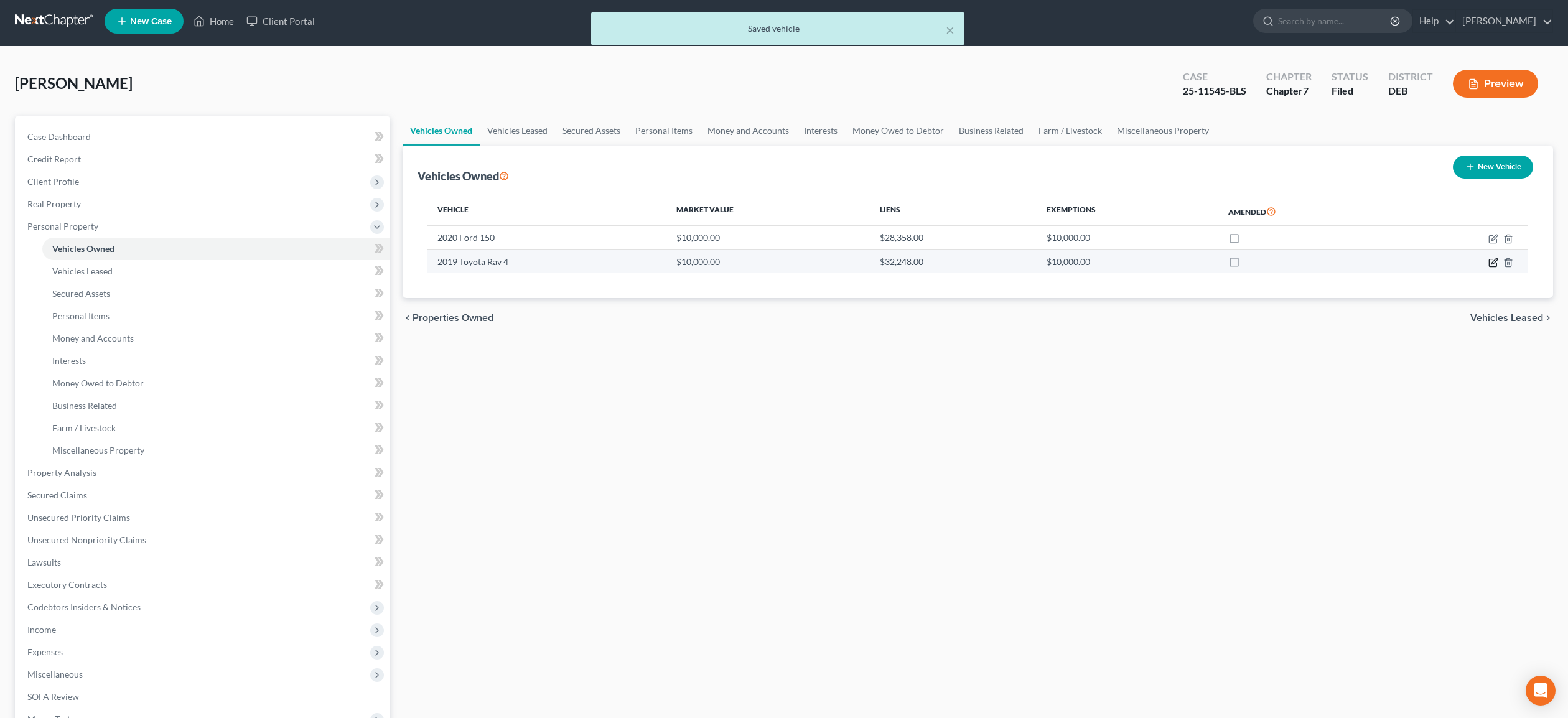
click at [1495, 260] on icon "button" at bounding box center [1493, 262] width 10 height 10
select select "0"
select select "7"
select select "2"
select select "0"
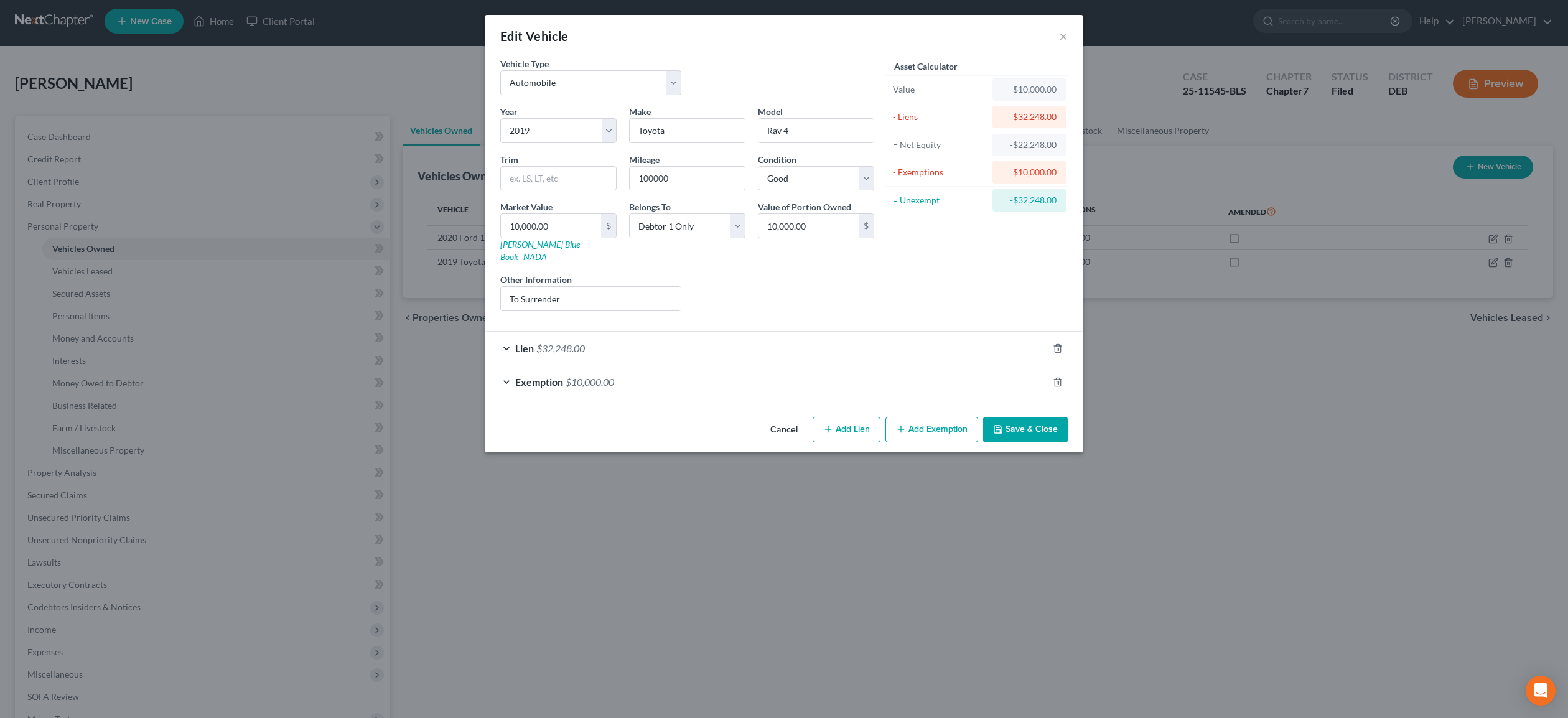
click at [890, 341] on div "Lien $32,248.00" at bounding box center [766, 348] width 563 height 33
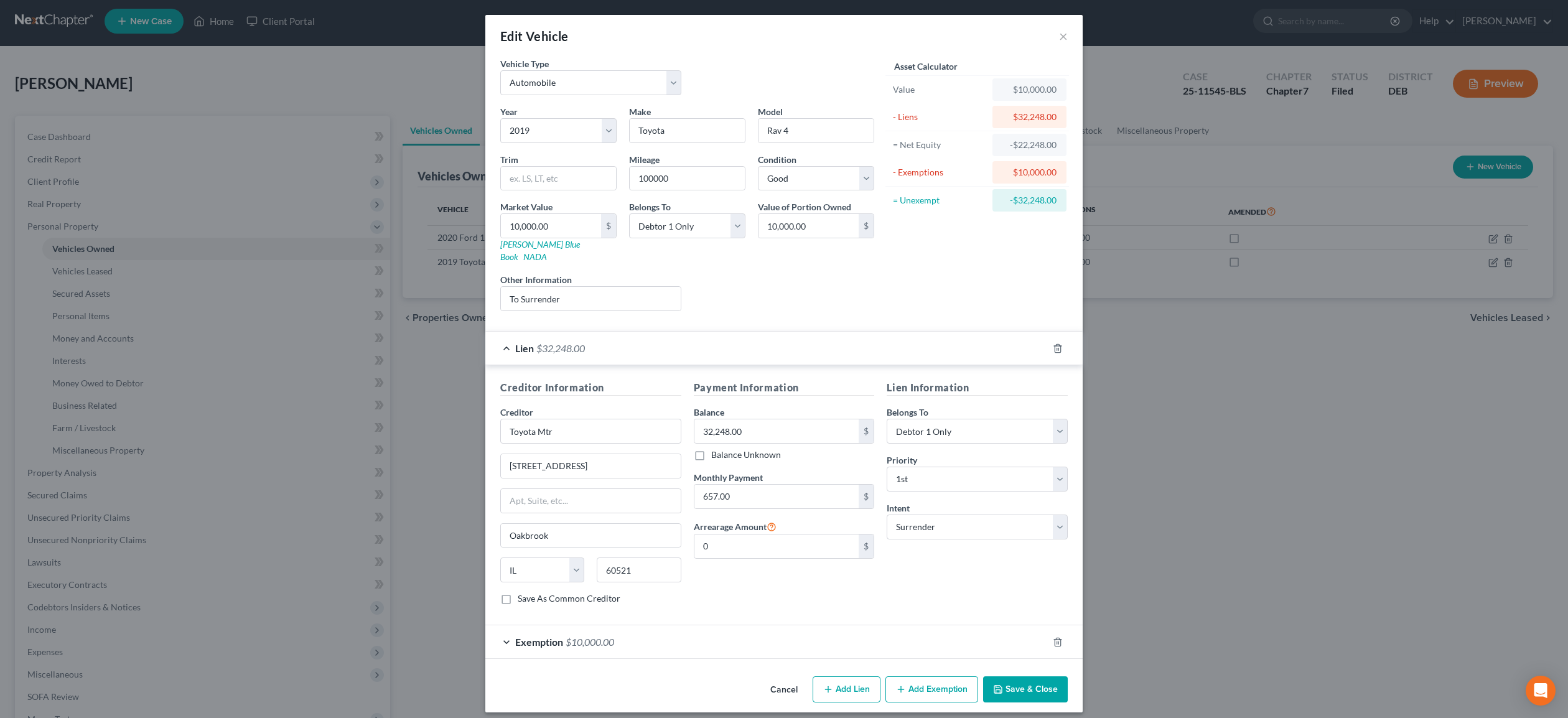
click at [1037, 677] on button "Save & Close" at bounding box center [1025, 690] width 84 height 26
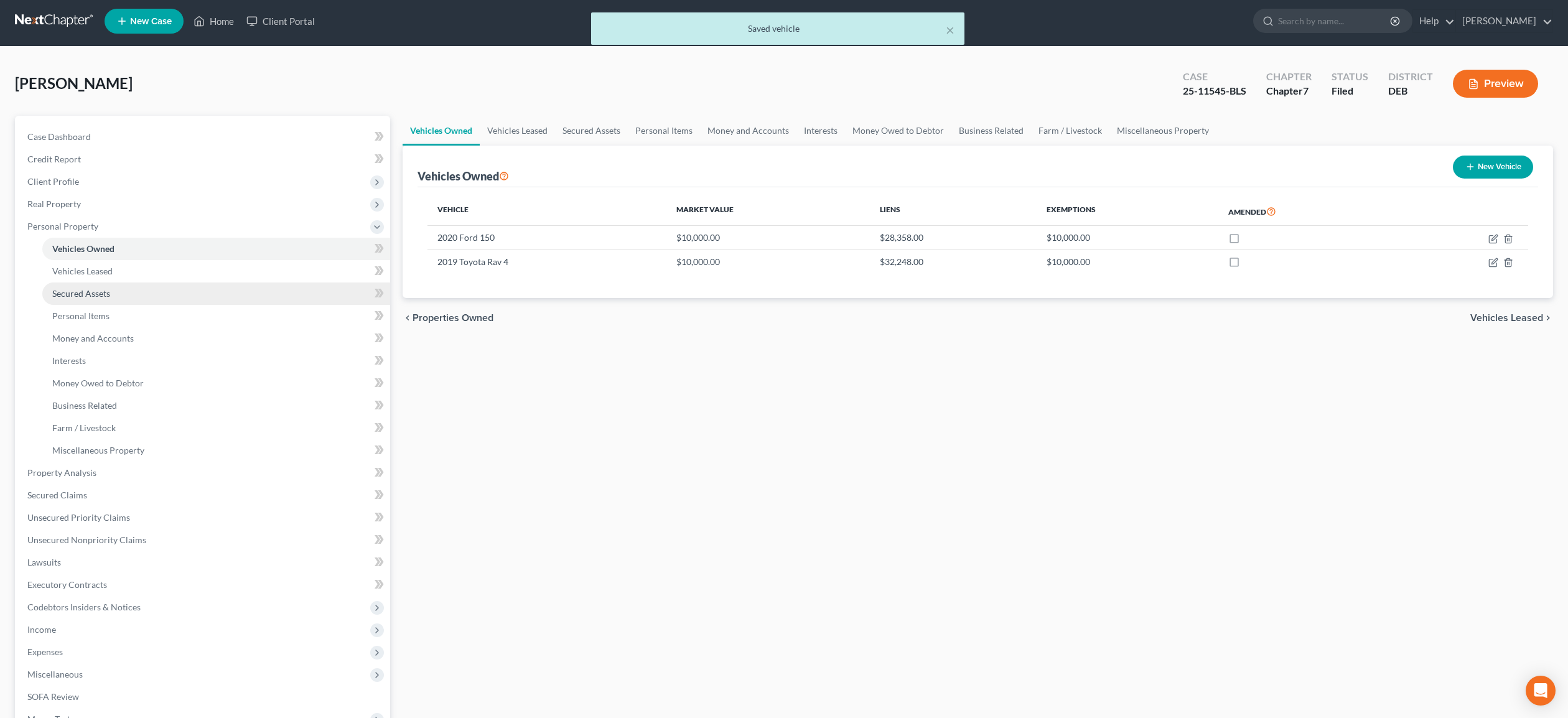
click at [87, 290] on span "Secured Assets" at bounding box center [81, 294] width 58 height 10
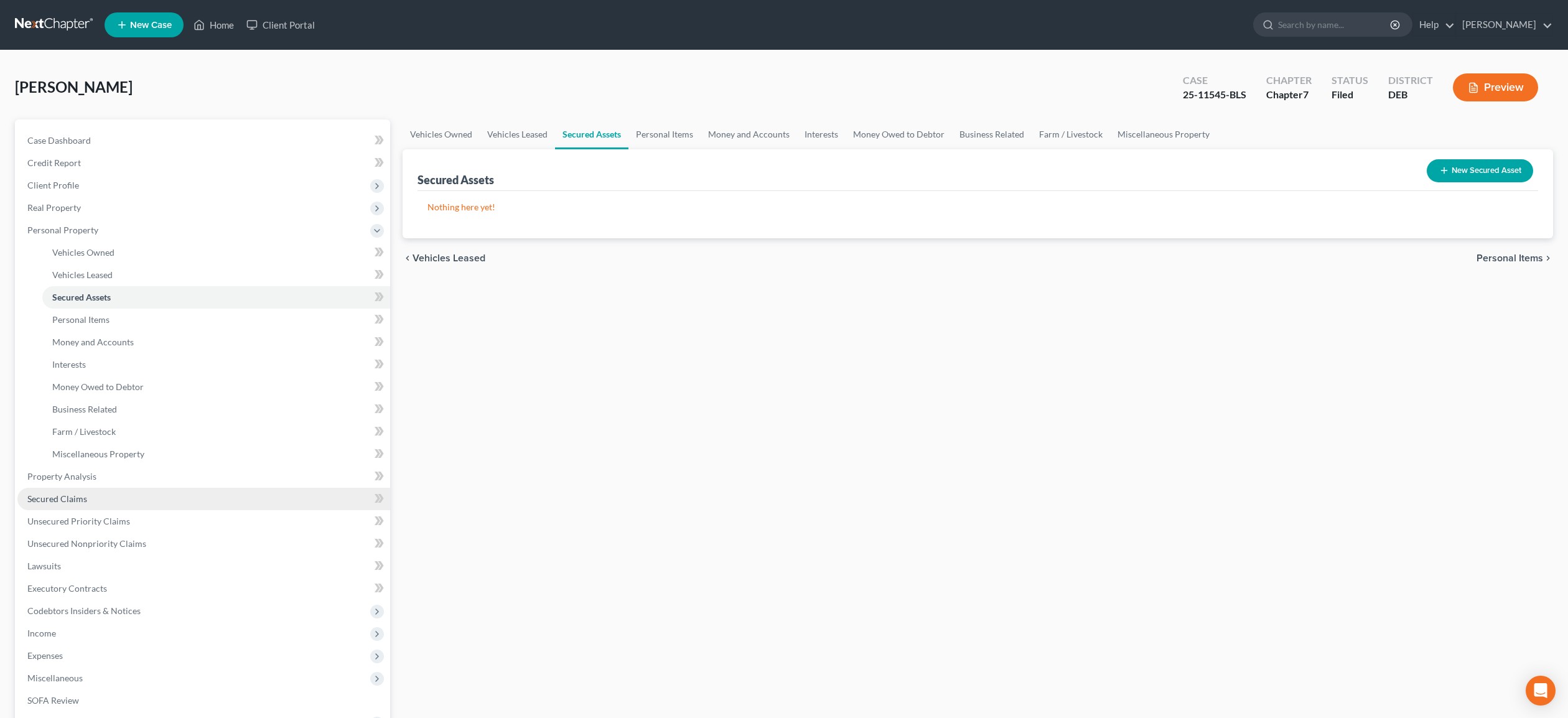
click at [73, 498] on span "Secured Claims" at bounding box center [58, 499] width 60 height 10
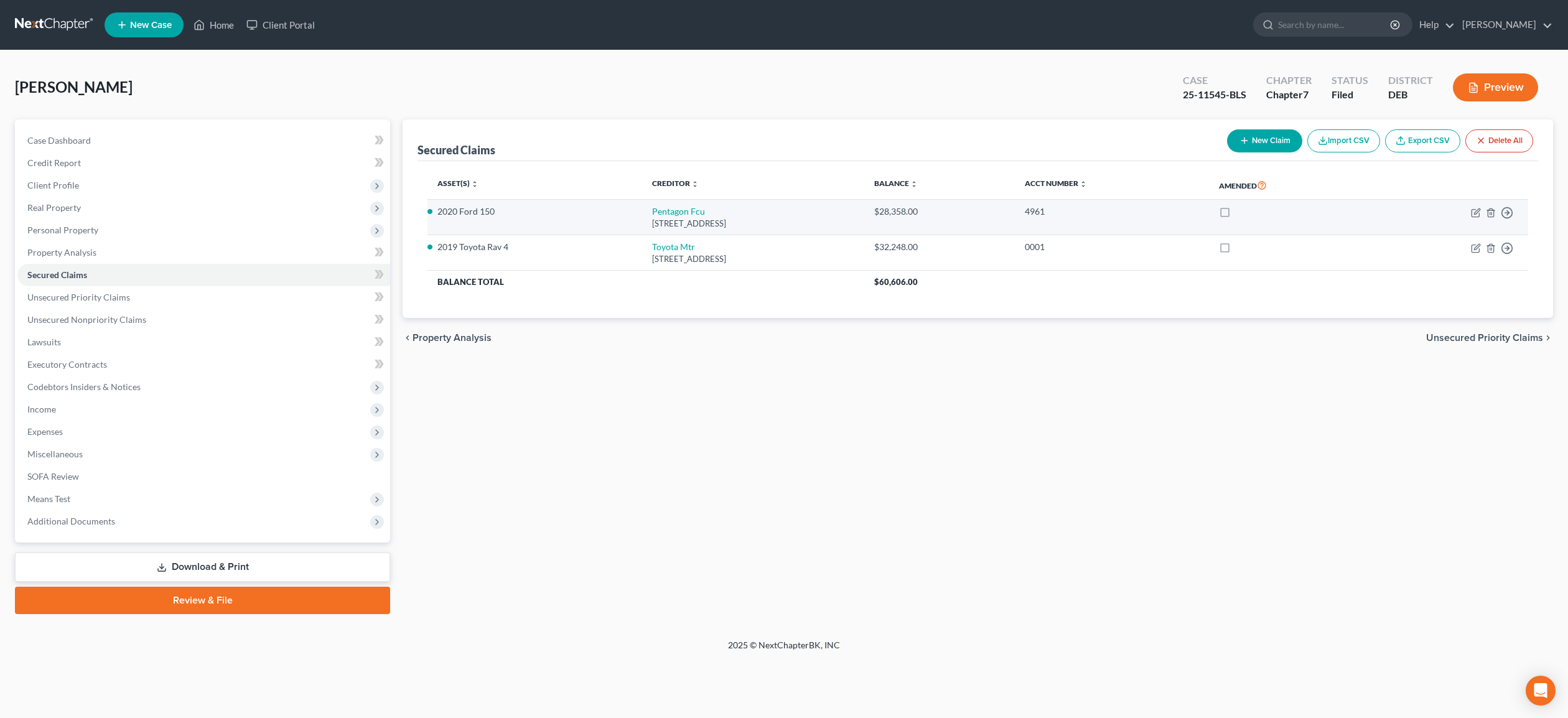
drag, startPoint x: 1262, startPoint y: 210, endPoint x: 1273, endPoint y: 222, distance: 16.3
click at [1236, 214] on label at bounding box center [1236, 214] width 0 height 0
click at [1250, 211] on input "checkbox" at bounding box center [1245, 209] width 8 height 8
checkbox input "true"
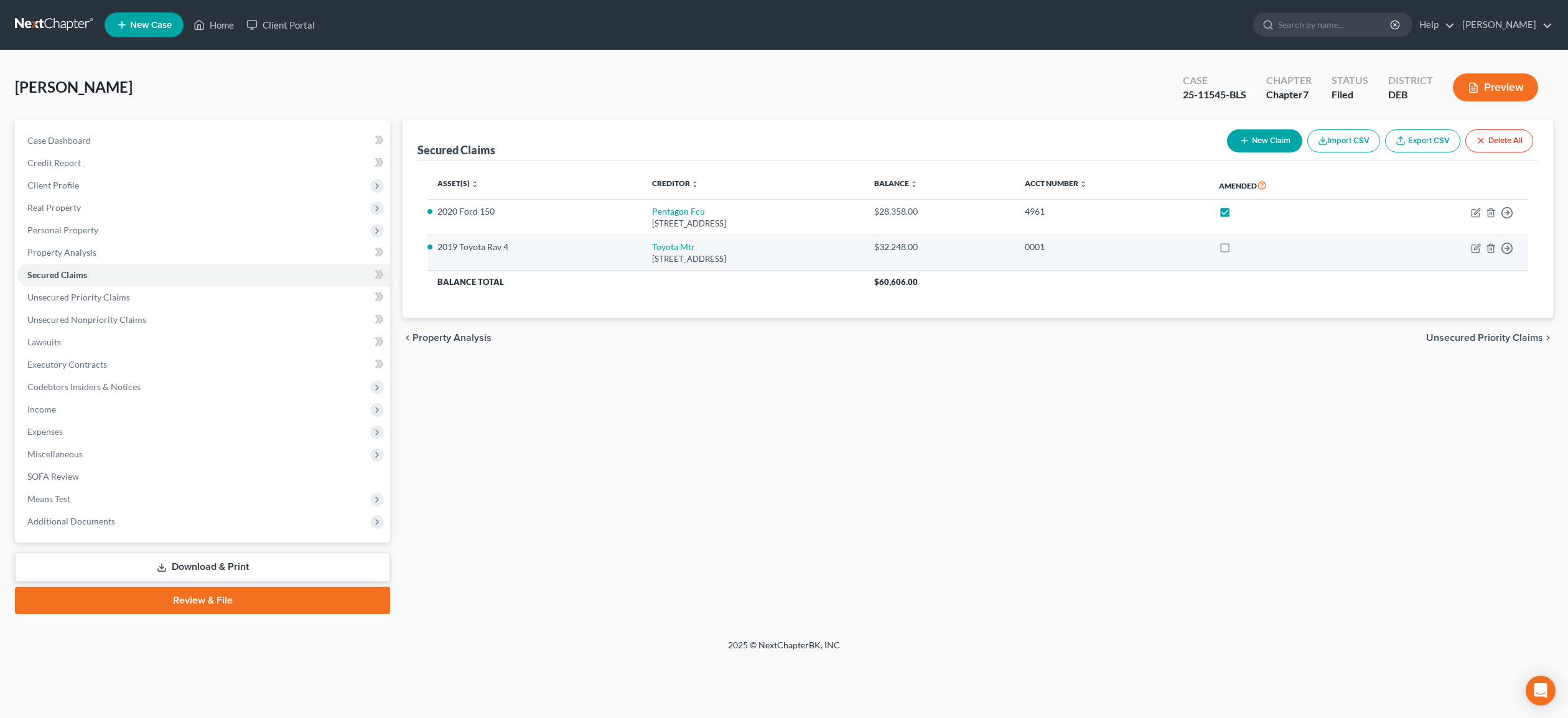
drag, startPoint x: 1259, startPoint y: 249, endPoint x: 1329, endPoint y: 238, distance: 70.9
click at [1236, 250] on label at bounding box center [1236, 250] width 0 height 0
click at [1250, 249] on input "checkbox" at bounding box center [1245, 244] width 8 height 8
checkbox input "true"
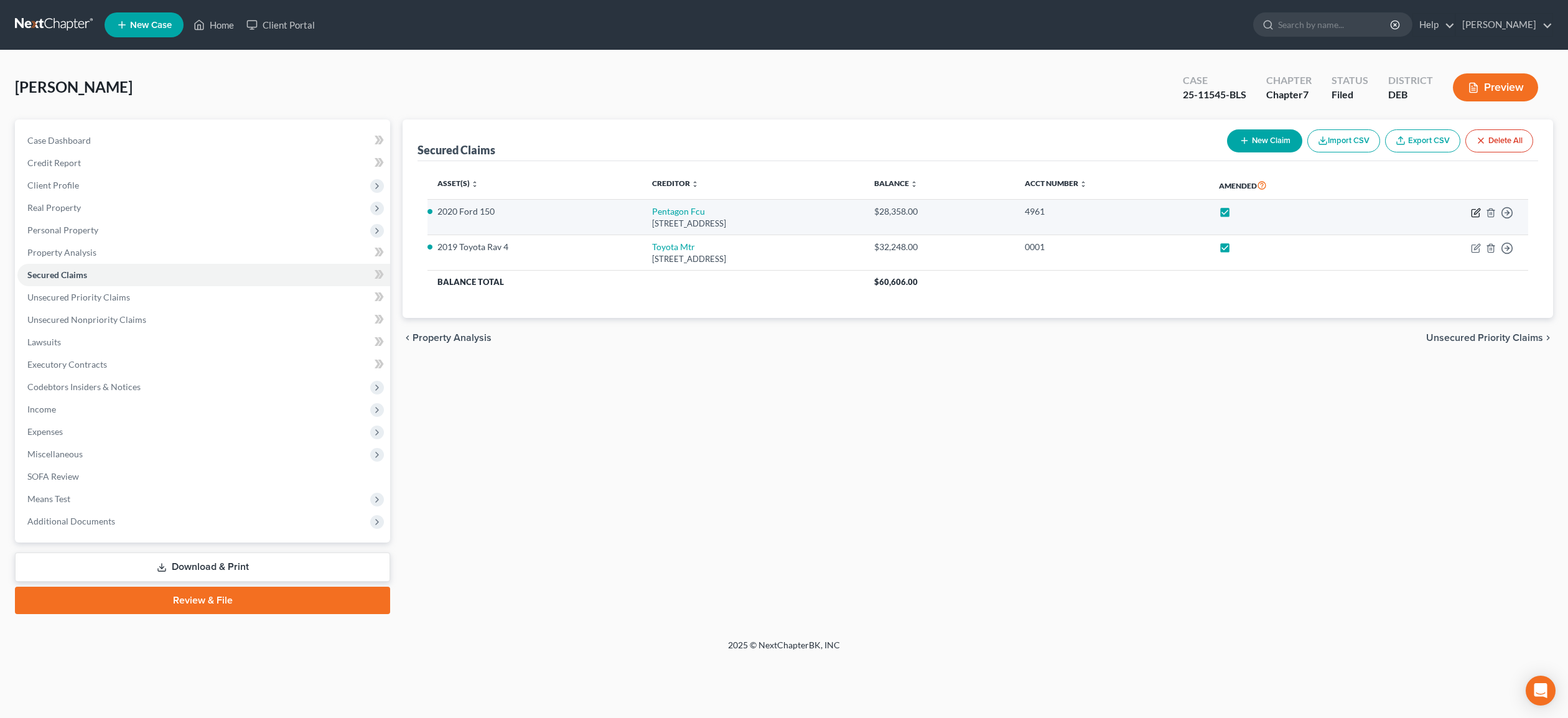
click at [1478, 211] on icon "button" at bounding box center [1476, 212] width 10 height 10
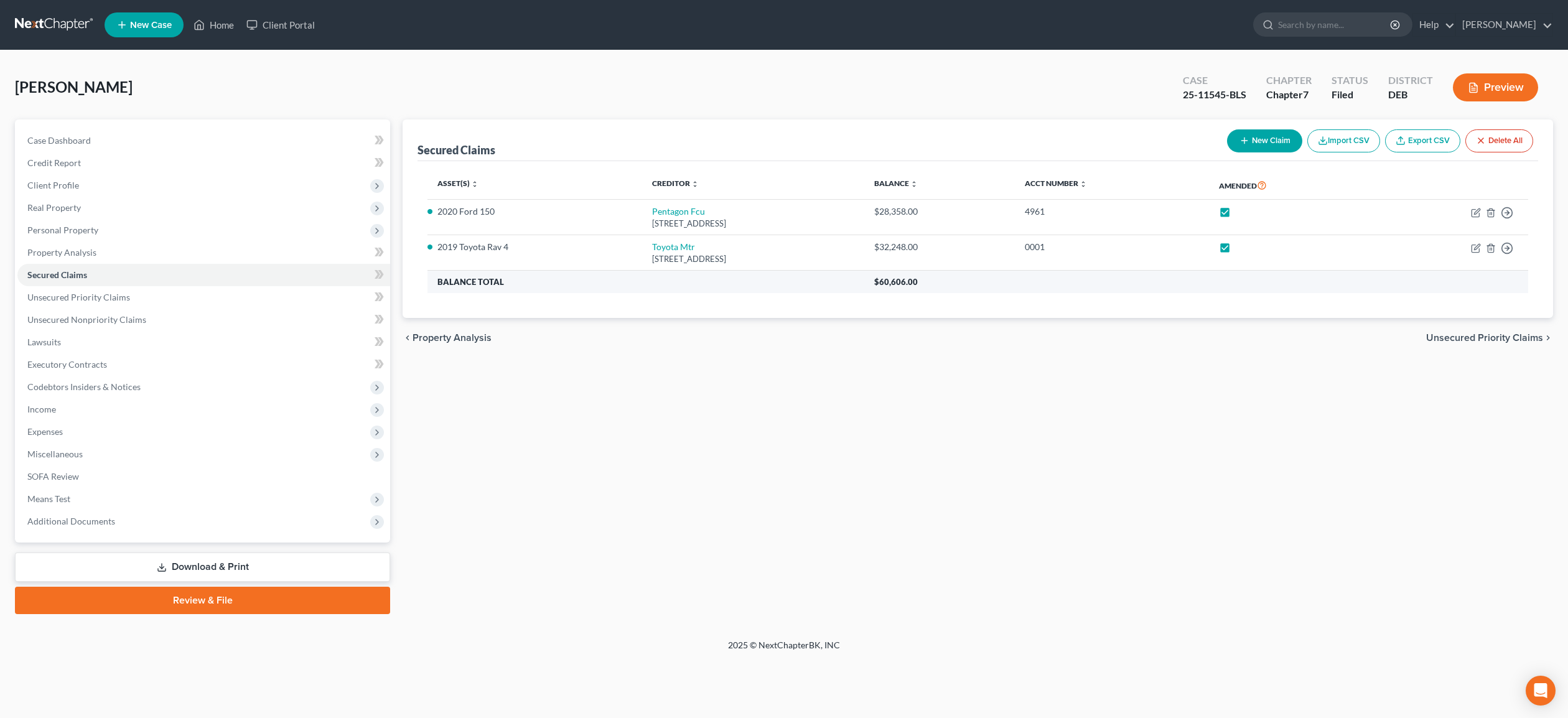
select select "48"
select select "10"
select select "0"
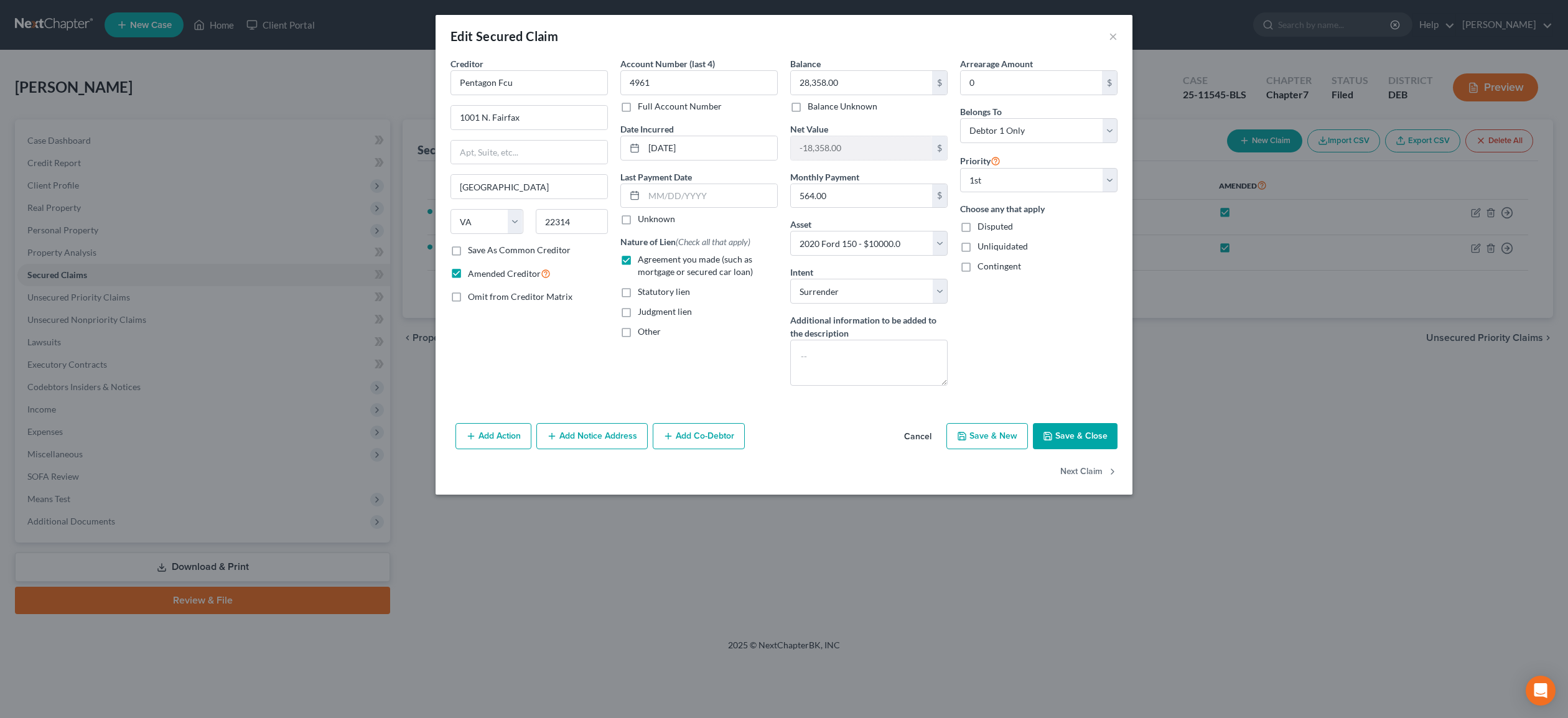
click at [1065, 430] on button "Save & Close" at bounding box center [1075, 436] width 84 height 26
select select
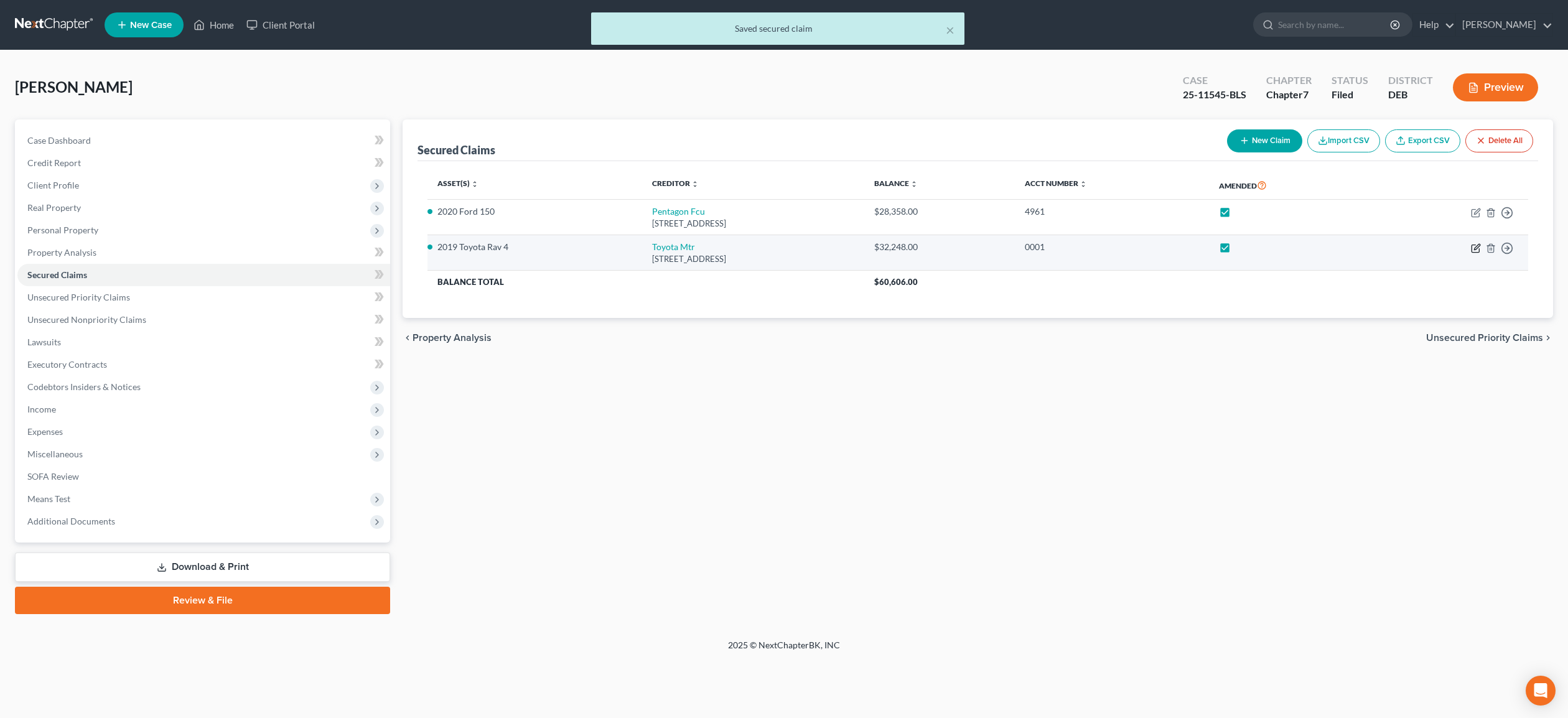
click at [1477, 248] on icon "button" at bounding box center [1477, 247] width 5 height 5
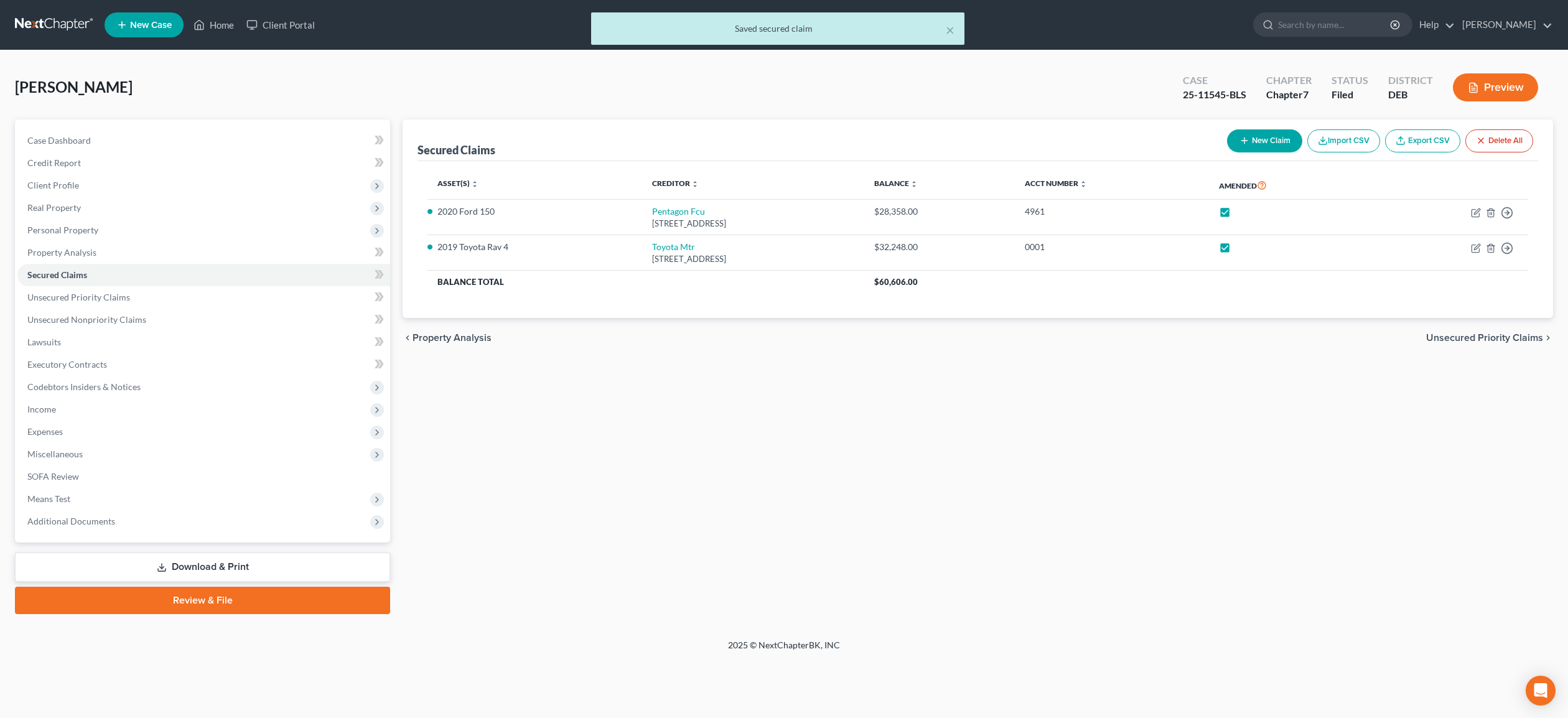
select select "14"
select select "0"
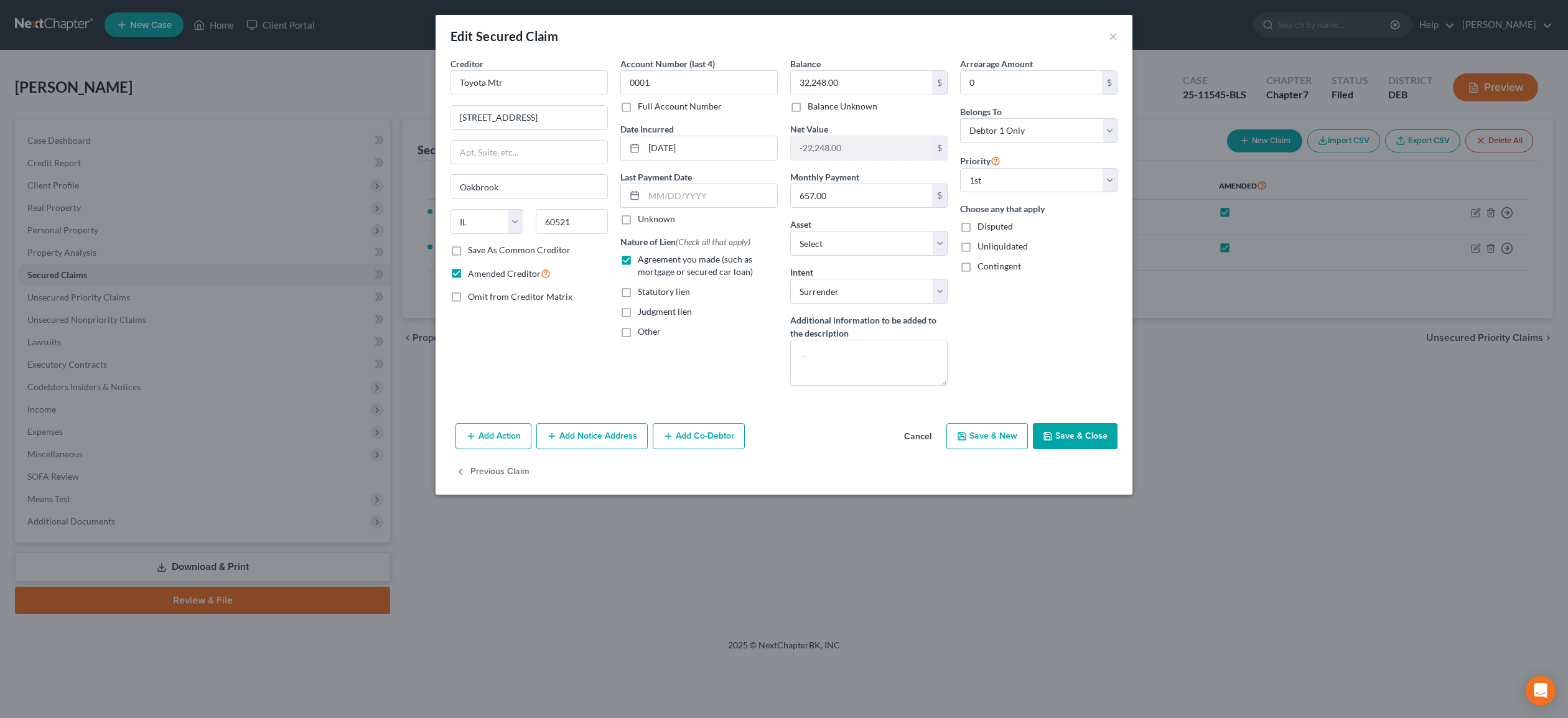
click at [1093, 435] on button "Save & Close" at bounding box center [1075, 436] width 84 height 26
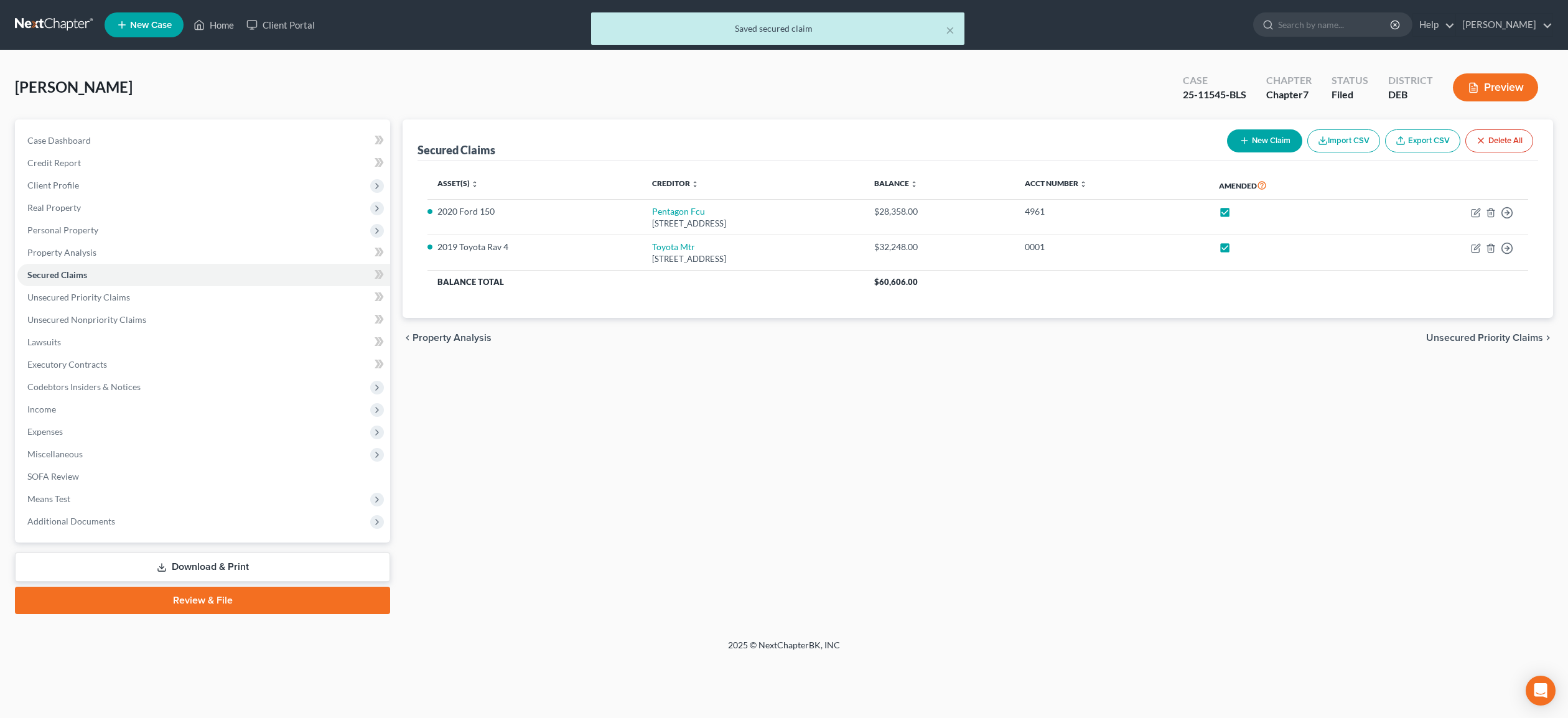
click at [160, 563] on icon at bounding box center [161, 567] width 10 height 10
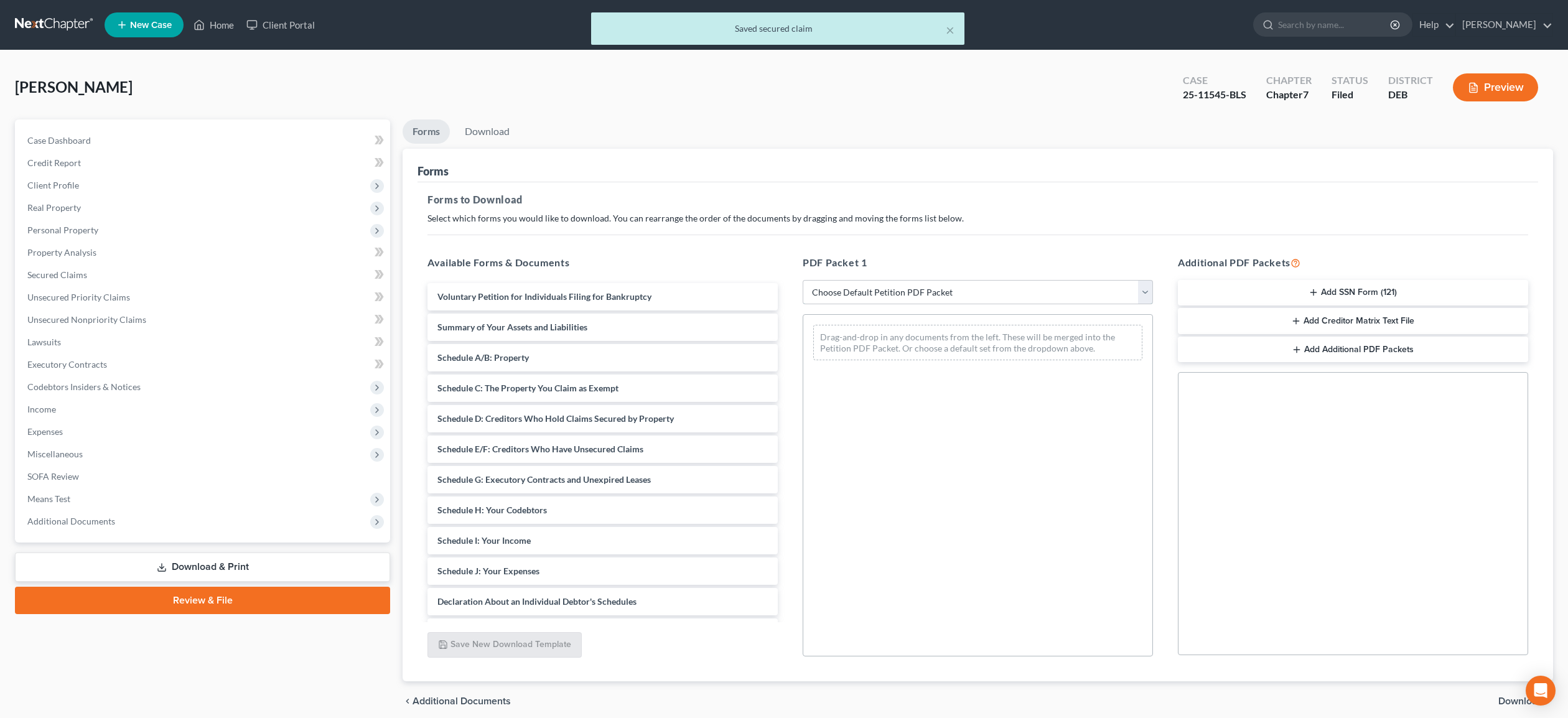
select select "2"
click option "Amended Forms" at bounding box center [0, 0] width 0 height 0
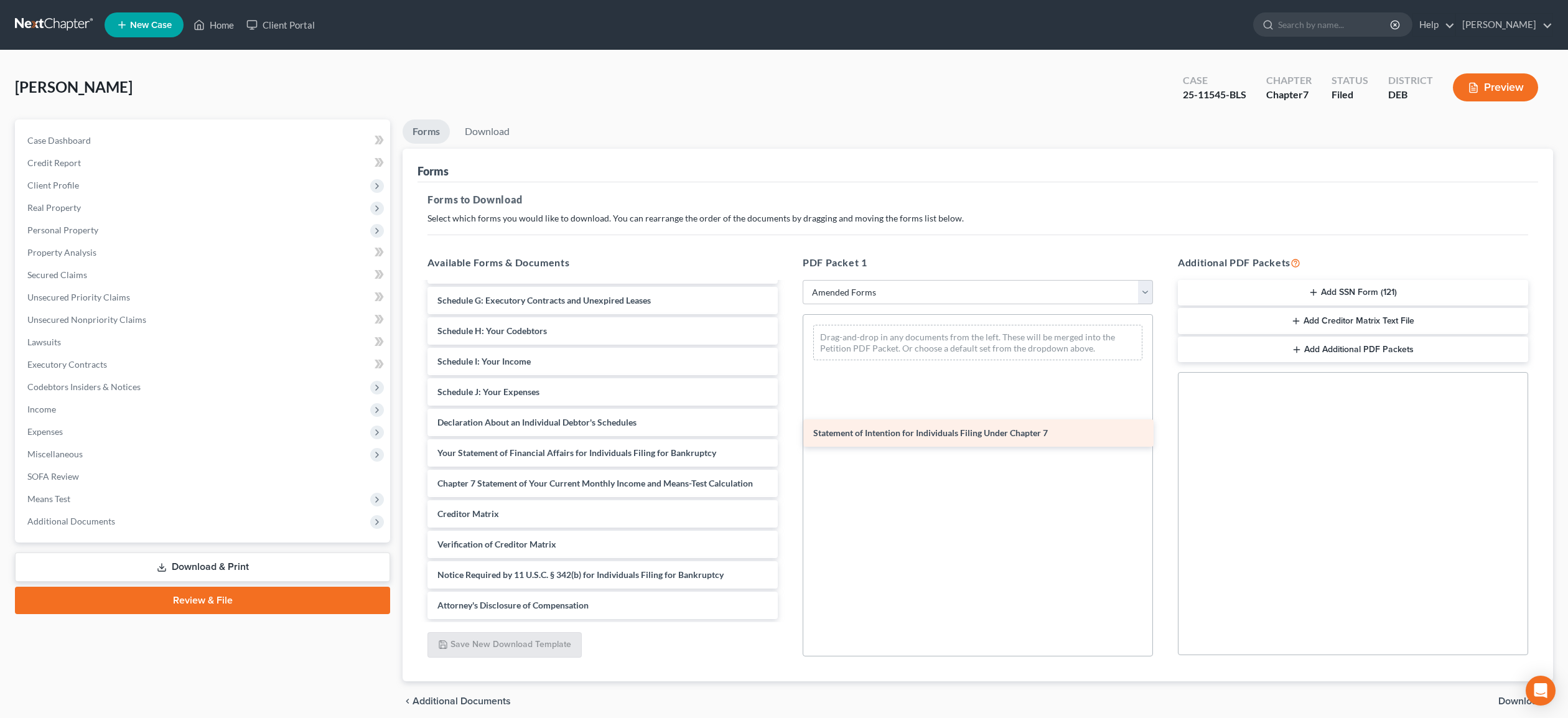
scroll to position [179, 0]
drag, startPoint x: 546, startPoint y: 452, endPoint x: 922, endPoint y: 433, distance: 376.5
click at [788, 433] on div "Statement of Intention for Individuals Filing Under Chapter 7 Voluntary Petitio…" at bounding box center [603, 362] width 371 height 516
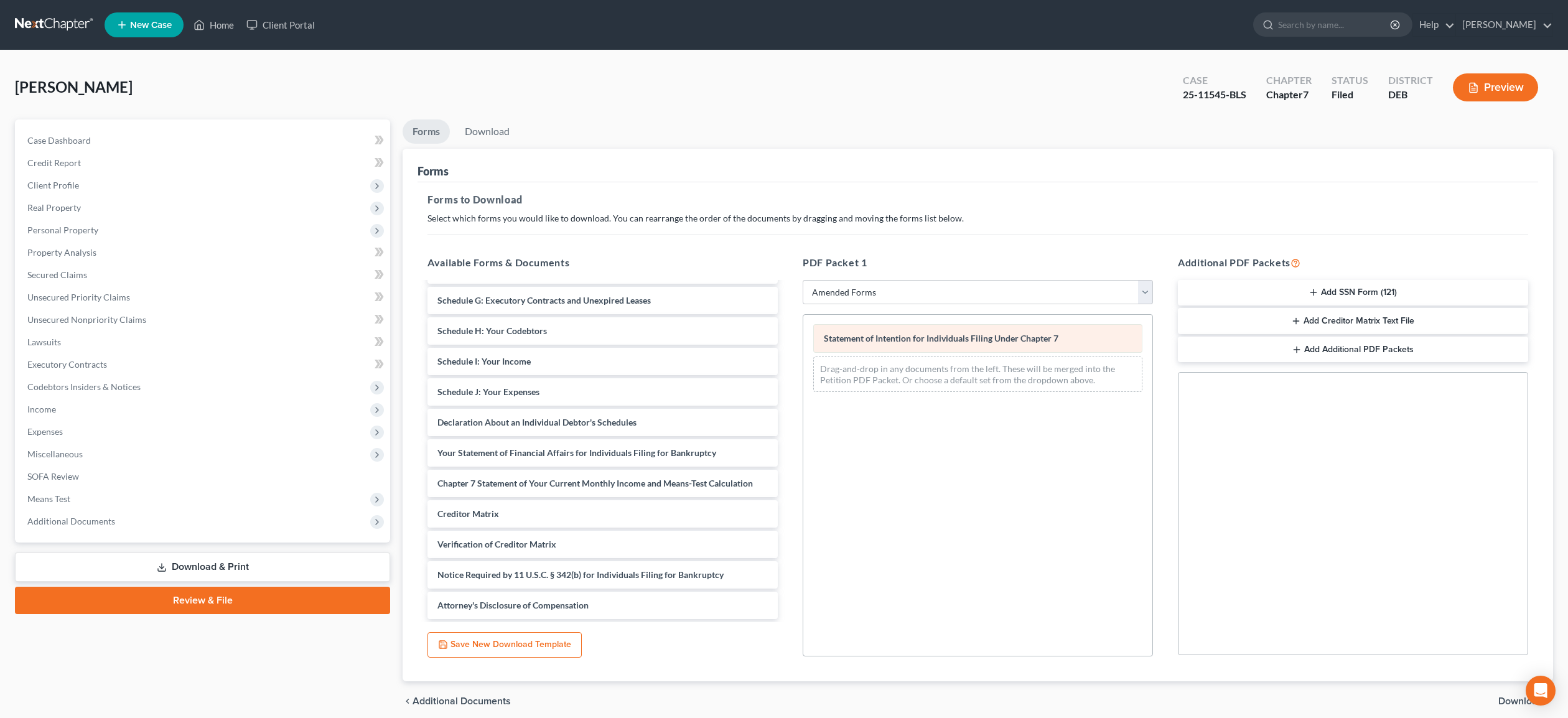
click at [887, 339] on div "Statement of Intention for Individuals Filing Under Chapter 7 Statement of Inte…" at bounding box center [978, 359] width 349 height 87
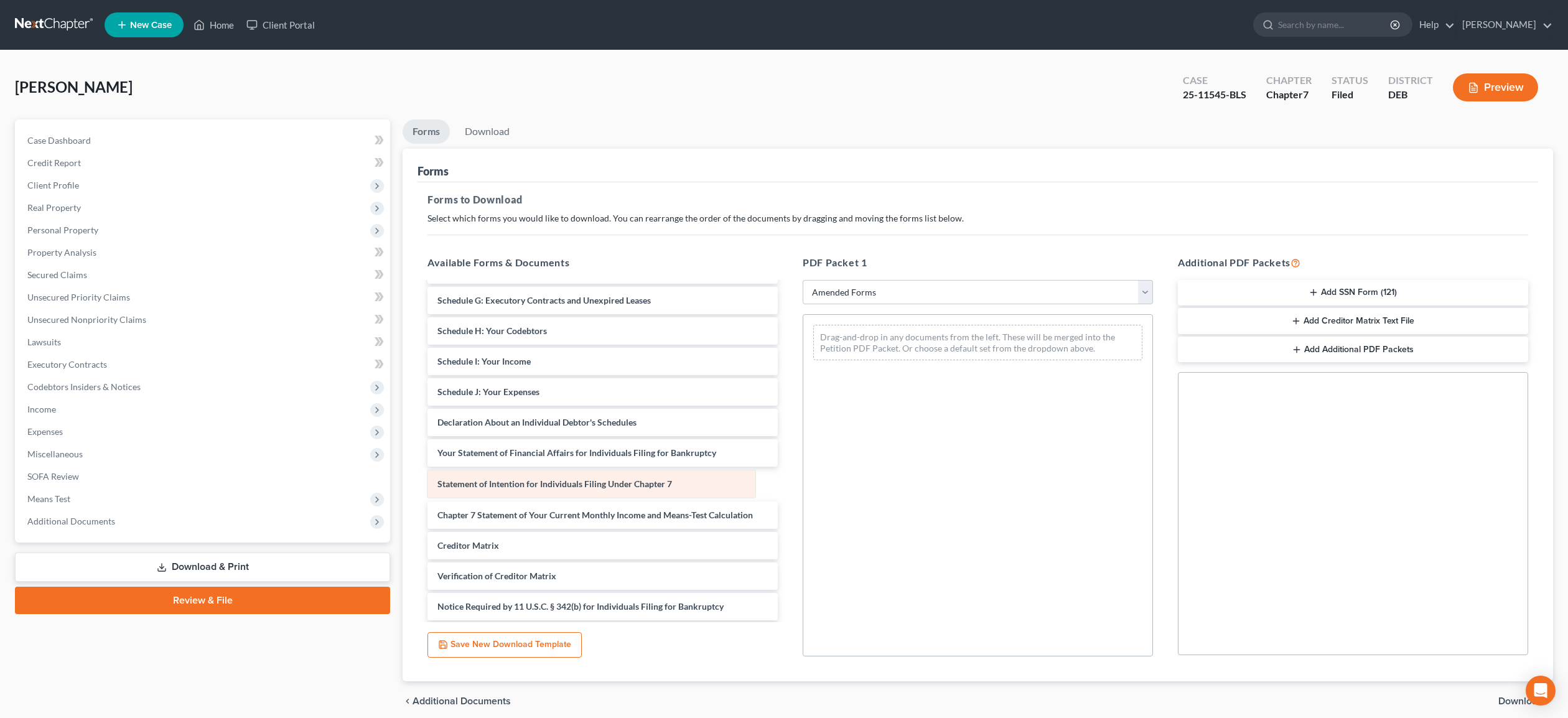
drag, startPoint x: 887, startPoint y: 339, endPoint x: 501, endPoint y: 485, distance: 412.7
click at [804, 371] on div "Statement of Intention for Individuals Filing Under Chapter 7 Statement of Inte…" at bounding box center [978, 343] width 349 height 55
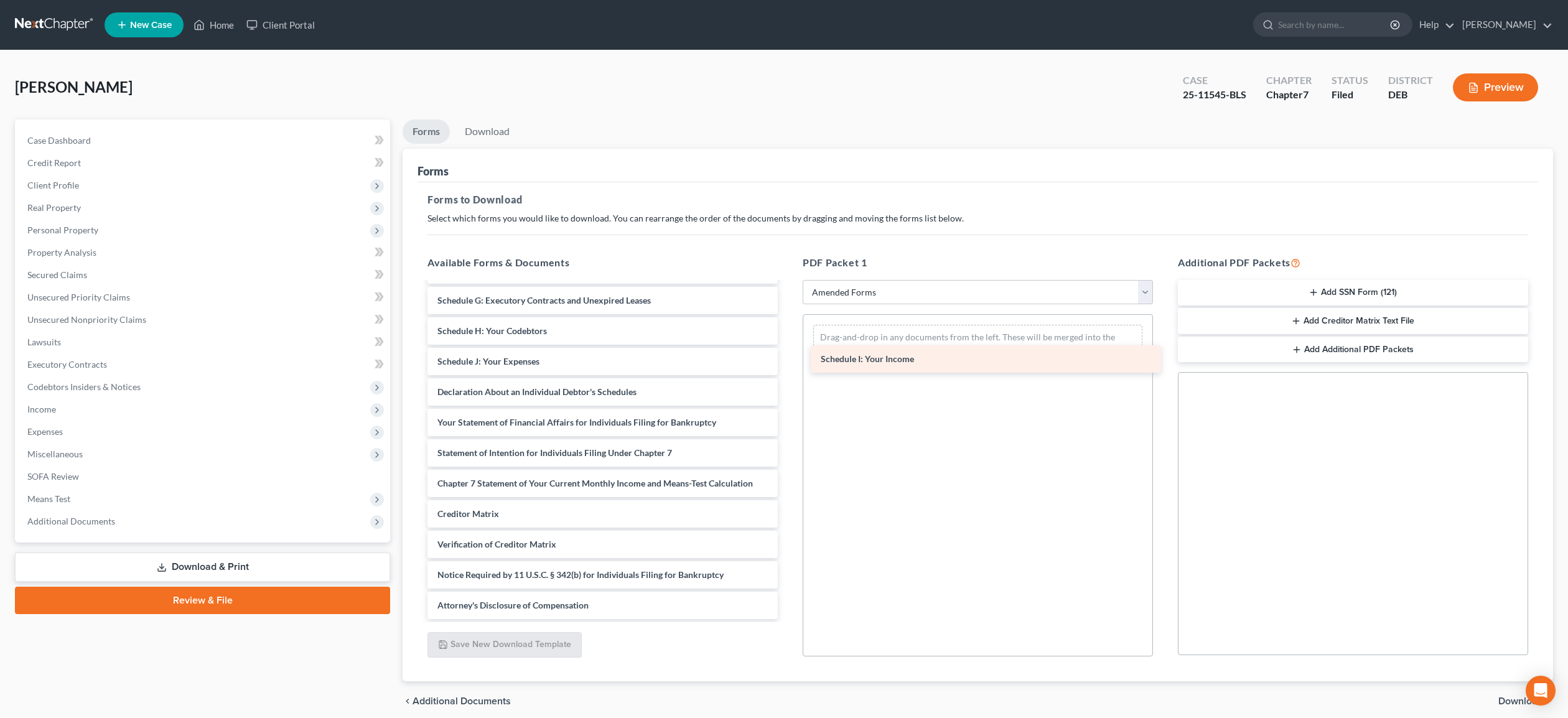
drag, startPoint x: 524, startPoint y: 360, endPoint x: 907, endPoint y: 359, distance: 383.0
click at [788, 359] on div "Schedule I: Your Income Voluntary Petition for Individuals Filing for Bankruptc…" at bounding box center [603, 362] width 371 height 516
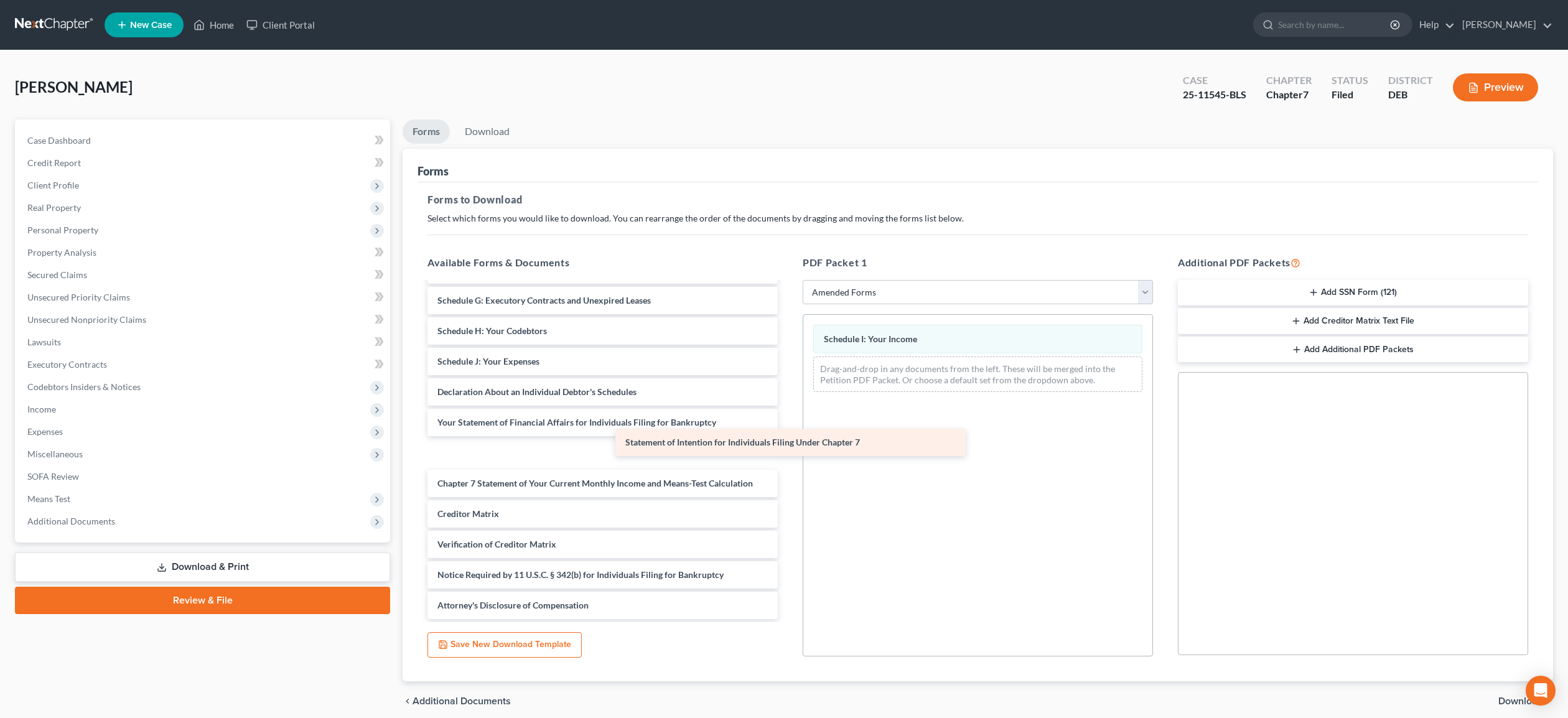
scroll to position [149, 0]
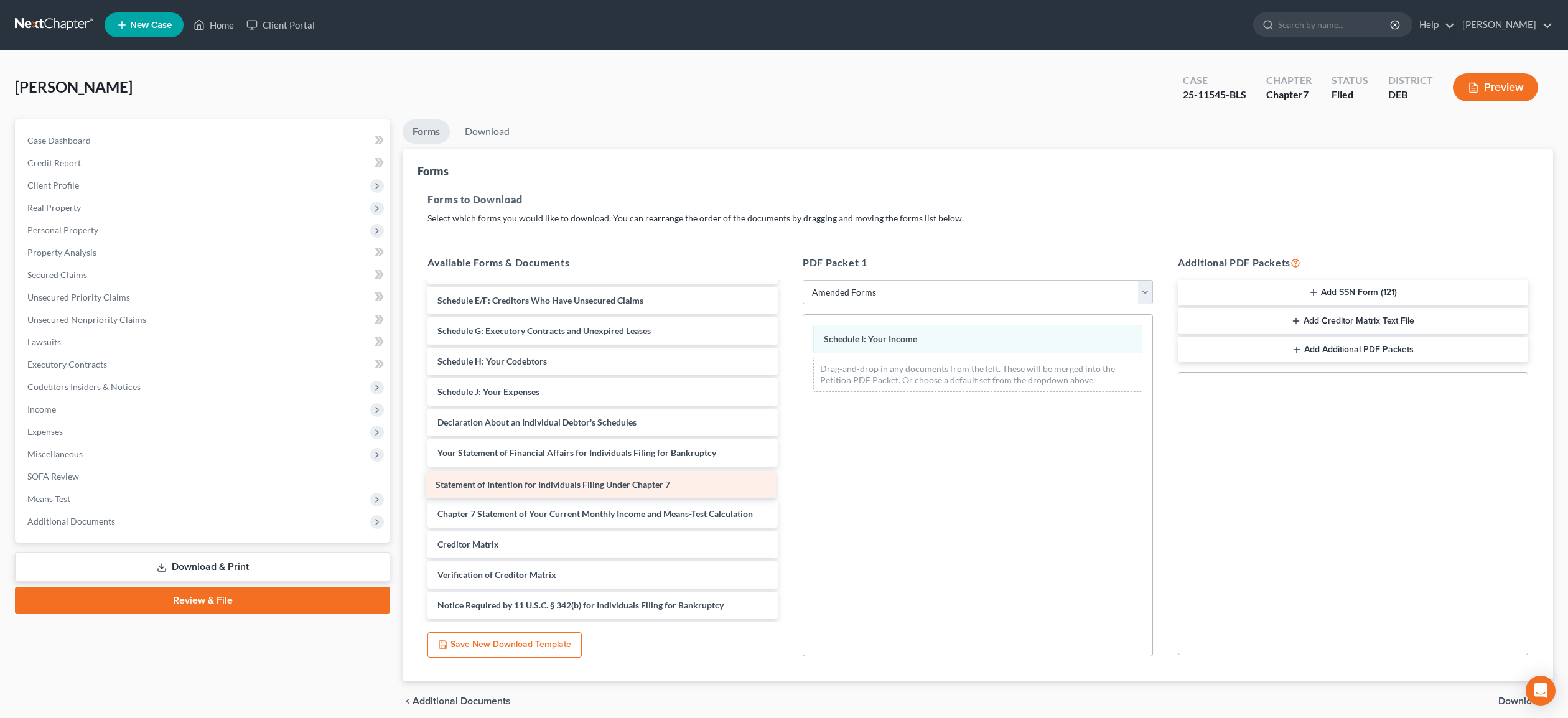
drag, startPoint x: 604, startPoint y: 453, endPoint x: 602, endPoint y: 486, distance: 33.1
click at [602, 486] on div "Statement of Intention for Individuals Filing Under Chapter 7 Voluntary Petitio…" at bounding box center [603, 392] width 371 height 516
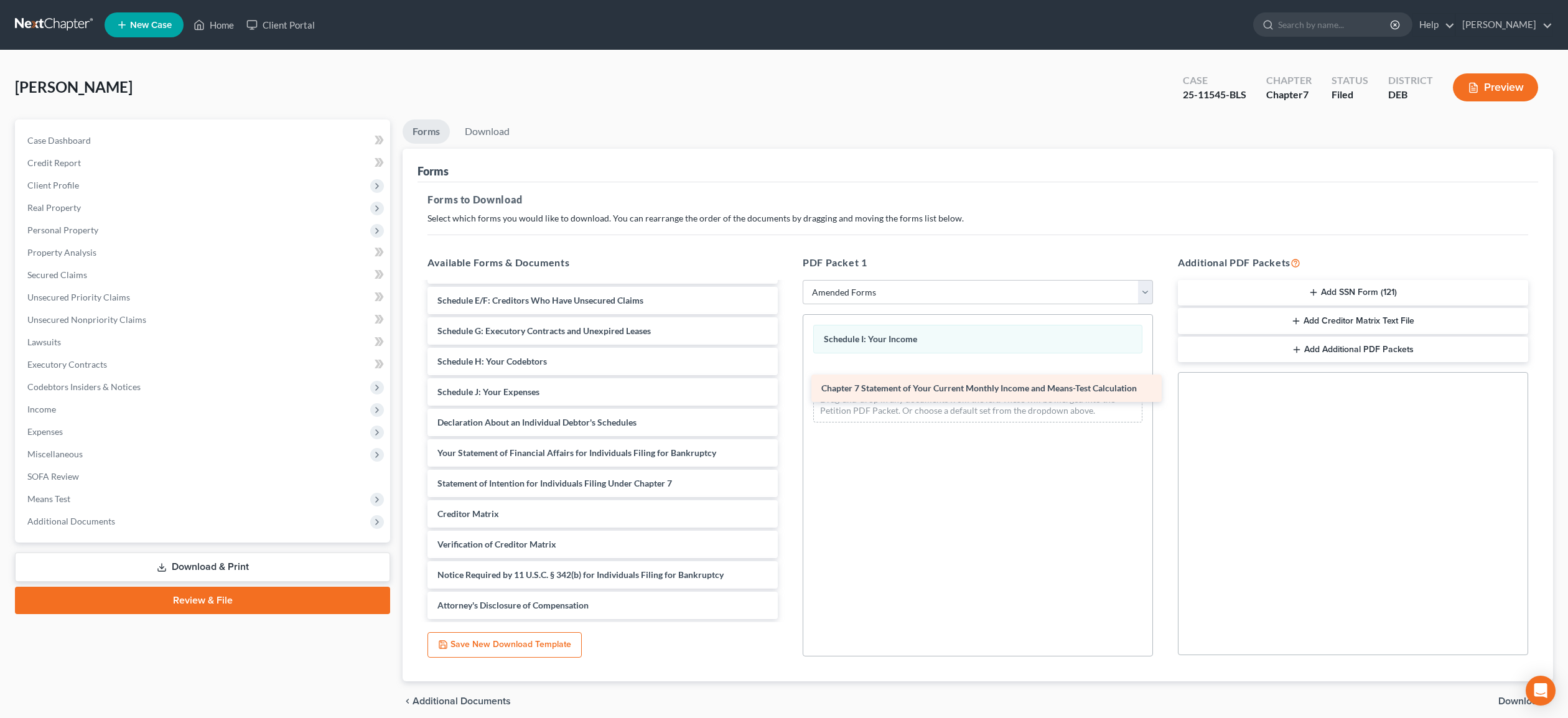
drag, startPoint x: 590, startPoint y: 513, endPoint x: 974, endPoint y: 389, distance: 403.5
click at [788, 389] on div "Chapter 7 Statement of Your Current Monthly Income and Means-Test Calculation V…" at bounding box center [603, 377] width 371 height 485
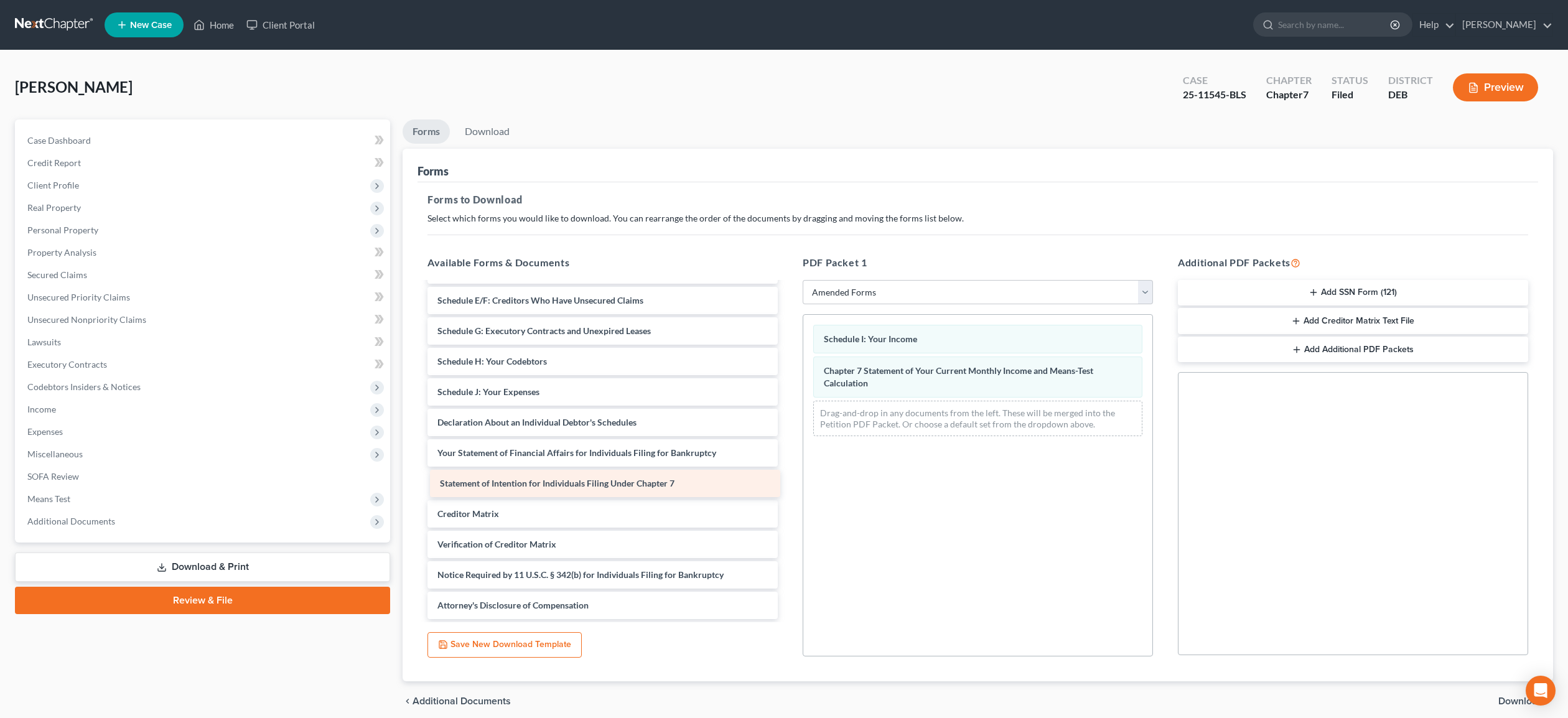
scroll to position [118, 0]
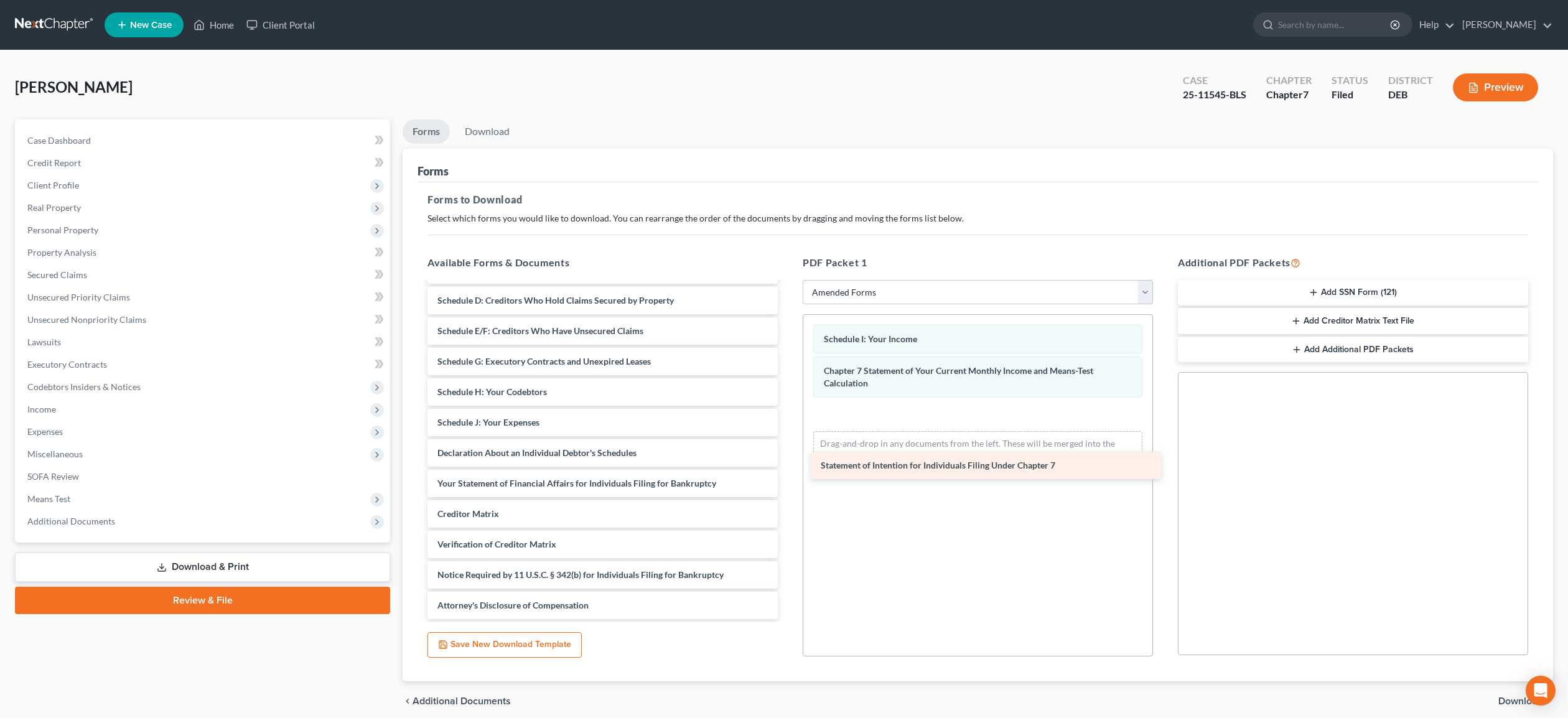
drag, startPoint x: 600, startPoint y: 480, endPoint x: 983, endPoint y: 462, distance: 383.4
click at [788, 462] on div "Statement of Intention for Individuals Filing Under Chapter 7 Voluntary Petitio…" at bounding box center [603, 392] width 371 height 454
click at [1515, 699] on span "Download" at bounding box center [1521, 701] width 45 height 10
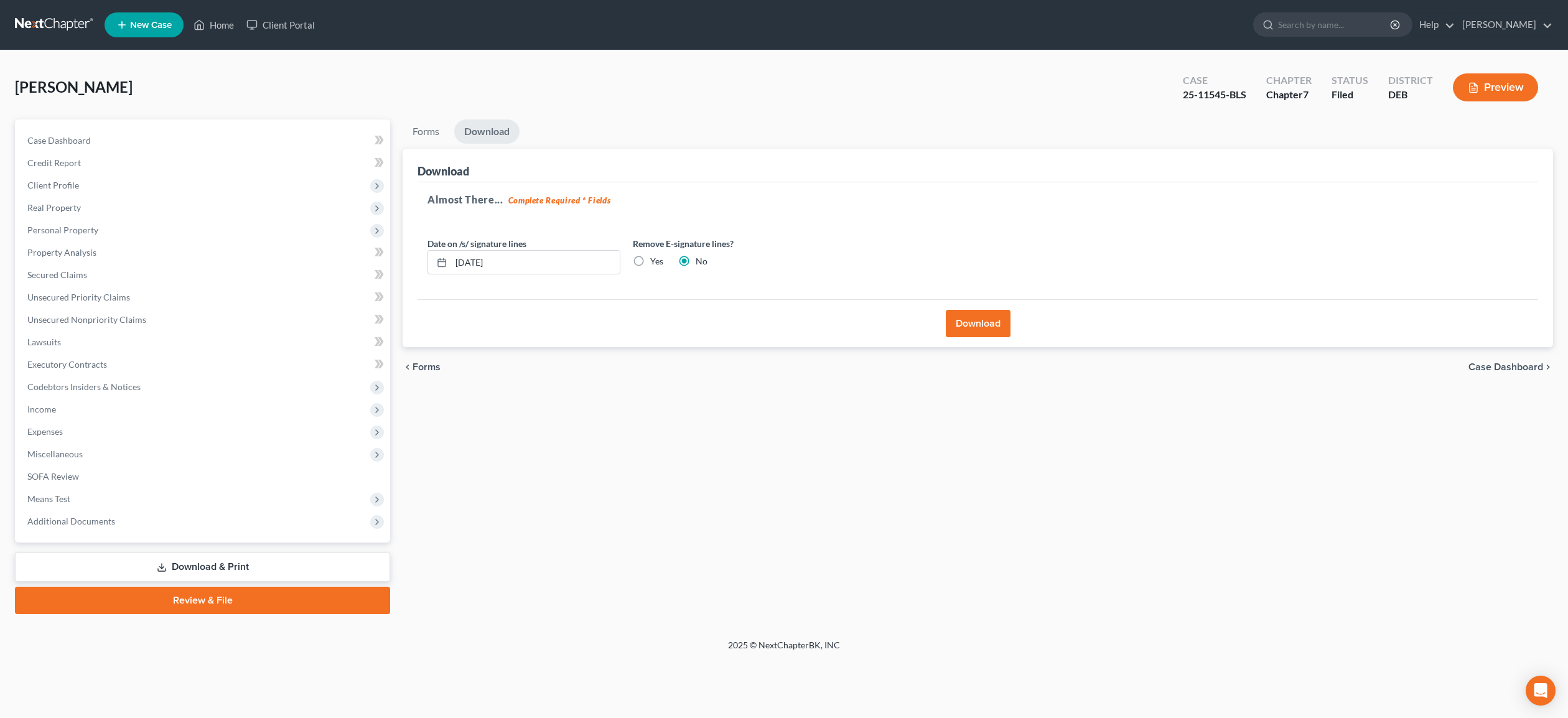
click at [973, 318] on button "Download" at bounding box center [978, 324] width 65 height 28
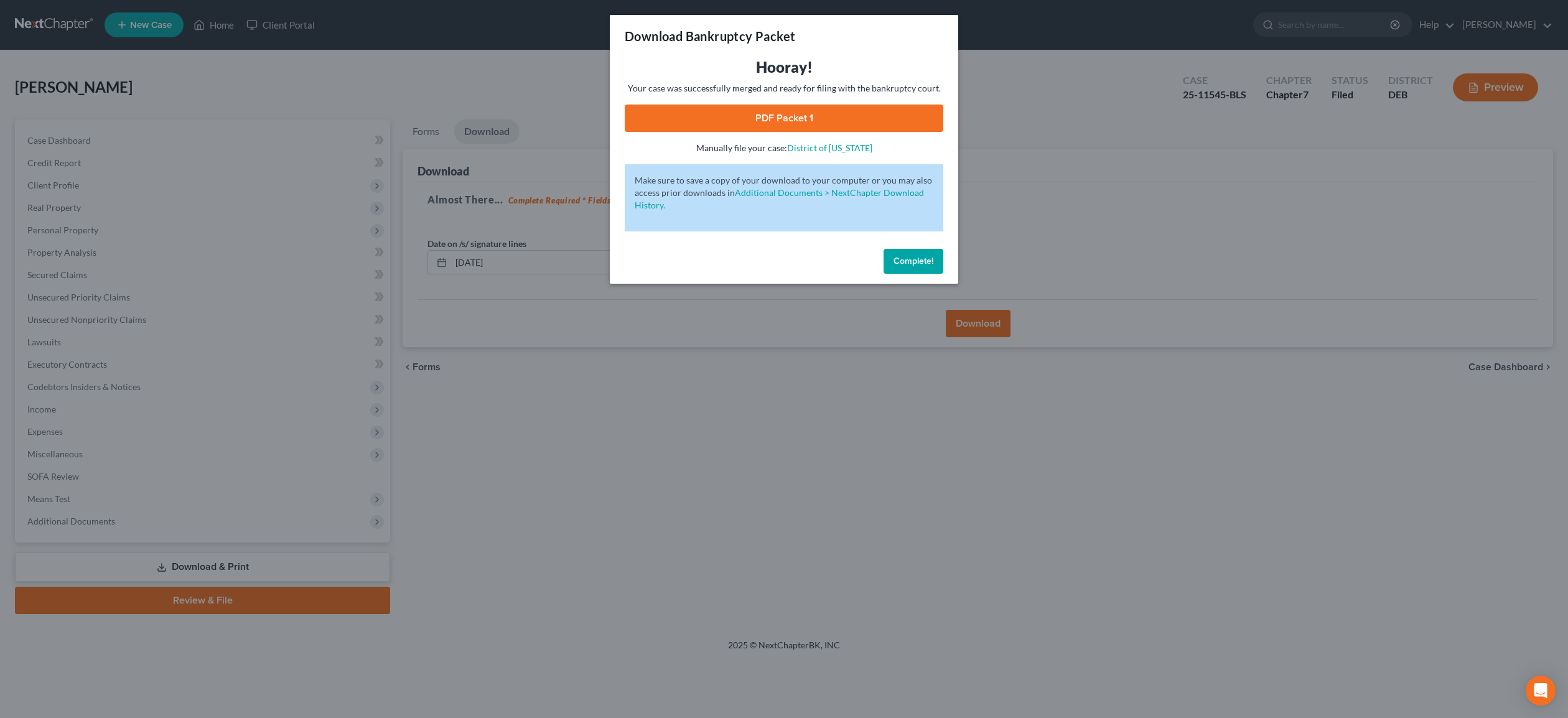
click at [897, 121] on link "PDF Packet 1" at bounding box center [784, 118] width 319 height 28
click at [937, 265] on button "Complete!" at bounding box center [914, 261] width 60 height 25
